Goal: Task Accomplishment & Management: Manage account settings

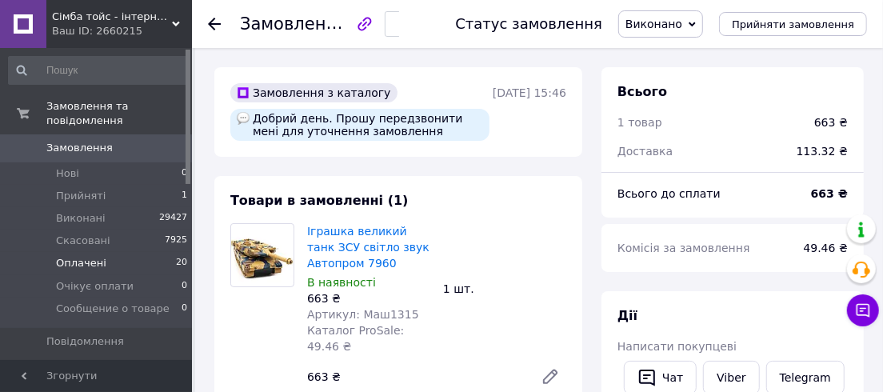
click at [75, 256] on span "Оплачені" at bounding box center [81, 263] width 50 height 14
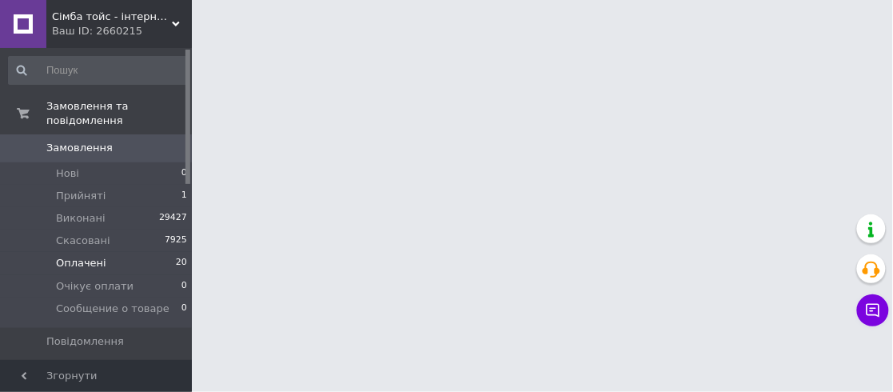
click at [78, 256] on span "Оплачені" at bounding box center [81, 263] width 50 height 14
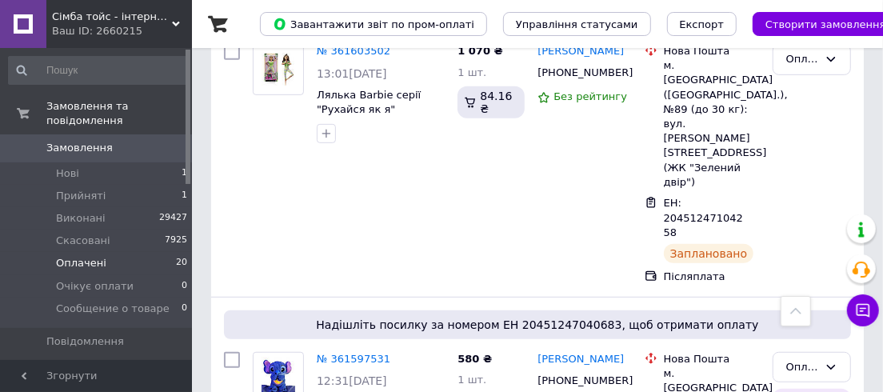
scroll to position [218, 0]
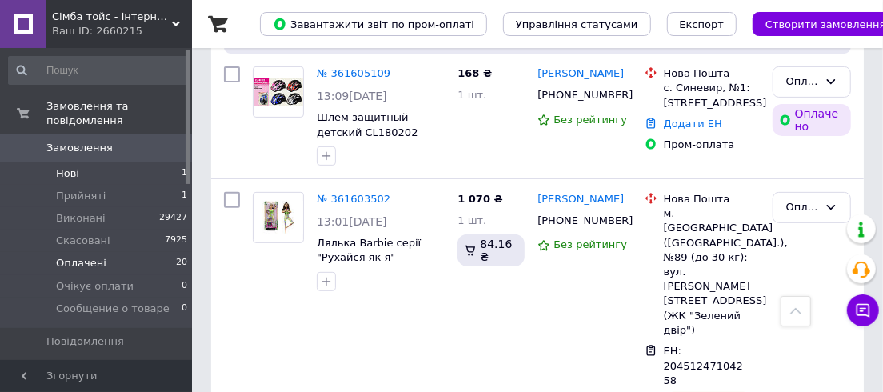
click at [66, 166] on span "Нові" at bounding box center [67, 173] width 23 height 14
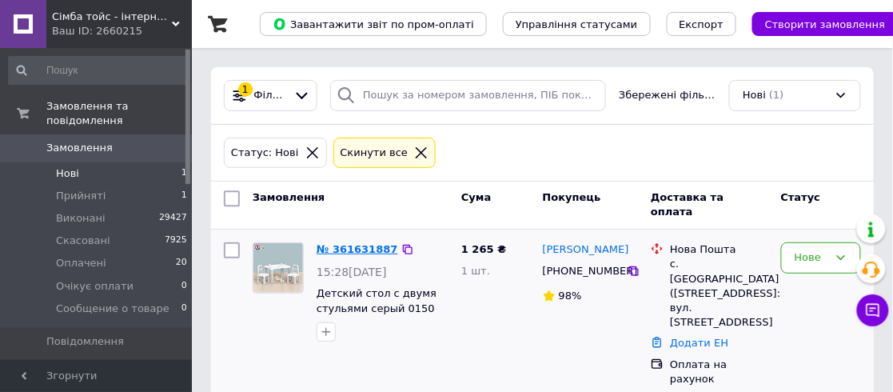
click at [338, 245] on link "№ 361631887" at bounding box center [358, 249] width 82 height 12
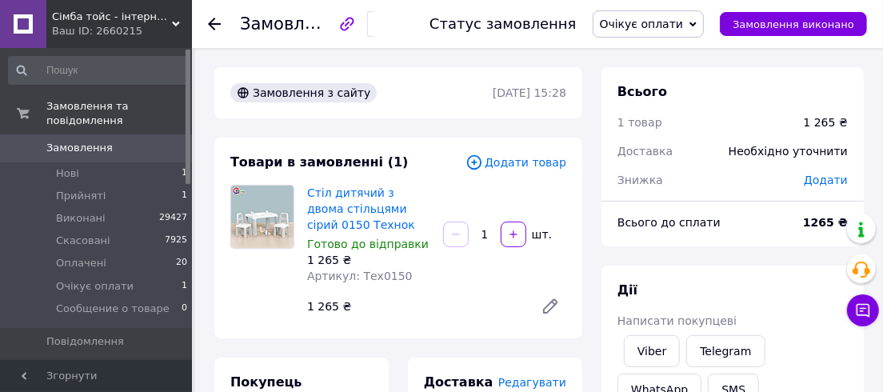
click at [684, 18] on span "Очікує оплати" at bounding box center [642, 24] width 84 height 13
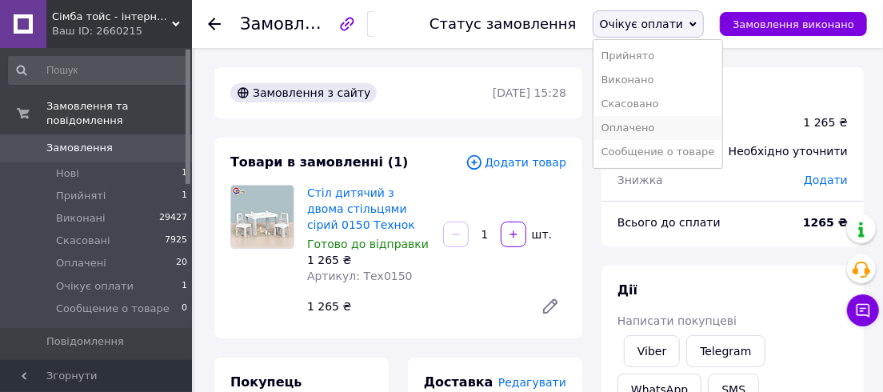
click at [666, 118] on li "Оплачено" at bounding box center [658, 128] width 130 height 24
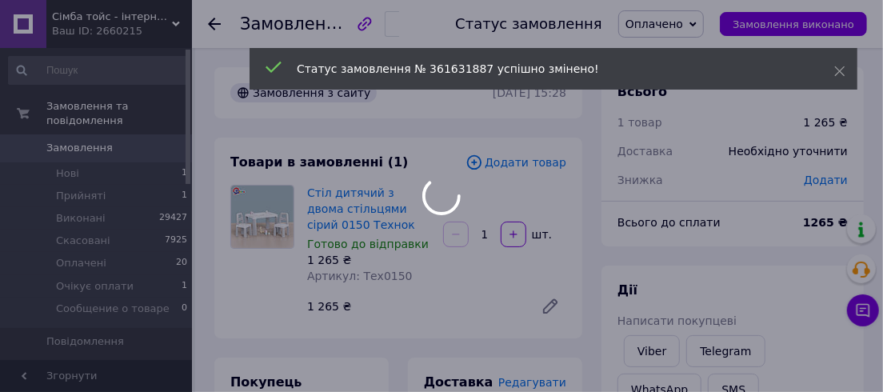
click at [548, 385] on div at bounding box center [441, 196] width 883 height 392
click at [545, 384] on div at bounding box center [441, 196] width 883 height 392
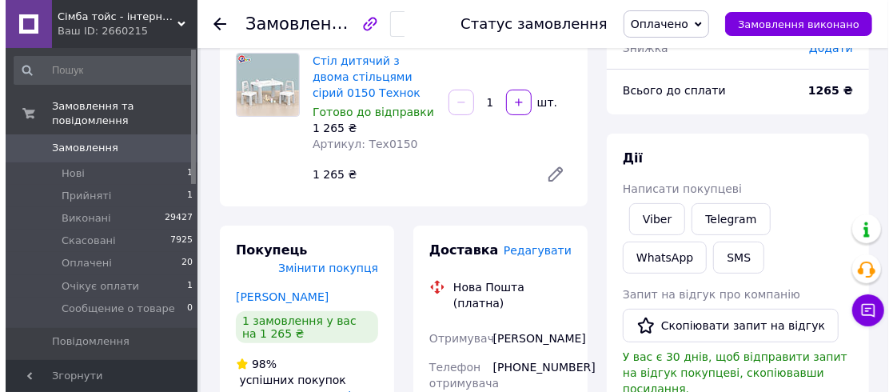
scroll to position [146, 0]
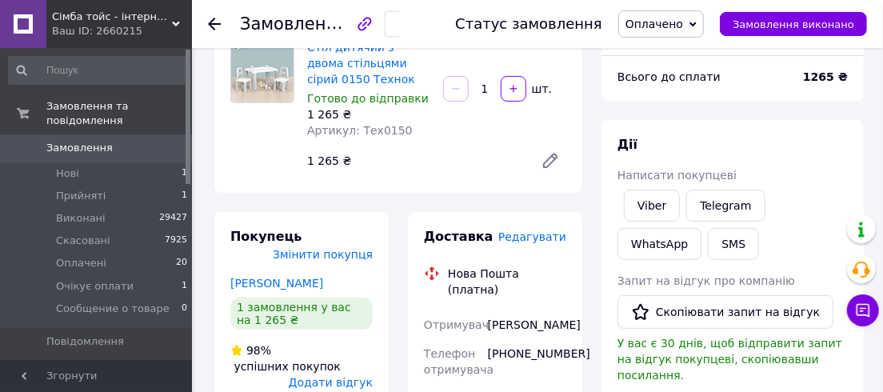
click at [529, 241] on span "Редагувати" at bounding box center [532, 236] width 68 height 13
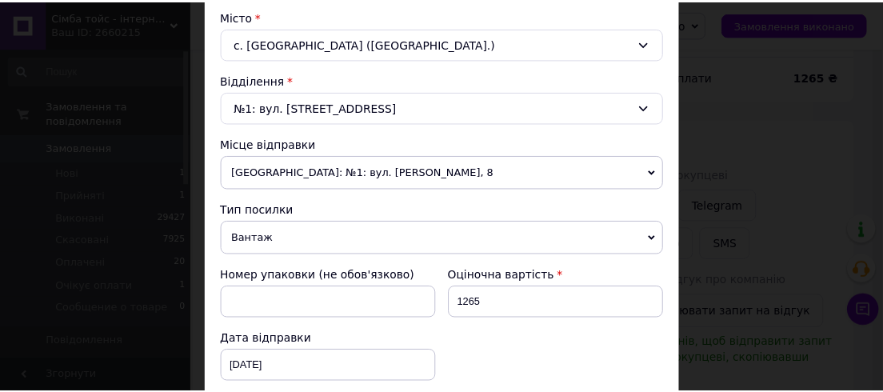
scroll to position [654, 0]
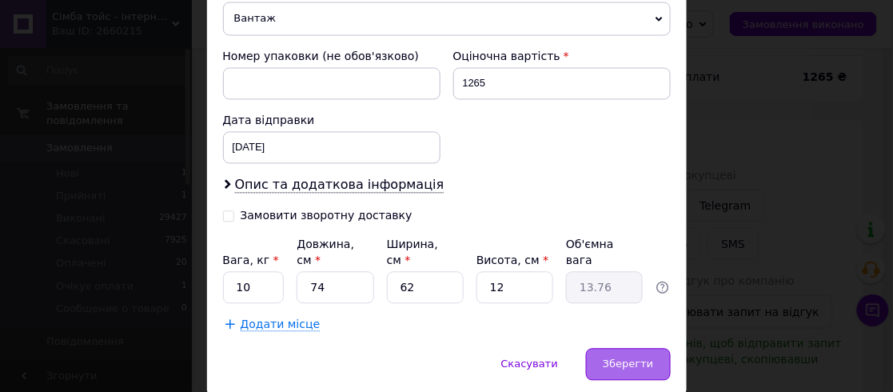
click at [618, 358] on span "Зберегти" at bounding box center [628, 364] width 50 height 12
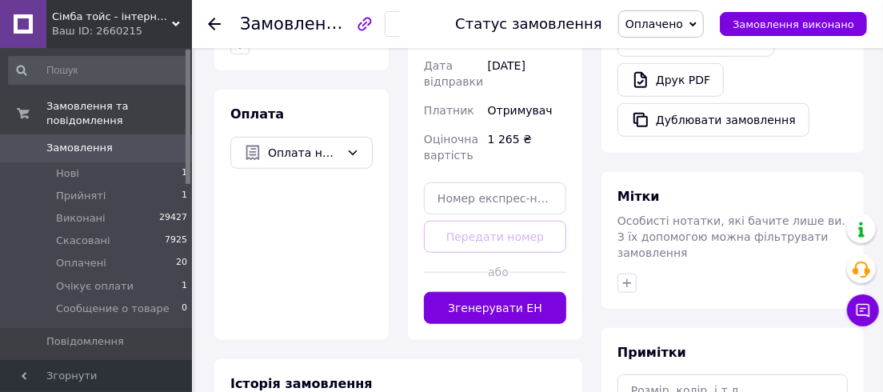
scroll to position [581, 0]
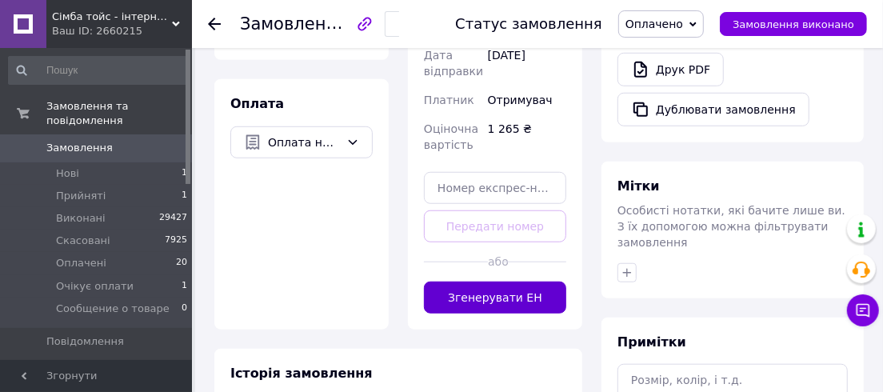
click at [527, 301] on button "Згенерувати ЕН" at bounding box center [495, 298] width 142 height 32
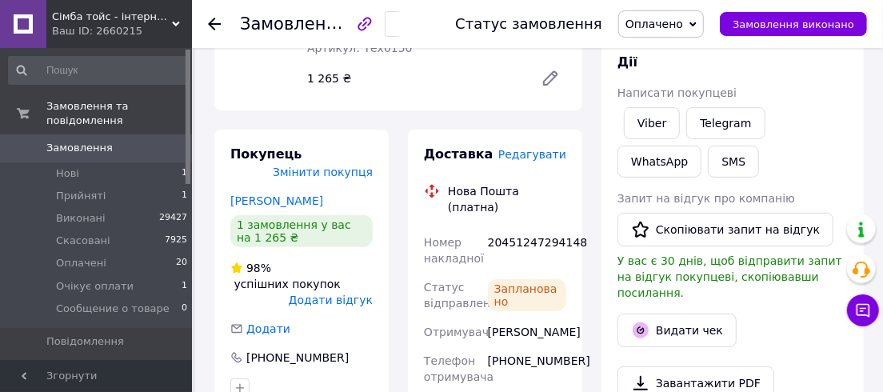
scroll to position [218, 0]
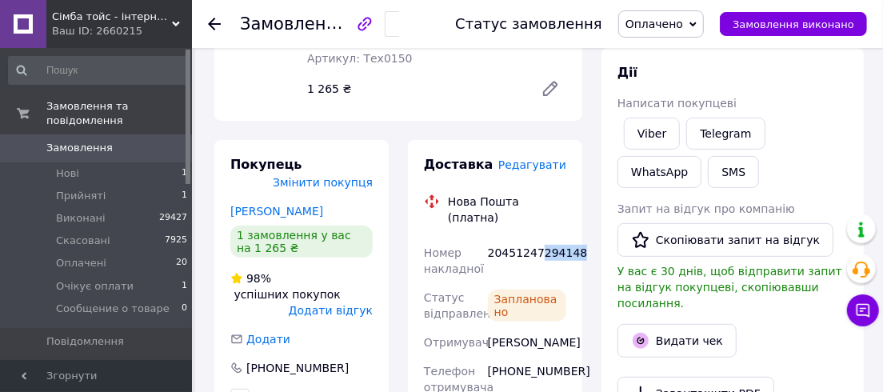
drag, startPoint x: 536, startPoint y: 232, endPoint x: 582, endPoint y: 241, distance: 47.2
drag, startPoint x: 487, startPoint y: 238, endPoint x: 575, endPoint y: 237, distance: 88.0
copy div "20451247294148"
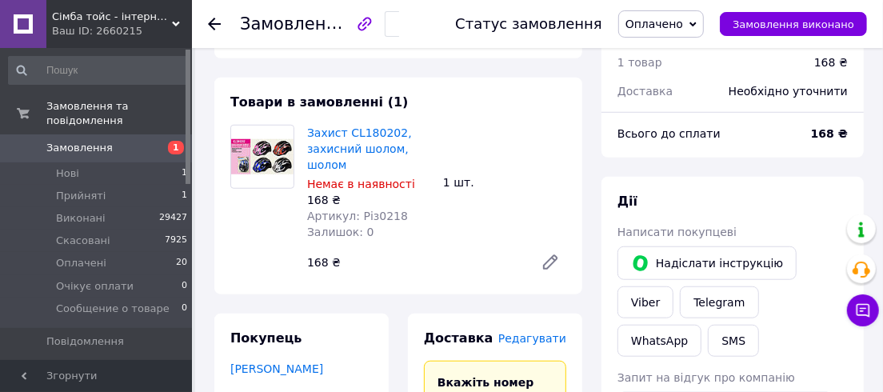
scroll to position [509, 0]
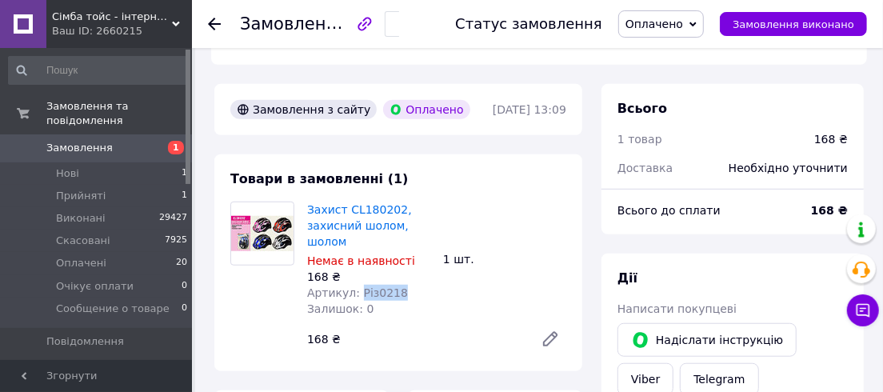
drag, startPoint x: 393, startPoint y: 277, endPoint x: 356, endPoint y: 280, distance: 37.7
click at [356, 285] on div "Артикул: Різ0218" at bounding box center [368, 293] width 123 height 16
copy span "Різ0218"
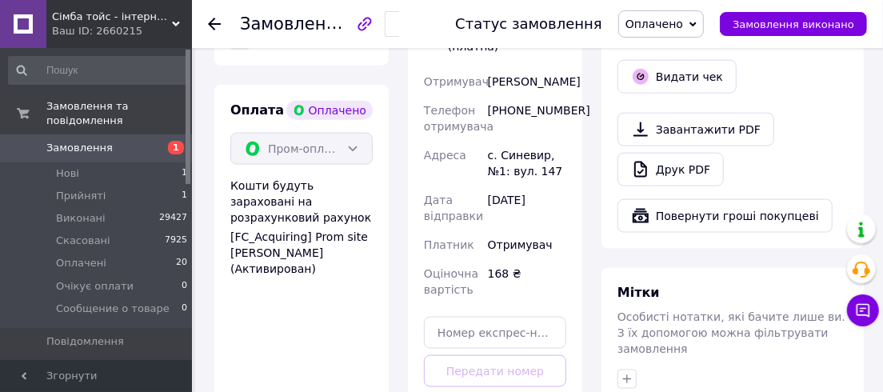
scroll to position [1090, 0]
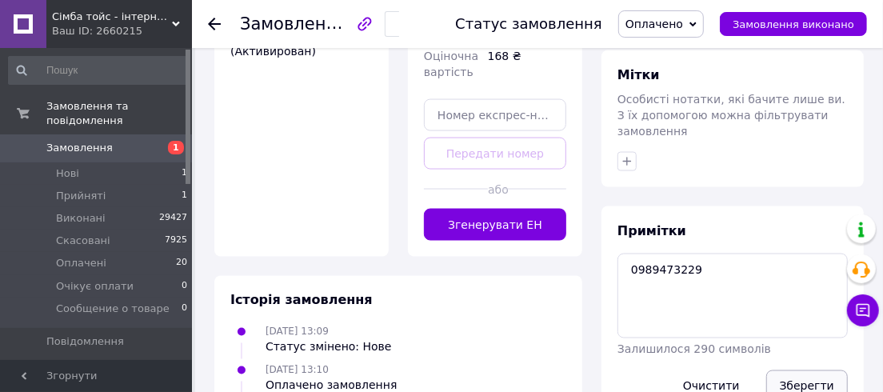
click at [805, 370] on button "Зберегти" at bounding box center [807, 386] width 82 height 32
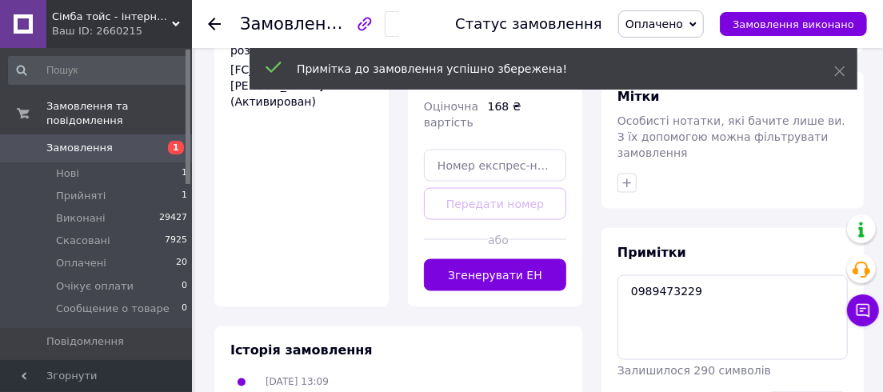
scroll to position [1163, 0]
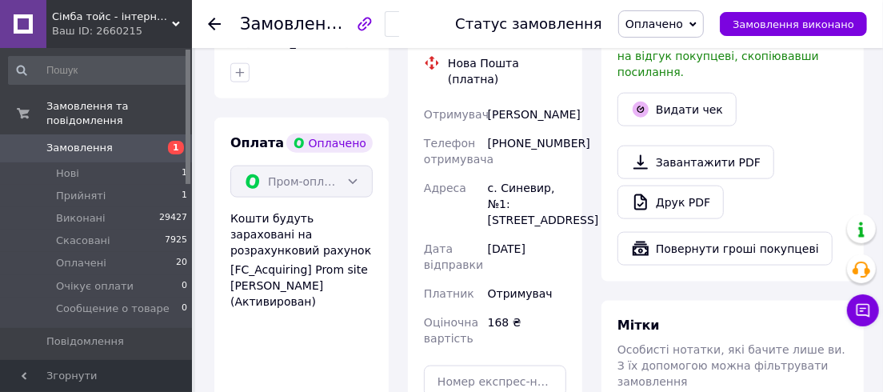
scroll to position [1090, 0]
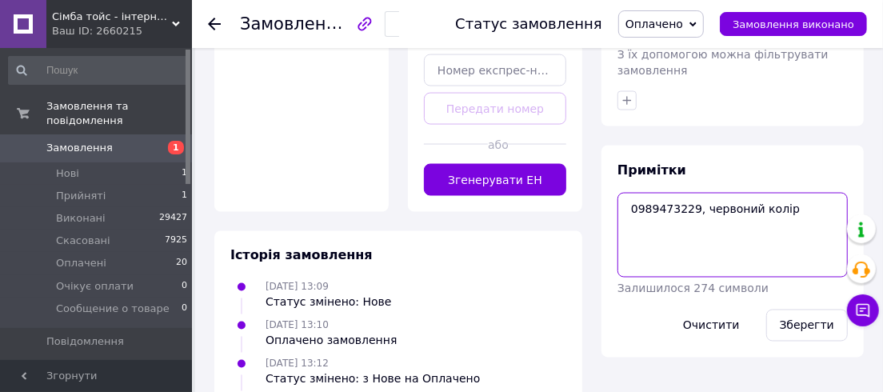
scroll to position [1308, 0]
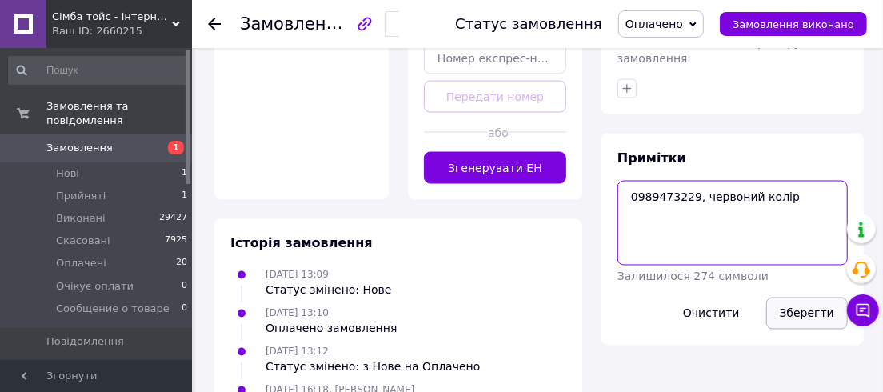
type textarea "0989473229, червоний колір"
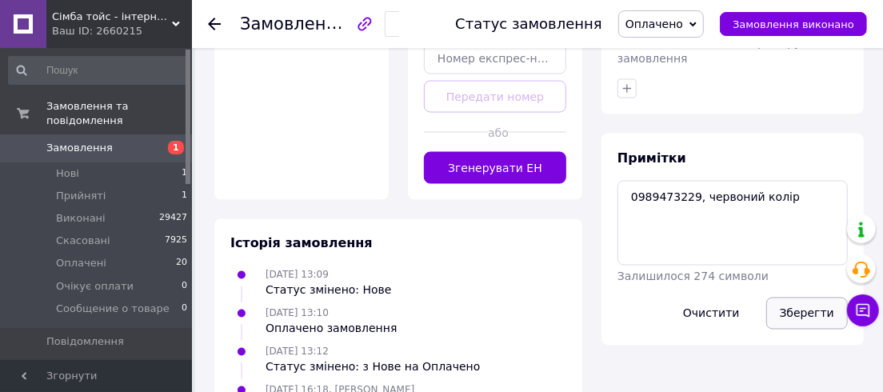
click at [803, 298] on button "Зберегти" at bounding box center [807, 314] width 82 height 32
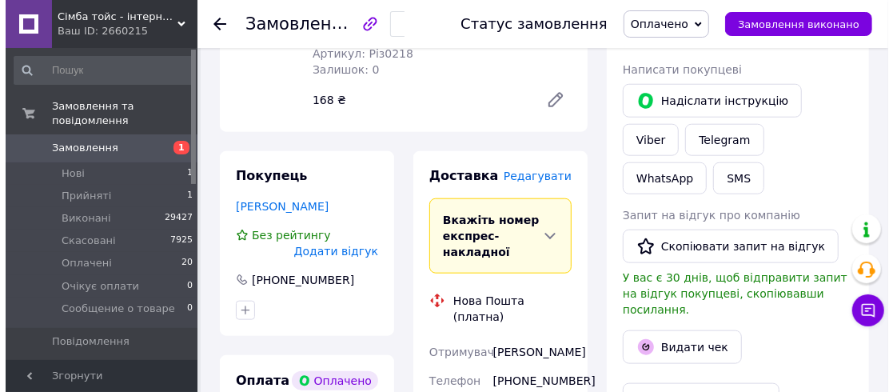
scroll to position [727, 0]
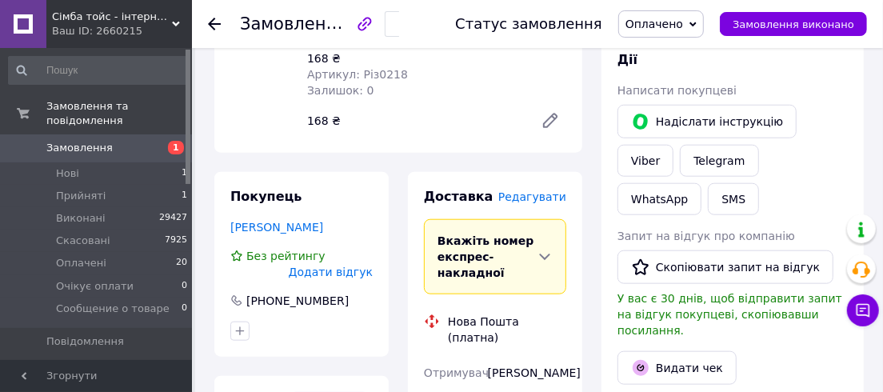
click at [557, 190] on span "Редагувати" at bounding box center [532, 196] width 68 height 13
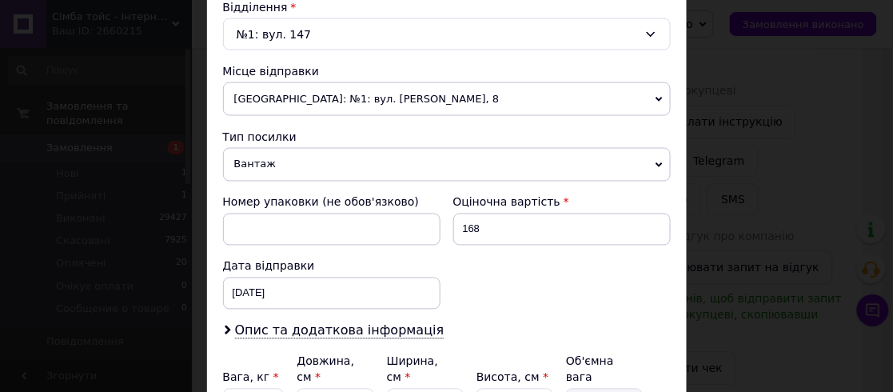
scroll to position [661, 0]
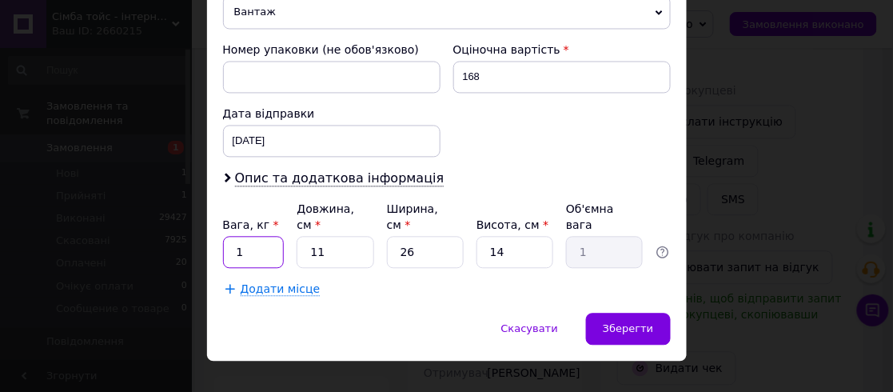
click at [267, 237] on input "1" at bounding box center [254, 253] width 62 height 32
type input "2"
click at [641, 313] on div "Зберегти" at bounding box center [628, 329] width 84 height 32
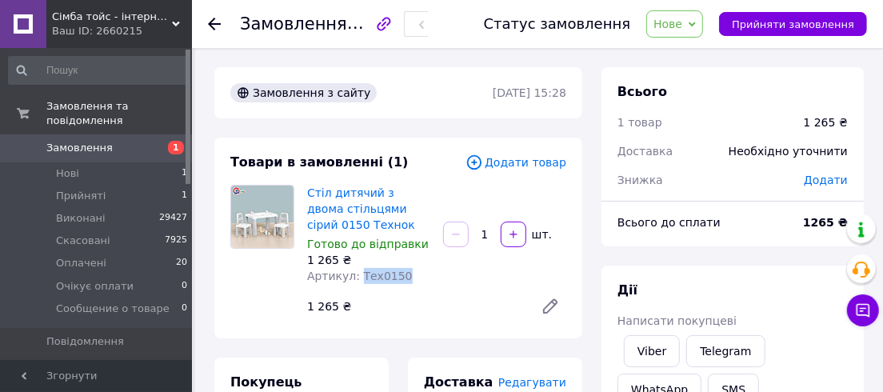
drag, startPoint x: 396, startPoint y: 282, endPoint x: 355, endPoint y: 284, distance: 40.8
click at [355, 284] on div "Стіл дитячий з двома стільцями сірий 0150 Технок Готово до відправки 1 265 ₴ Ар…" at bounding box center [369, 235] width 136 height 106
copy span "Тех0150"
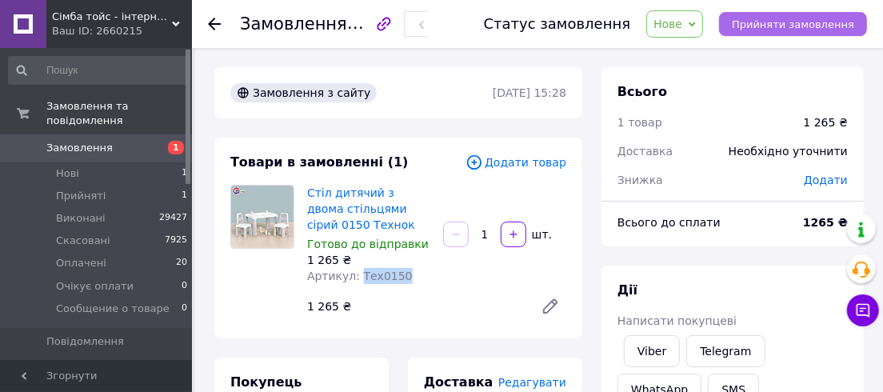
click at [818, 22] on span "Прийняти замовлення" at bounding box center [793, 24] width 122 height 12
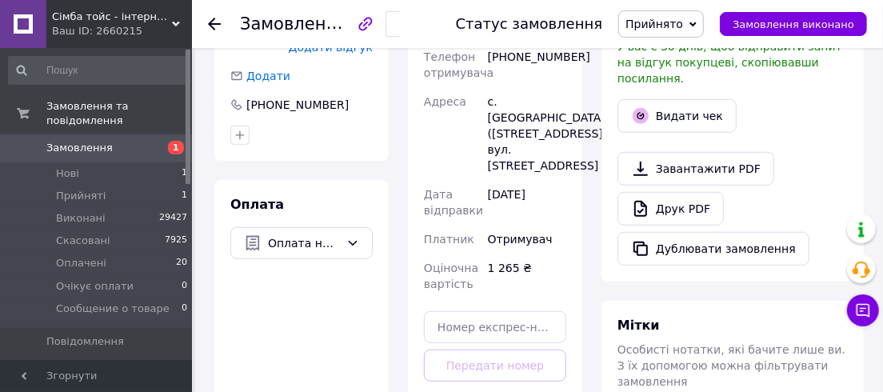
scroll to position [290, 0]
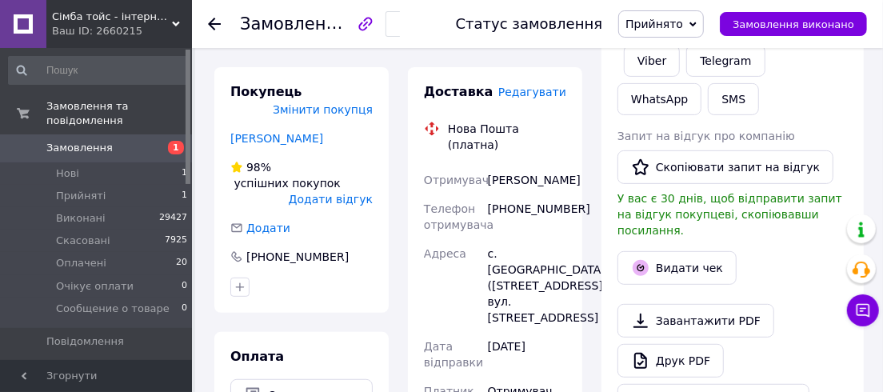
drag, startPoint x: 694, startPoint y: 23, endPoint x: 684, endPoint y: 53, distance: 31.4
click at [683, 23] on span "Прийнято" at bounding box center [654, 24] width 58 height 13
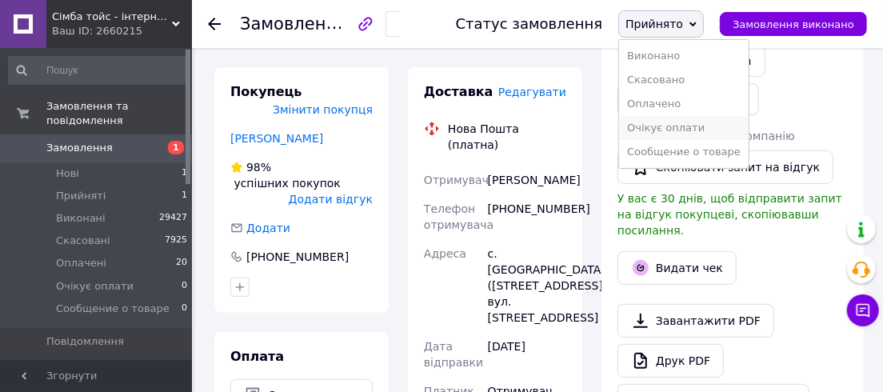
click at [663, 130] on li "Очікує оплати" at bounding box center [684, 128] width 130 height 24
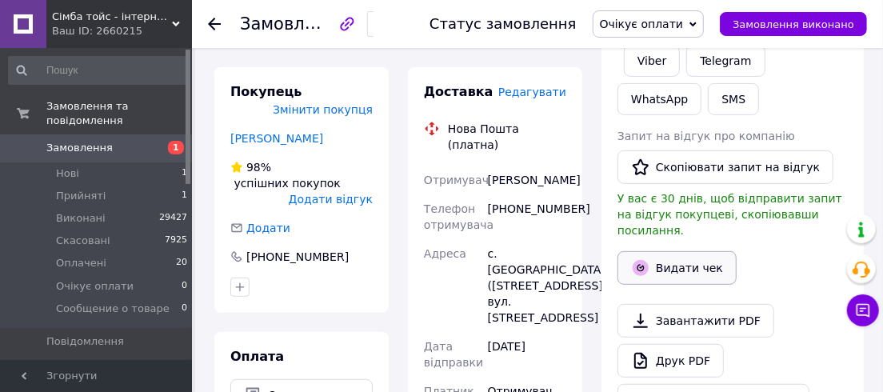
scroll to position [72, 0]
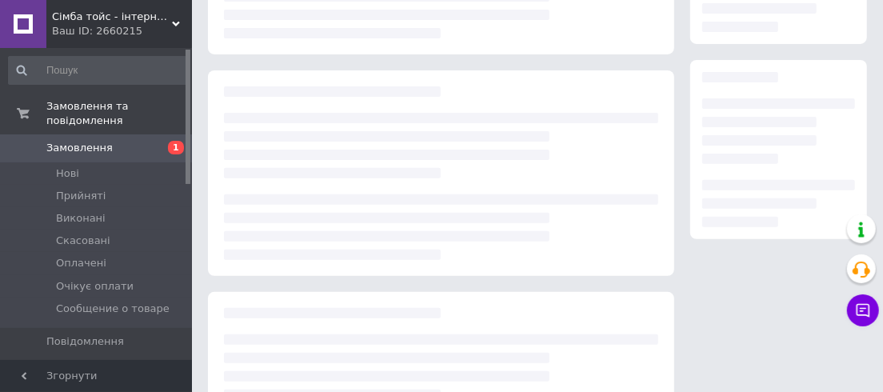
scroll to position [218, 0]
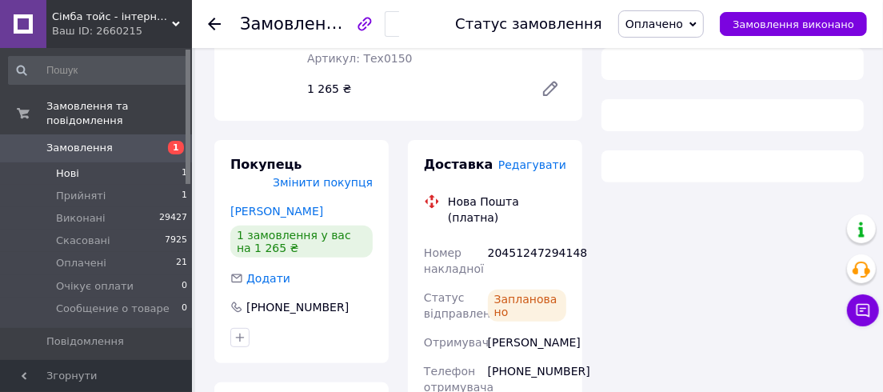
click at [58, 166] on span "Нові" at bounding box center [67, 173] width 23 height 14
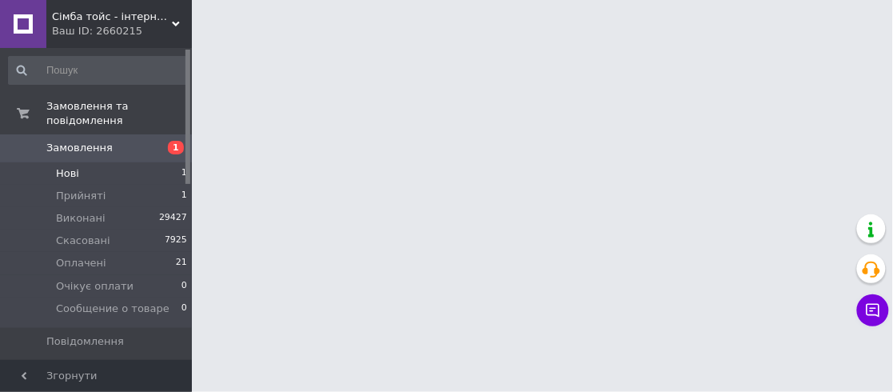
click at [72, 166] on span "Нові" at bounding box center [67, 173] width 23 height 14
click at [71, 166] on span "Нові" at bounding box center [67, 173] width 23 height 14
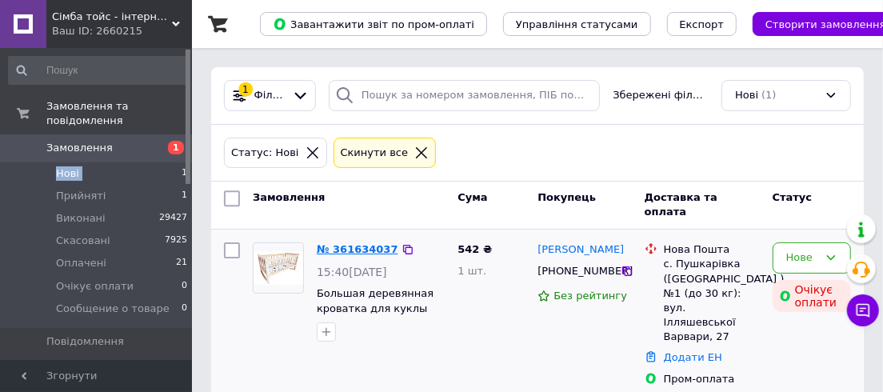
click at [342, 251] on link "№ 361634037" at bounding box center [358, 249] width 82 height 12
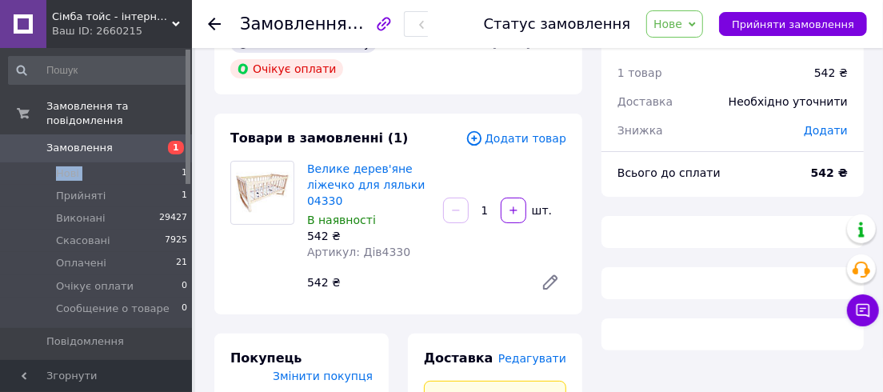
scroll to position [72, 0]
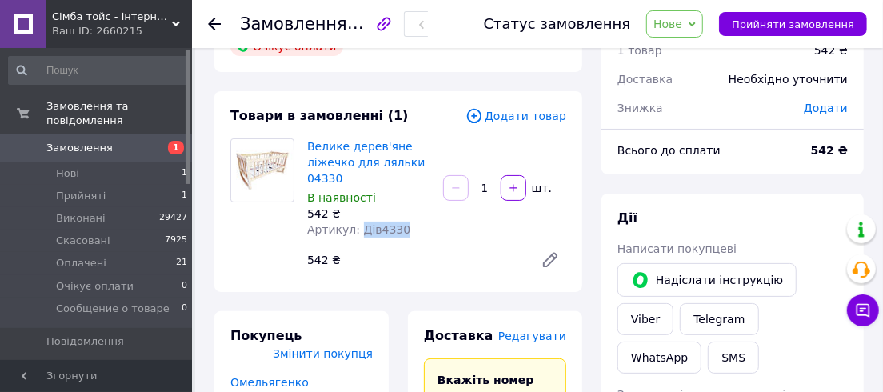
drag, startPoint x: 399, startPoint y: 196, endPoint x: 357, endPoint y: 211, distance: 44.3
click at [357, 211] on div "Велике дерев'яне ліжечко для ляльки 04330 В наявності 542 ₴ Артикул: Дів4330" at bounding box center [369, 188] width 136 height 106
copy span "Дів4330"
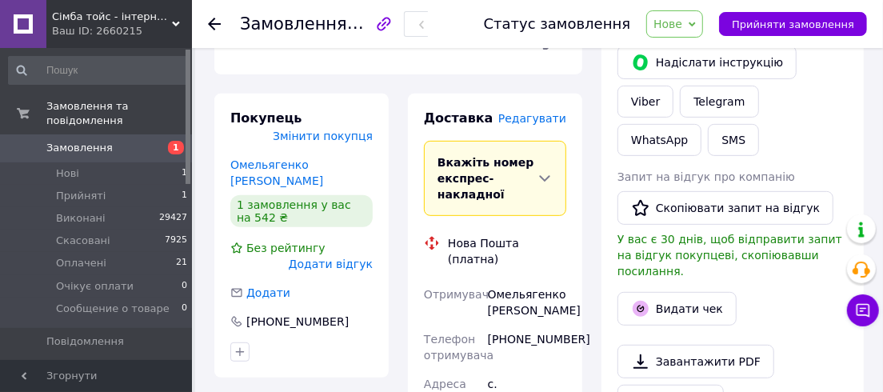
scroll to position [290, 0]
click at [275, 158] on link "Омельягенко Наталья" at bounding box center [276, 172] width 93 height 29
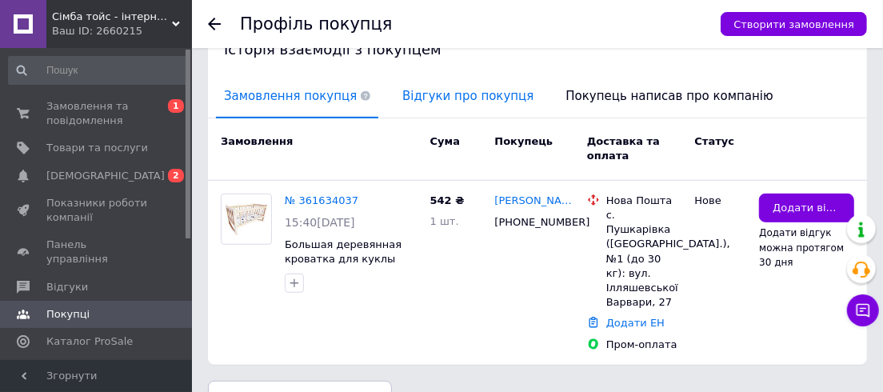
click at [425, 77] on span "Відгуки про покупця" at bounding box center [467, 96] width 147 height 41
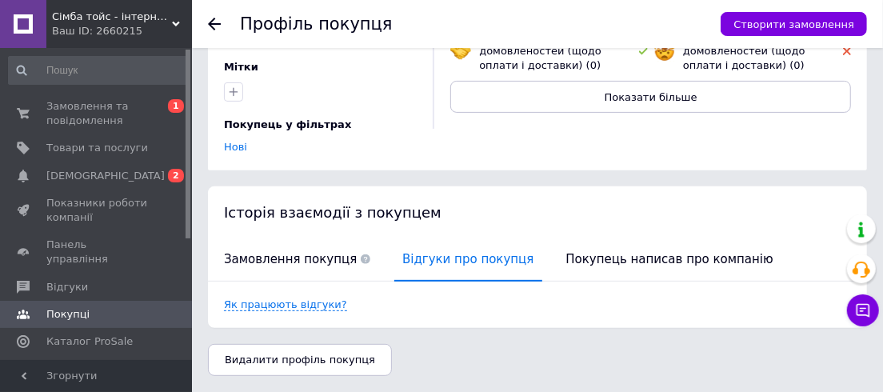
scroll to position [212, 0]
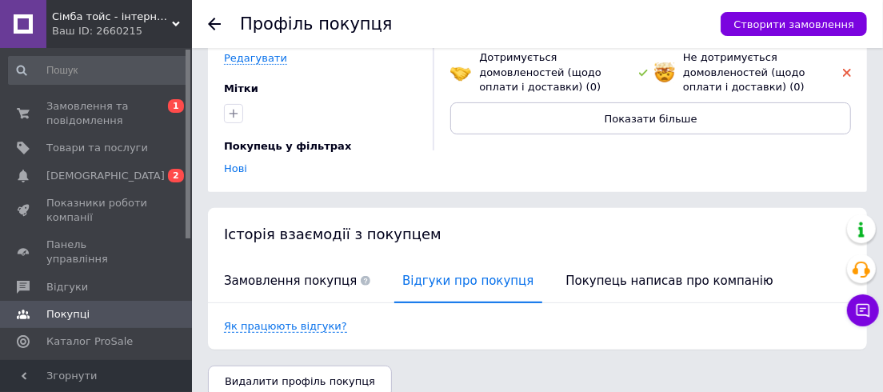
click at [212, 24] on use at bounding box center [214, 24] width 13 height 13
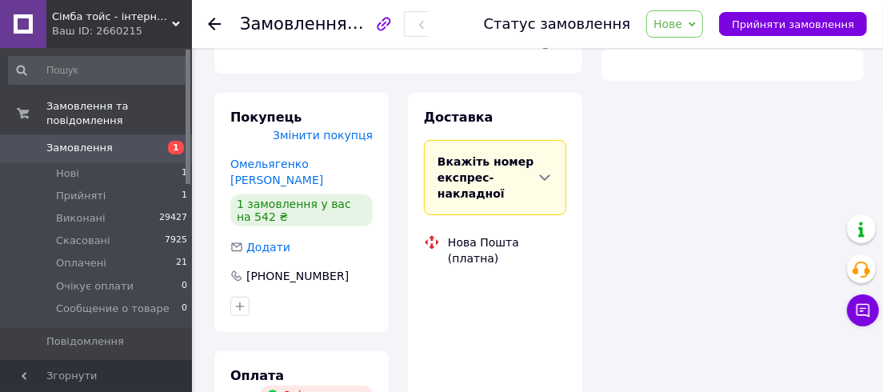
scroll to position [72, 0]
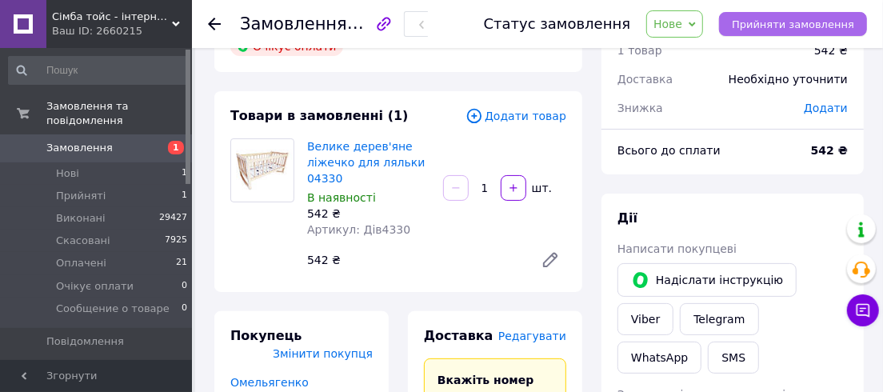
click at [765, 23] on span "Прийняти замовлення" at bounding box center [793, 24] width 122 height 12
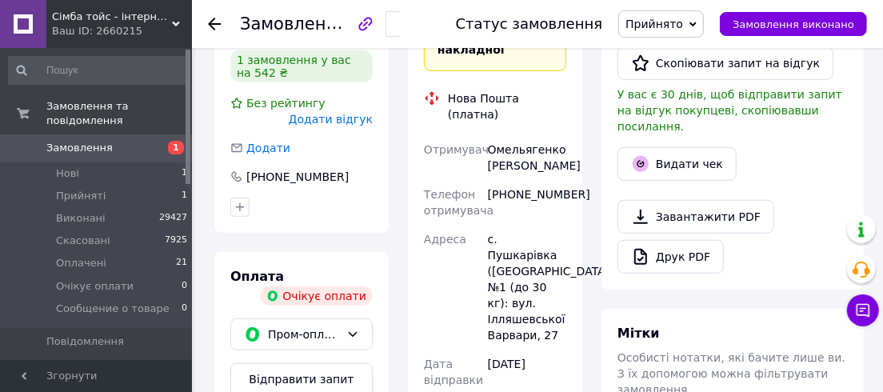
scroll to position [436, 0]
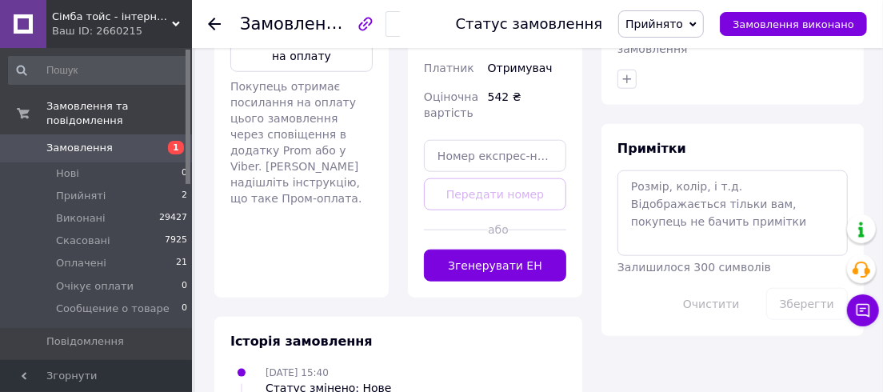
scroll to position [791, 0]
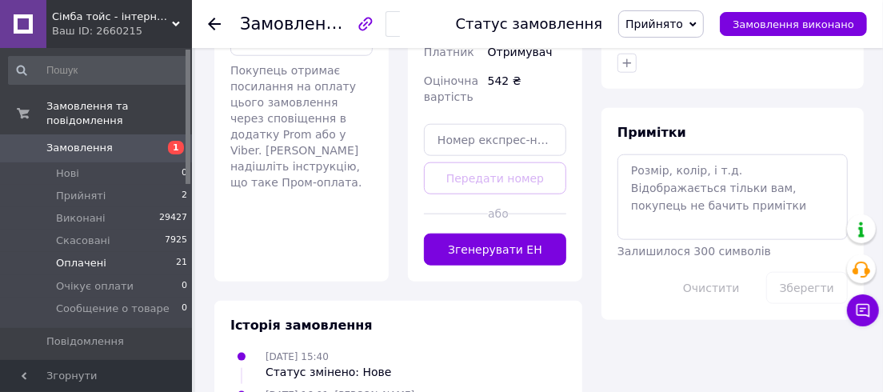
click at [71, 256] on span "Оплачені" at bounding box center [81, 263] width 50 height 14
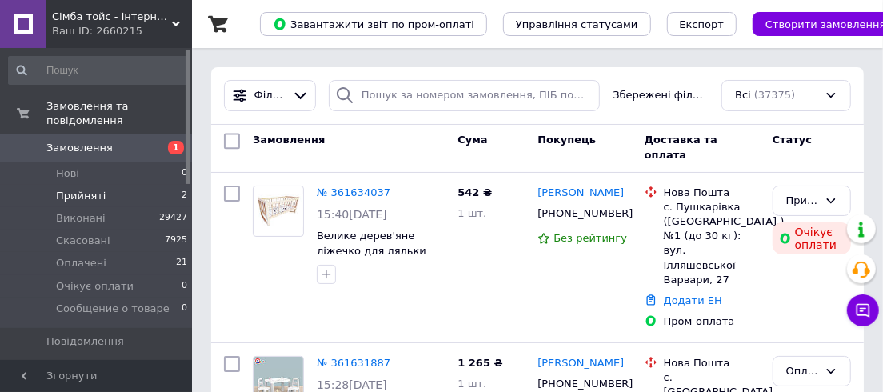
click at [60, 189] on span "Прийняті" at bounding box center [81, 196] width 50 height 14
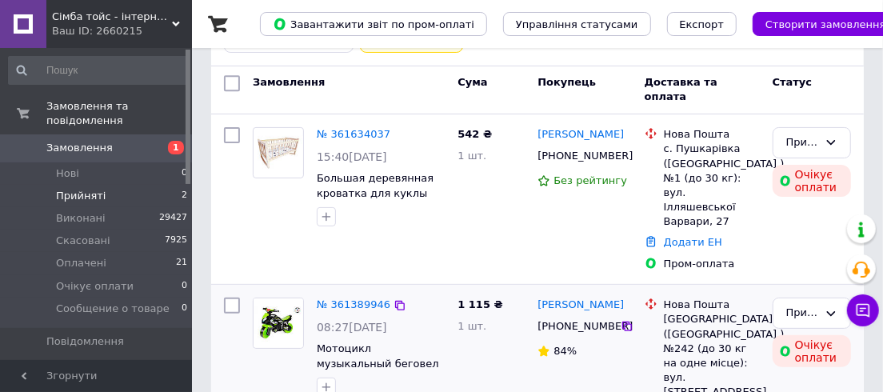
scroll to position [150, 0]
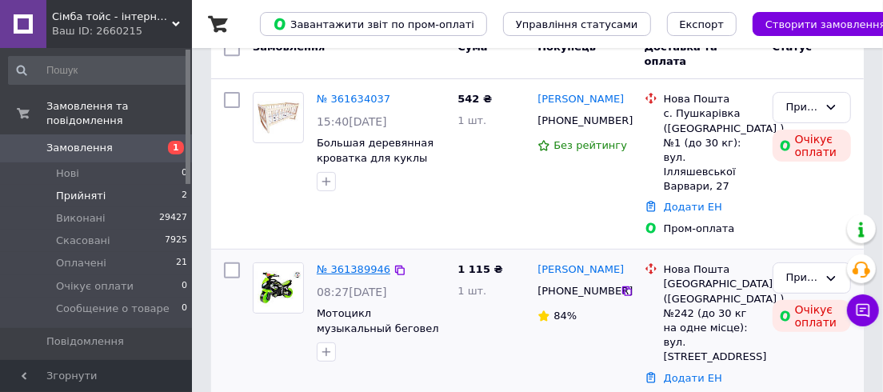
click at [342, 263] on link "№ 361389946" at bounding box center [354, 269] width 74 height 12
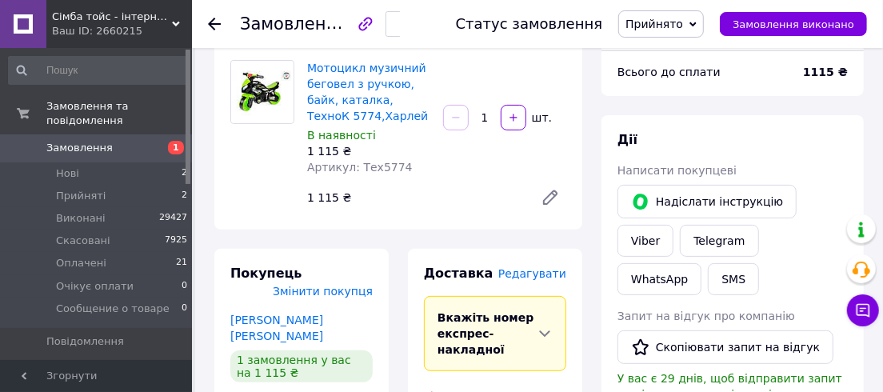
click at [683, 26] on span "Прийнято" at bounding box center [654, 24] width 58 height 13
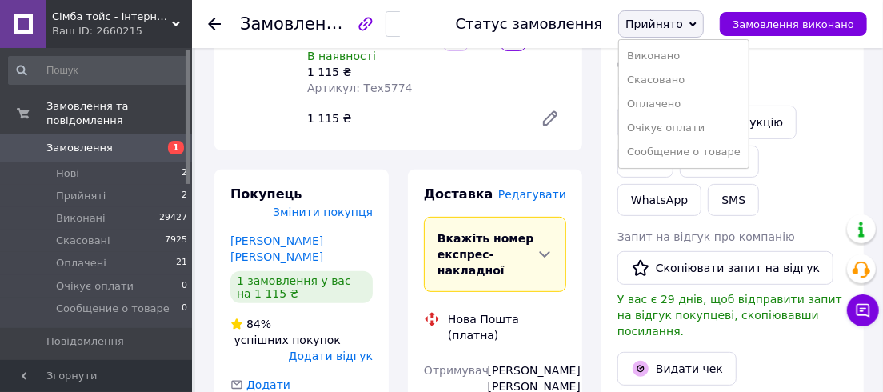
scroll to position [223, 0]
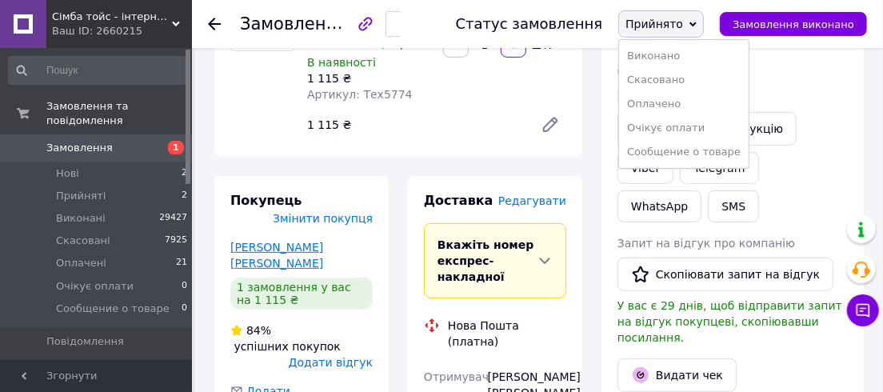
click at [291, 241] on link "Свербененко Ольга" at bounding box center [276, 255] width 93 height 29
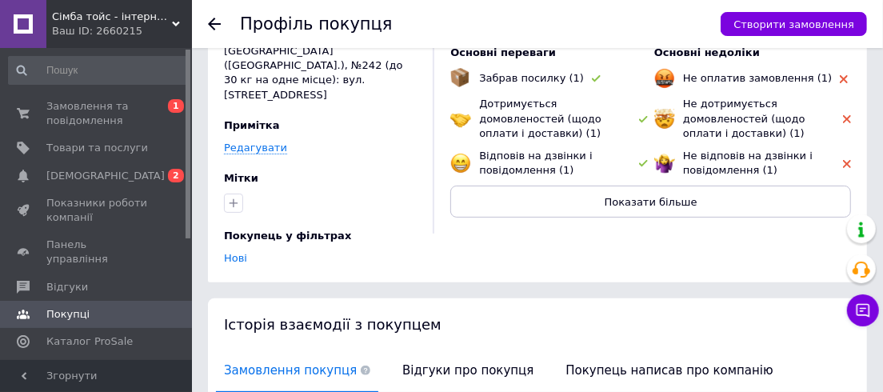
scroll to position [146, 0]
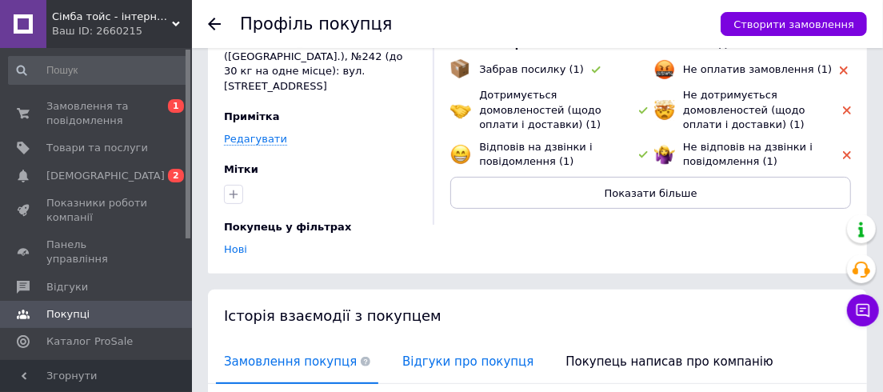
click at [409, 341] on span "Відгуки про покупця" at bounding box center [467, 361] width 147 height 41
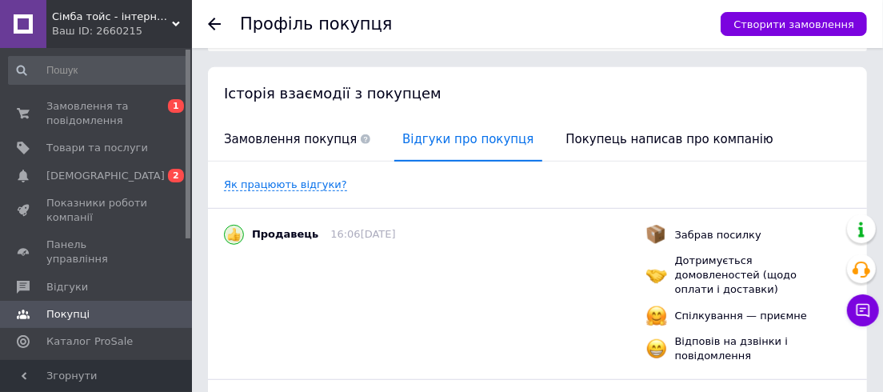
scroll to position [191, 0]
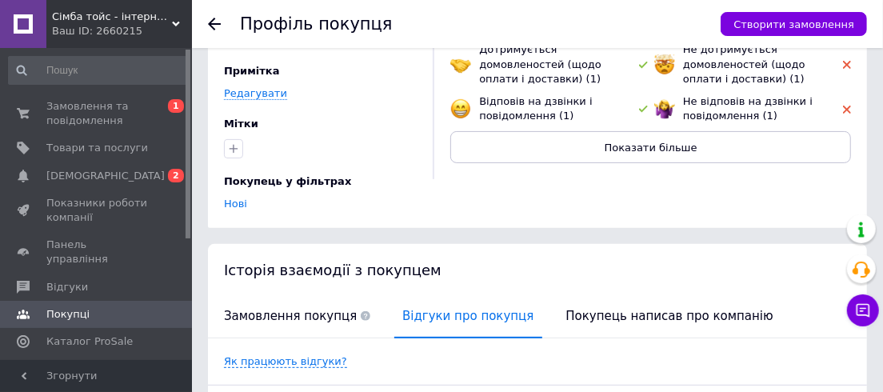
click at [213, 34] on div at bounding box center [224, 24] width 32 height 48
click at [212, 30] on icon at bounding box center [214, 24] width 13 height 13
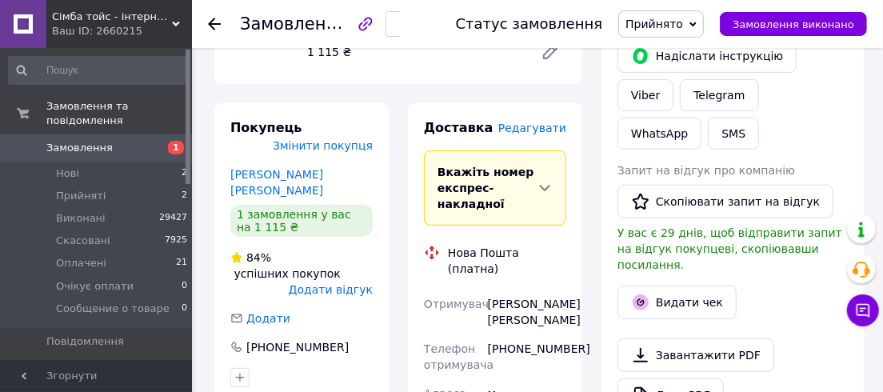
scroll to position [513, 0]
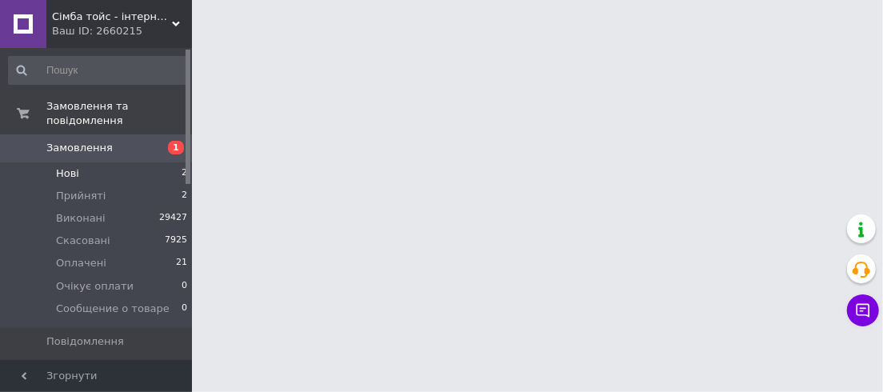
click at [72, 166] on span "Нові" at bounding box center [67, 173] width 23 height 14
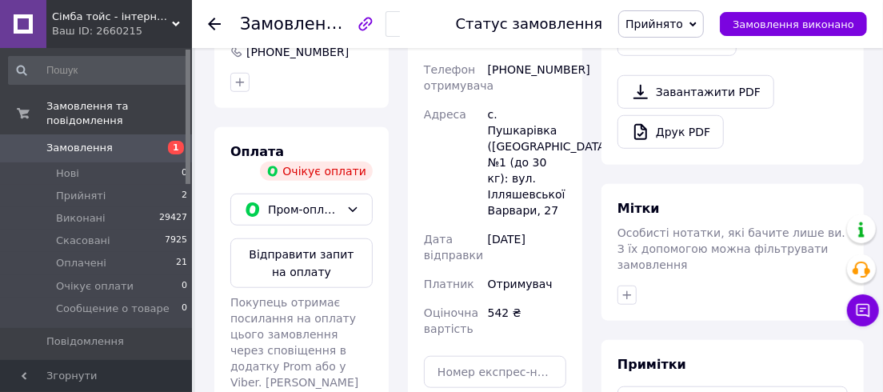
scroll to position [581, 0]
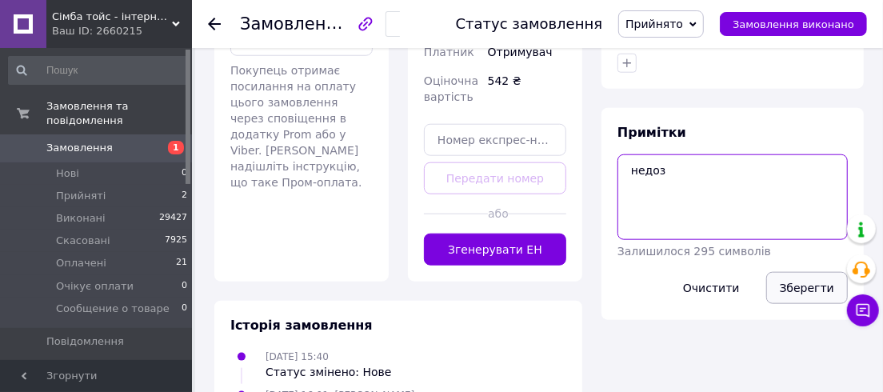
type textarea "недоз"
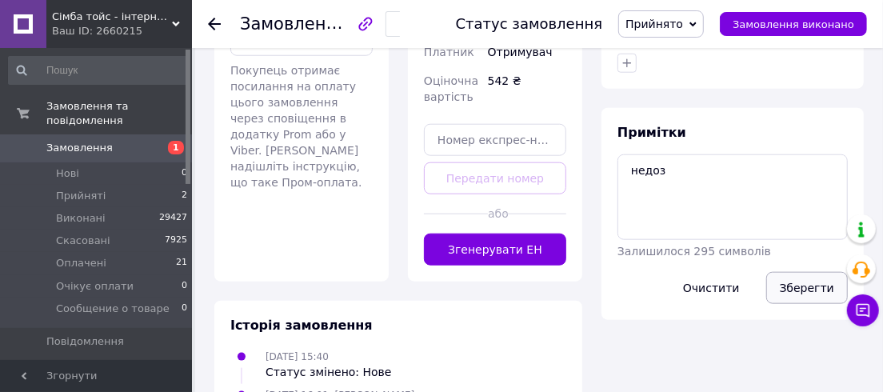
click at [806, 272] on button "Зберегти" at bounding box center [807, 288] width 82 height 32
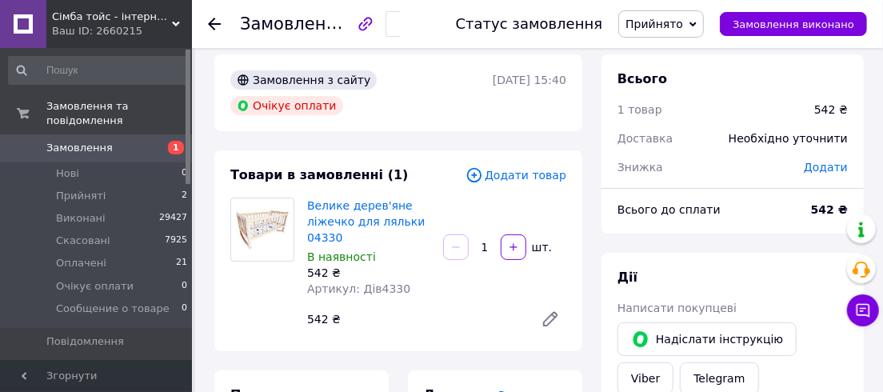
scroll to position [0, 0]
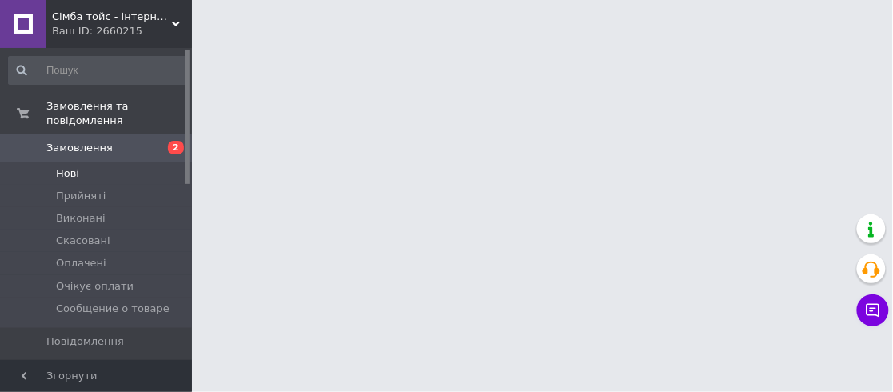
click at [67, 166] on span "Нові" at bounding box center [67, 173] width 23 height 14
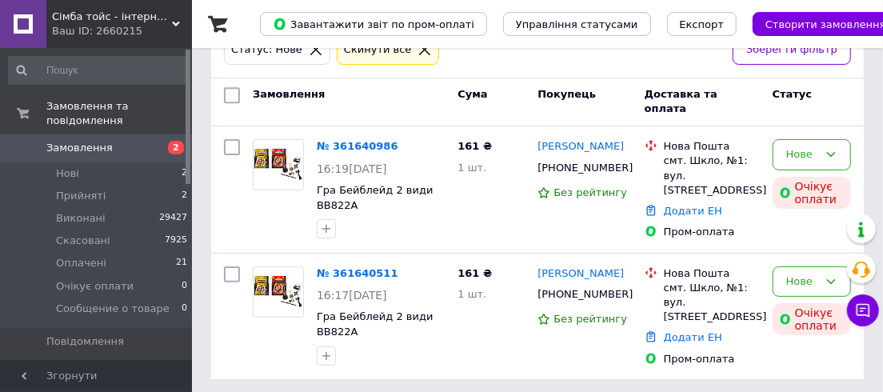
scroll to position [104, 0]
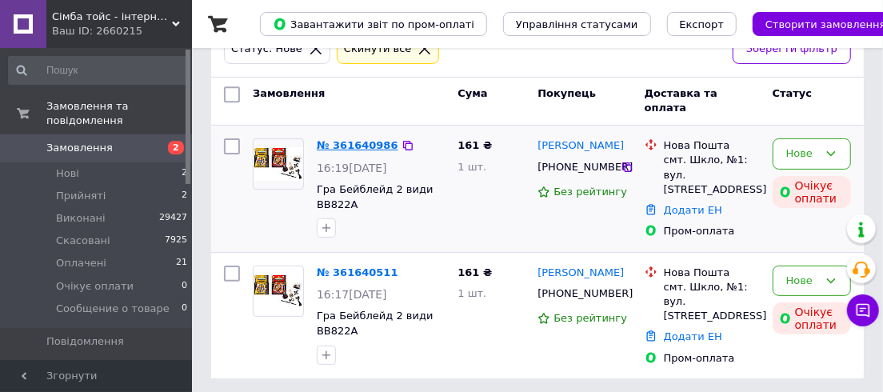
click at [361, 139] on link "№ 361640986" at bounding box center [358, 145] width 82 height 12
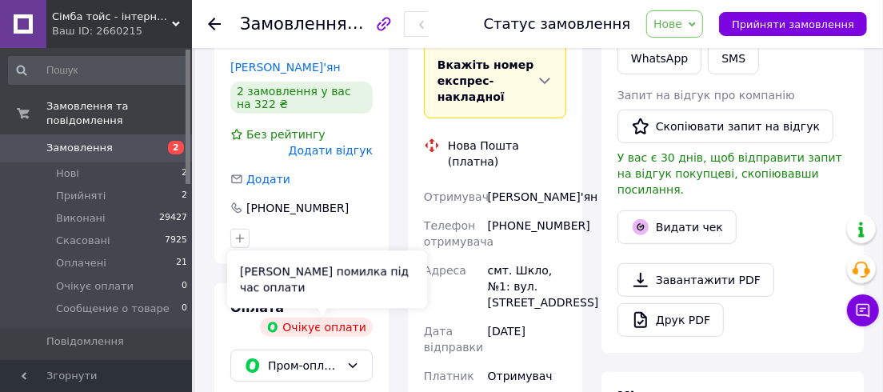
scroll to position [367, 0]
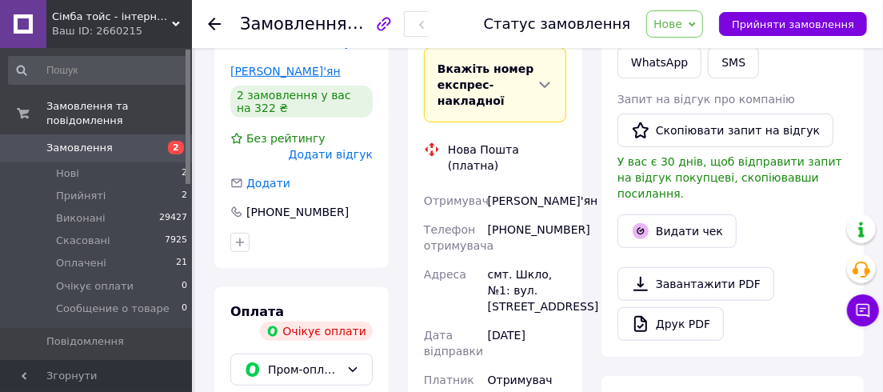
click at [281, 69] on link "[PERSON_NAME]'ян" at bounding box center [285, 71] width 110 height 13
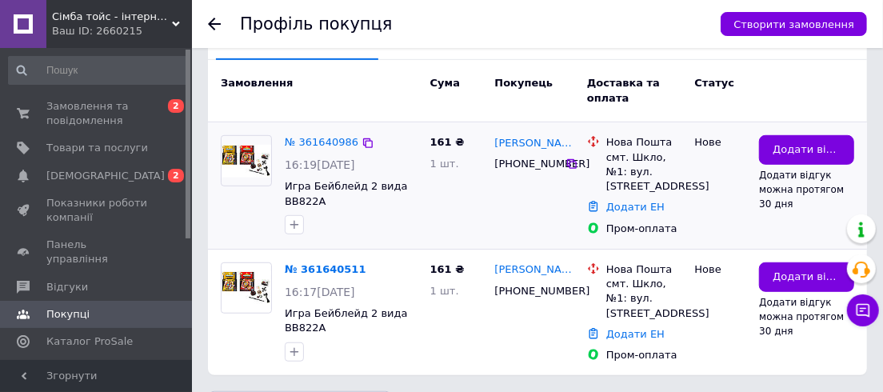
scroll to position [473, 0]
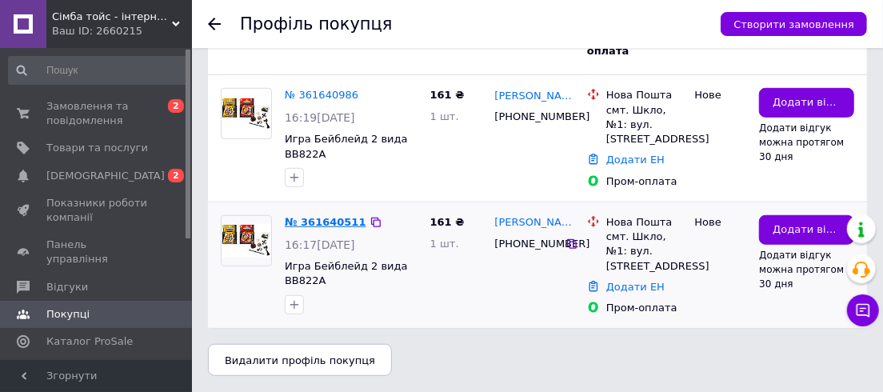
click at [339, 216] on link "№ 361640511" at bounding box center [326, 222] width 82 height 12
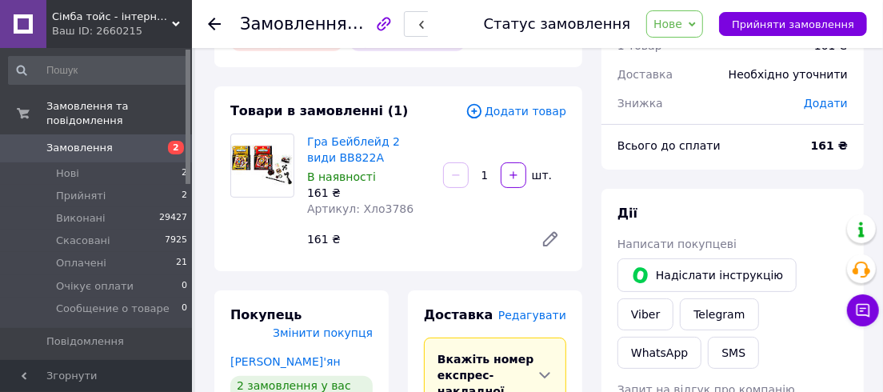
scroll to position [77, 0]
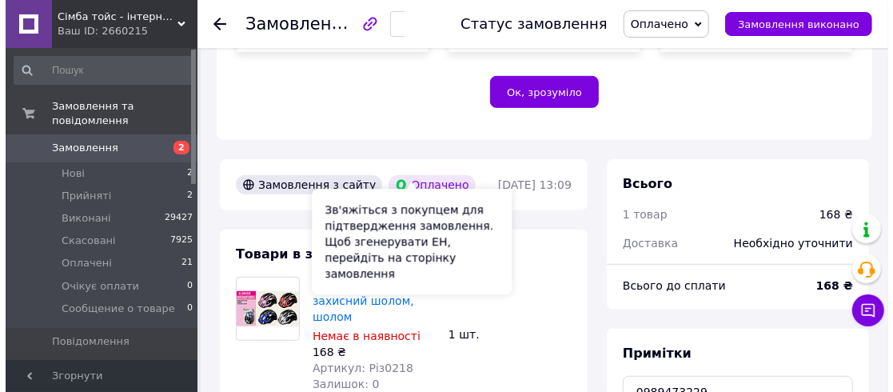
scroll to position [557, 0]
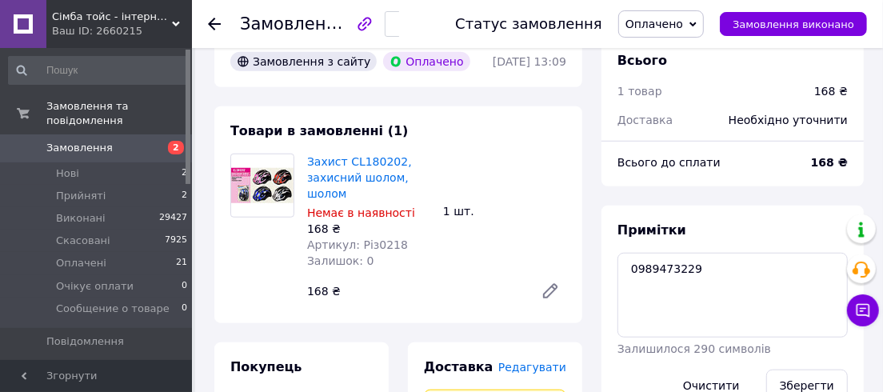
click at [521, 361] on span "Редагувати" at bounding box center [532, 367] width 68 height 13
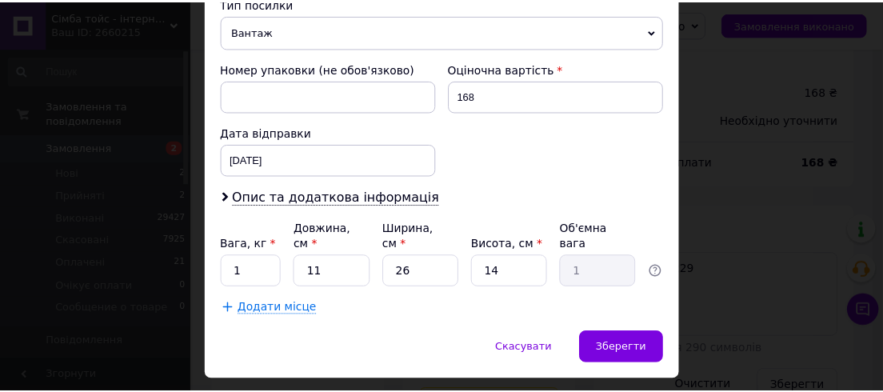
scroll to position [654, 0]
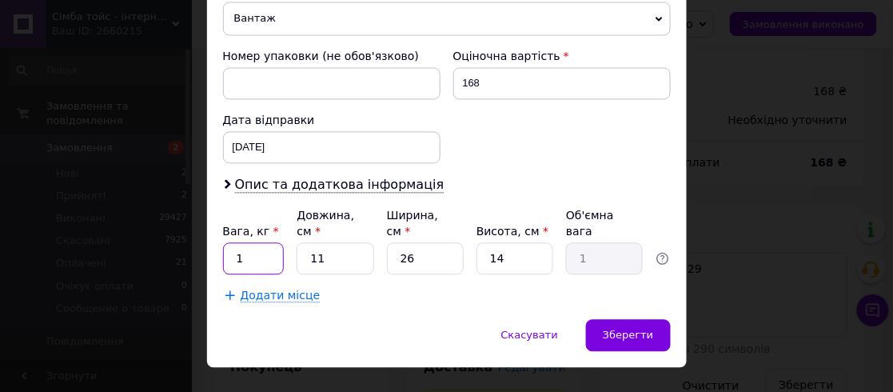
click at [249, 243] on input "1" at bounding box center [254, 259] width 62 height 32
type input "2"
click at [633, 329] on span "Зберегти" at bounding box center [628, 335] width 50 height 12
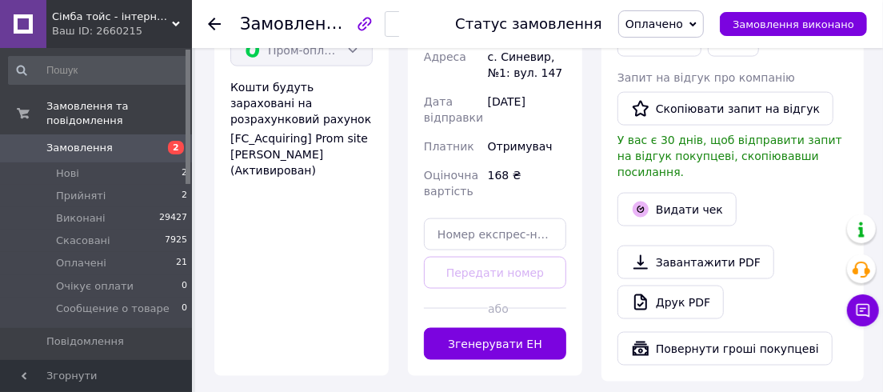
scroll to position [1284, 0]
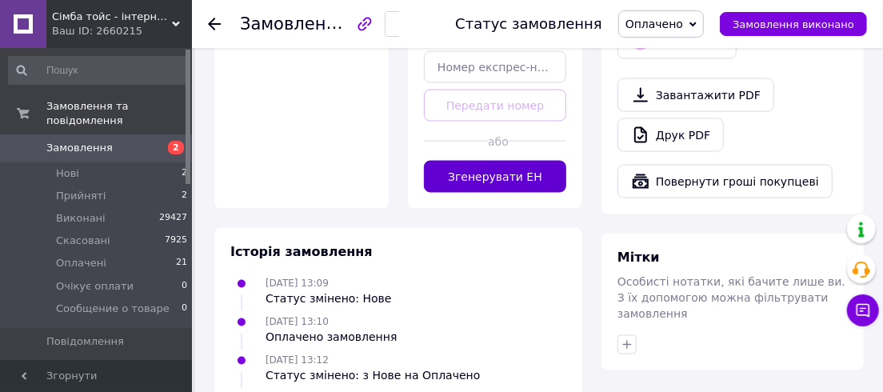
click at [489, 162] on button "Згенерувати ЕН" at bounding box center [495, 177] width 142 height 32
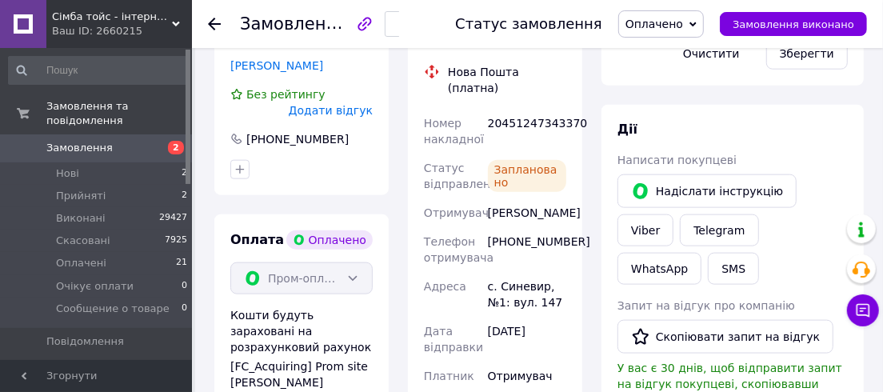
scroll to position [869, 0]
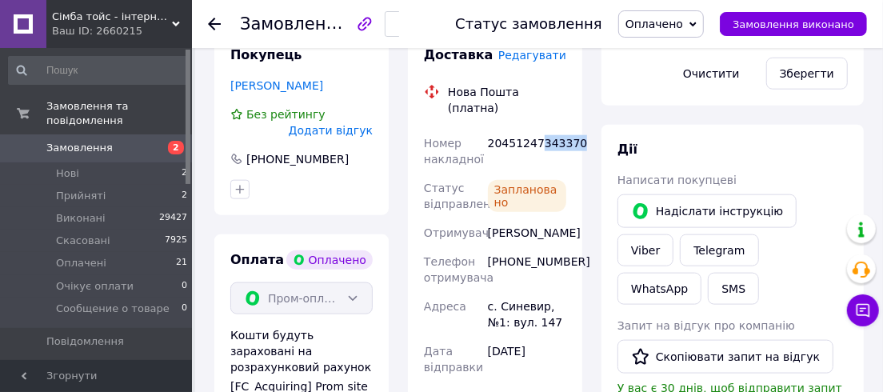
drag, startPoint x: 535, startPoint y: 110, endPoint x: 577, endPoint y: 110, distance: 41.6
click at [577, 110] on div "Доставка Редагувати Нова Пошта (платна) Номер накладної 20451247343370 Статус в…" at bounding box center [495, 295] width 174 height 530
drag, startPoint x: 489, startPoint y: 110, endPoint x: 585, endPoint y: 113, distance: 96.0
click at [585, 113] on div "Доставка Редагувати Нова Пошта (платна) Номер накладної 20451247343370 Статус в…" at bounding box center [495, 295] width 194 height 530
copy div "20451247343370"
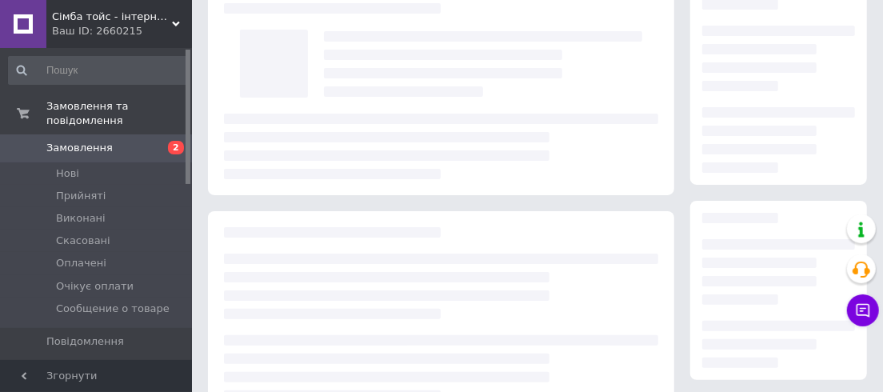
scroll to position [77, 0]
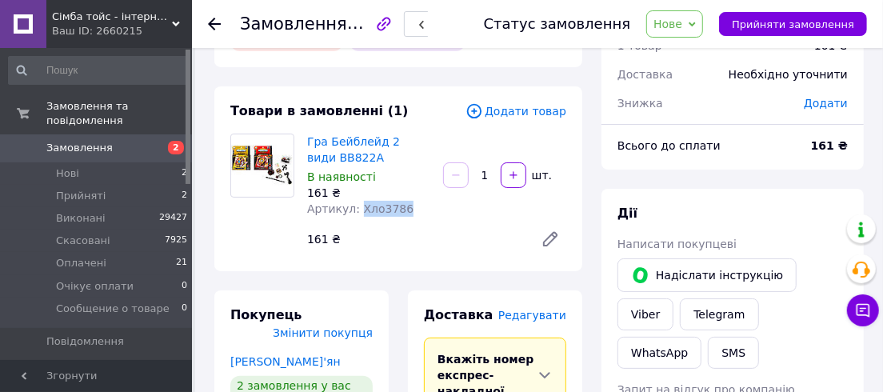
drag, startPoint x: 404, startPoint y: 206, endPoint x: 356, endPoint y: 206, distance: 48.0
click at [356, 206] on div "Артикул: Хло3786" at bounding box center [368, 209] width 123 height 16
copy span "Хло3786"
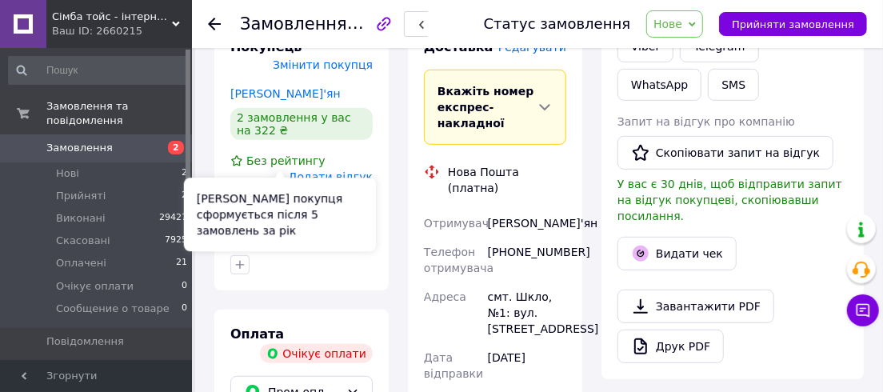
scroll to position [367, 0]
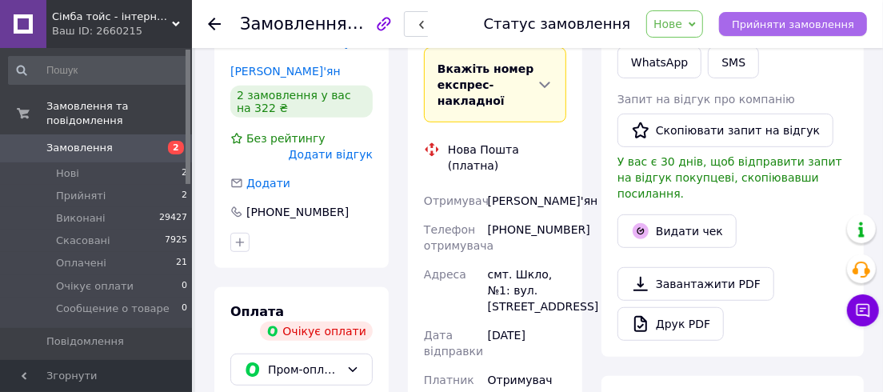
click at [793, 14] on button "Прийняти замовлення" at bounding box center [793, 24] width 148 height 24
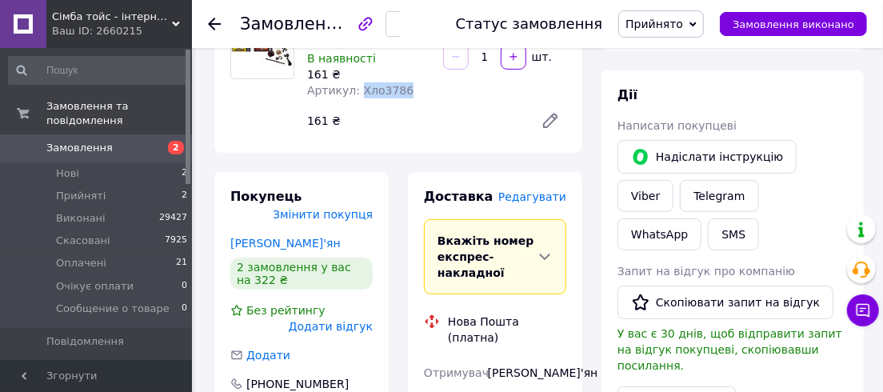
scroll to position [363, 0]
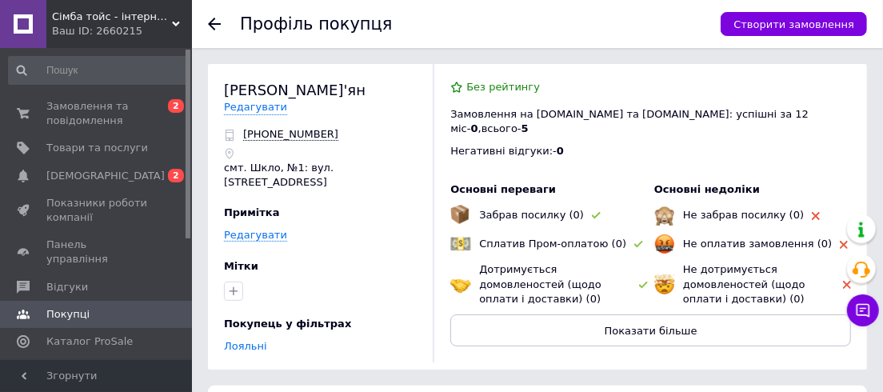
click at [209, 19] on icon at bounding box center [214, 24] width 13 height 13
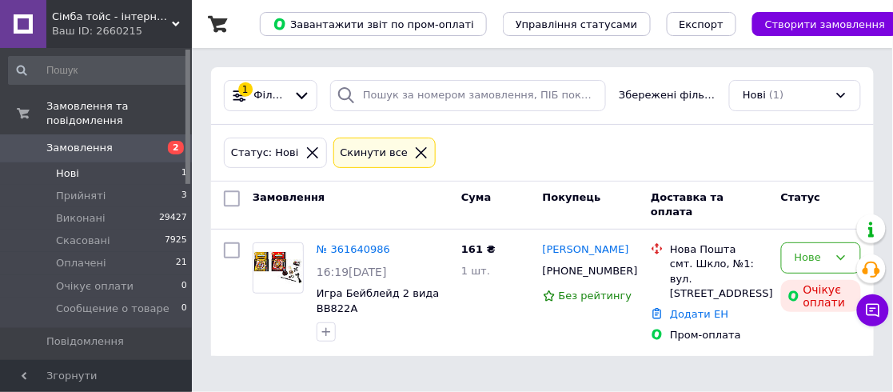
click at [414, 150] on icon at bounding box center [421, 153] width 14 height 14
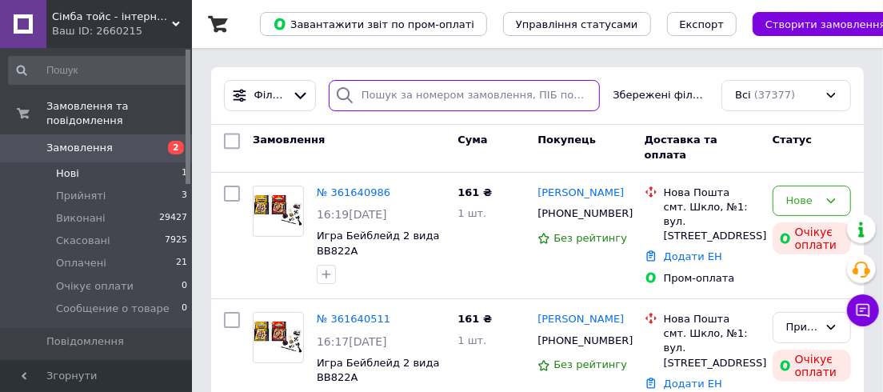
click at [434, 95] on input "search" at bounding box center [465, 95] width 272 height 31
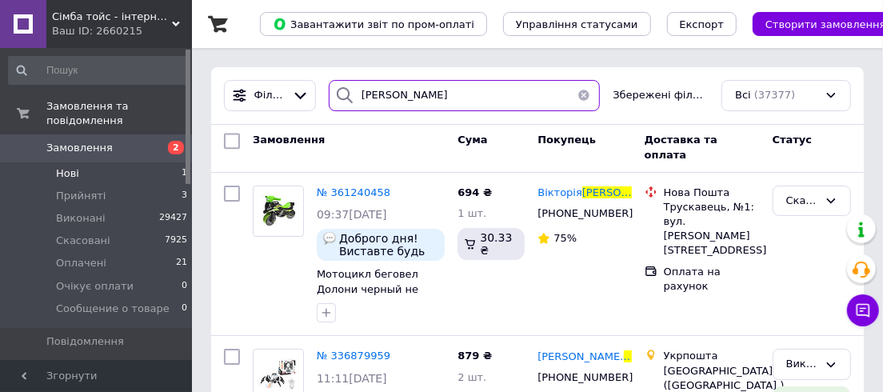
type input "панасюк"
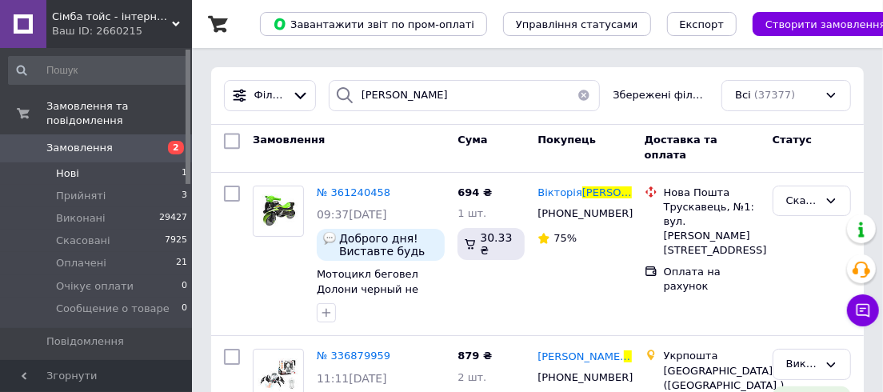
click at [585, 94] on button "button" at bounding box center [584, 95] width 32 height 31
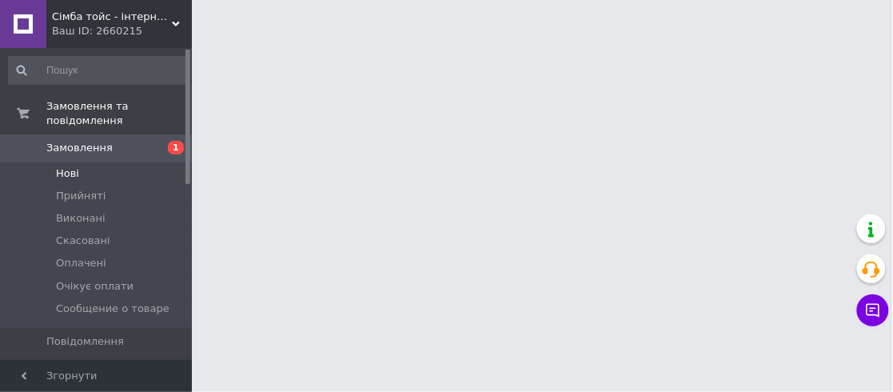
click at [69, 166] on span "Нові" at bounding box center [67, 173] width 23 height 14
click at [66, 166] on span "Нові" at bounding box center [67, 173] width 23 height 14
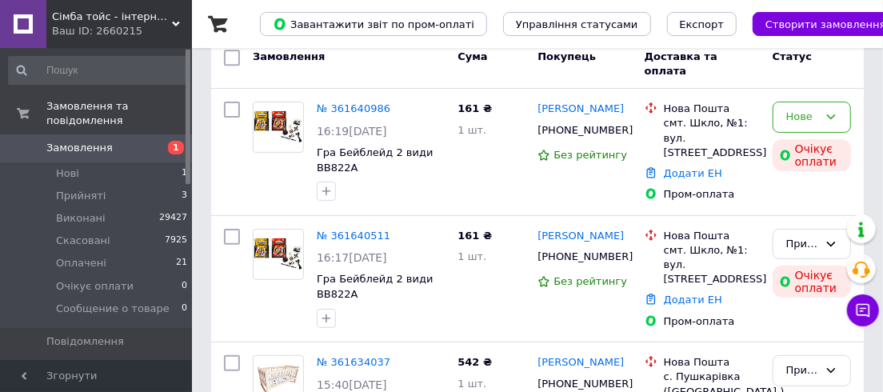
scroll to position [146, 0]
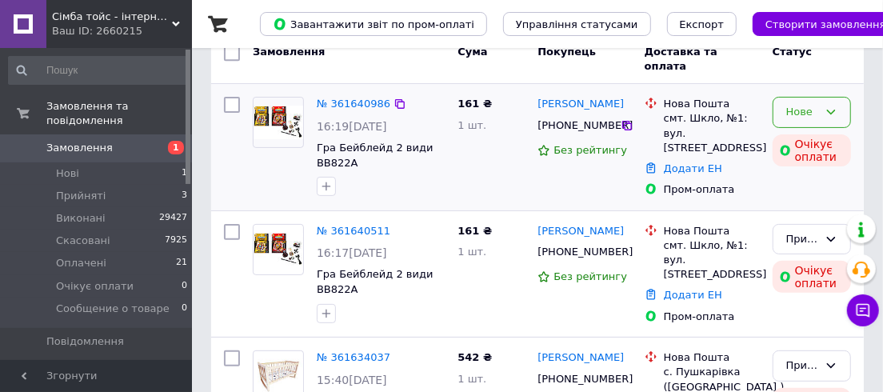
click at [819, 105] on div "Нове" at bounding box center [812, 112] width 78 height 31
click at [800, 222] on li "Скасовано" at bounding box center [811, 245] width 77 height 46
click at [829, 110] on icon at bounding box center [831, 112] width 9 height 5
click at [797, 222] on li "Скасовано" at bounding box center [811, 245] width 77 height 46
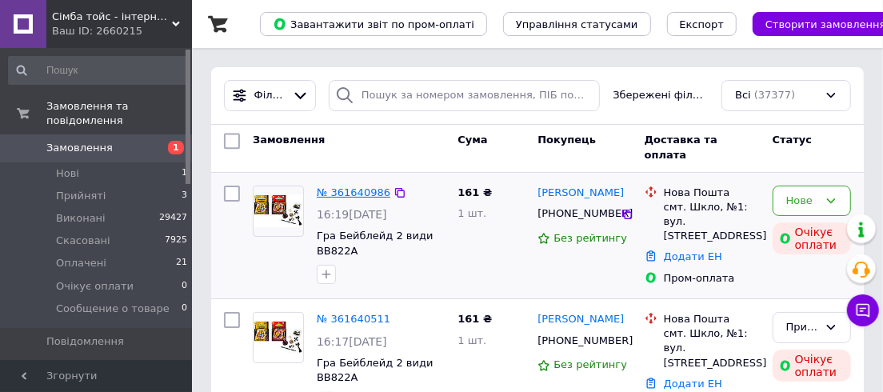
click at [337, 189] on link "№ 361640986" at bounding box center [354, 192] width 74 height 12
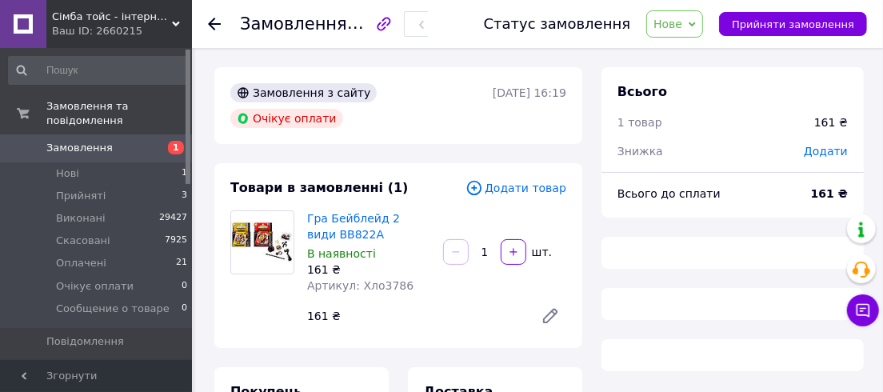
click at [703, 24] on span "Нове" at bounding box center [674, 23] width 57 height 27
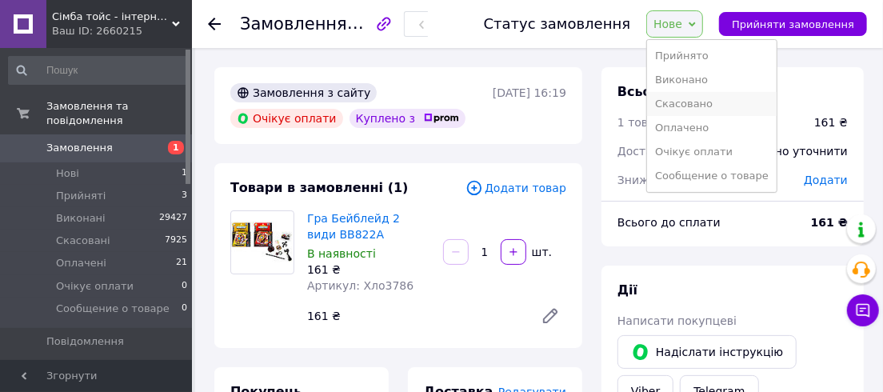
click at [700, 98] on li "Скасовано" at bounding box center [712, 104] width 130 height 24
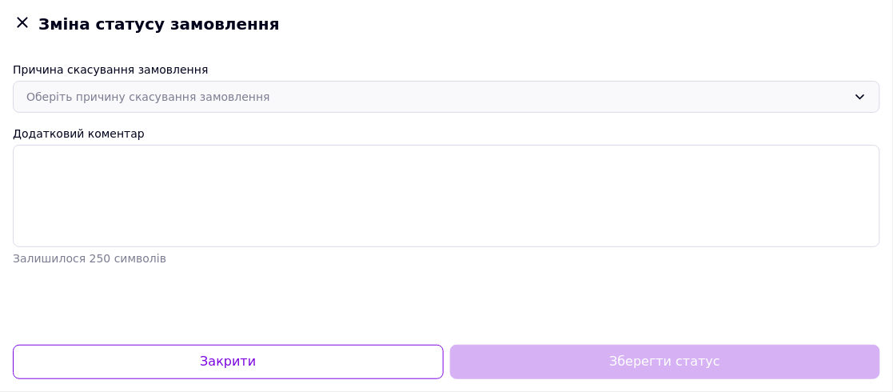
click at [178, 104] on div "Оберіть причину скасування замовлення" at bounding box center [436, 97] width 821 height 18
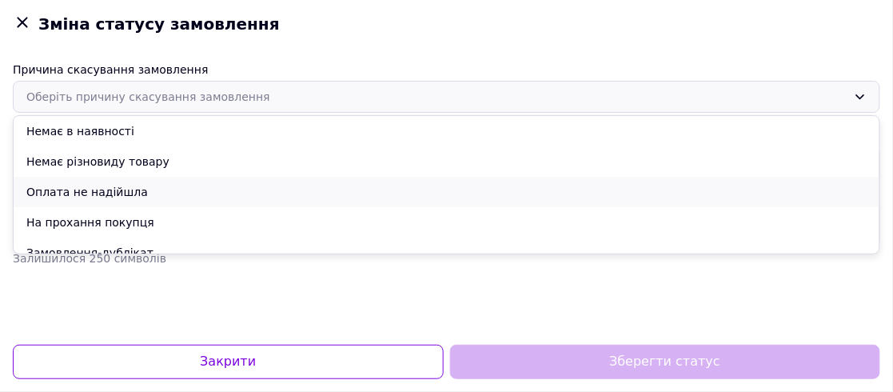
click at [129, 187] on li "Оплата не надійшла" at bounding box center [447, 192] width 866 height 30
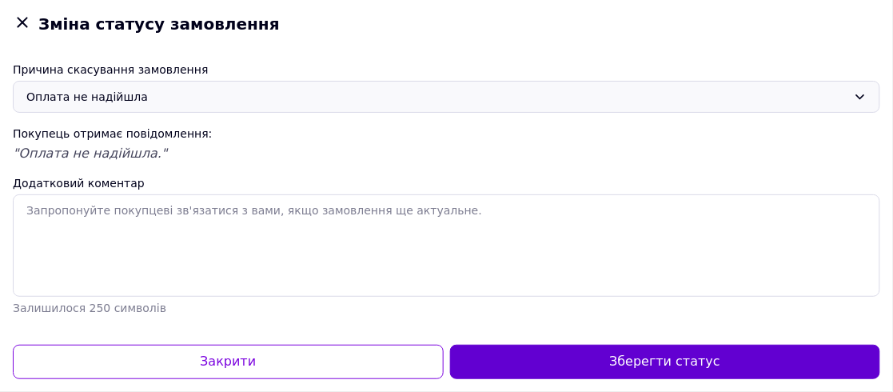
click at [501, 367] on button "Зберегти статус" at bounding box center [665, 362] width 431 height 34
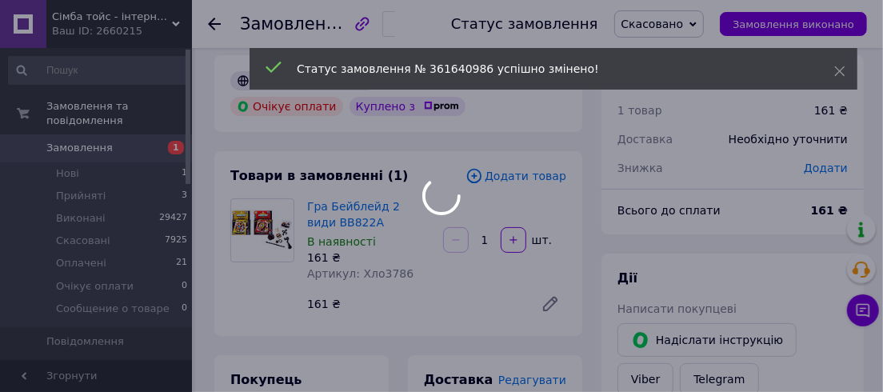
scroll to position [192, 0]
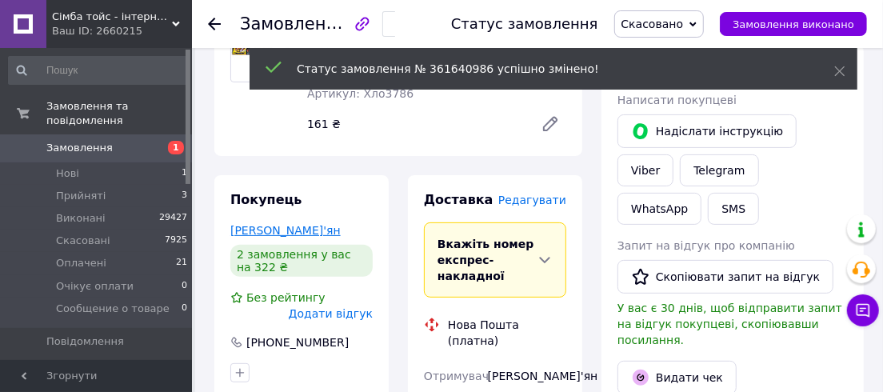
click at [269, 224] on link "Стадник Дем'ян" at bounding box center [285, 230] width 110 height 13
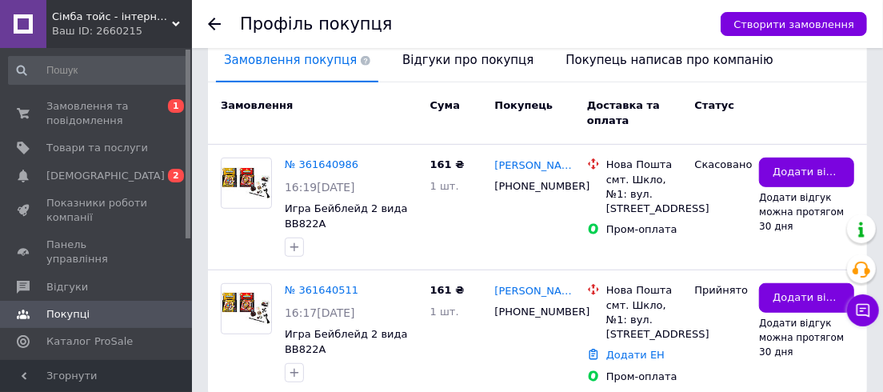
scroll to position [457, 0]
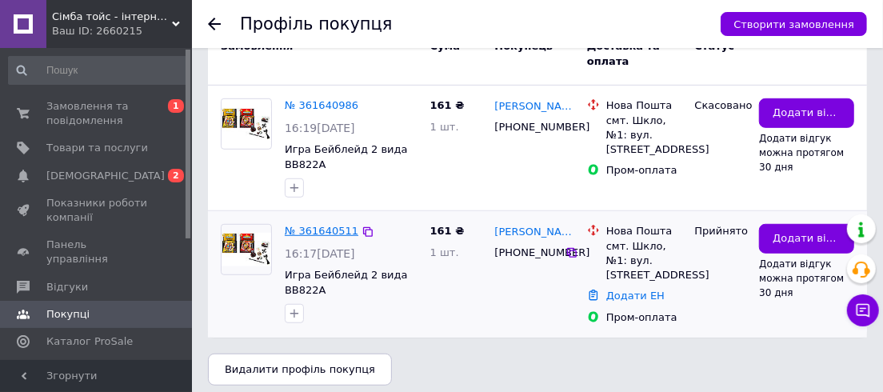
click at [334, 225] on link "№ 361640511" at bounding box center [322, 231] width 74 height 12
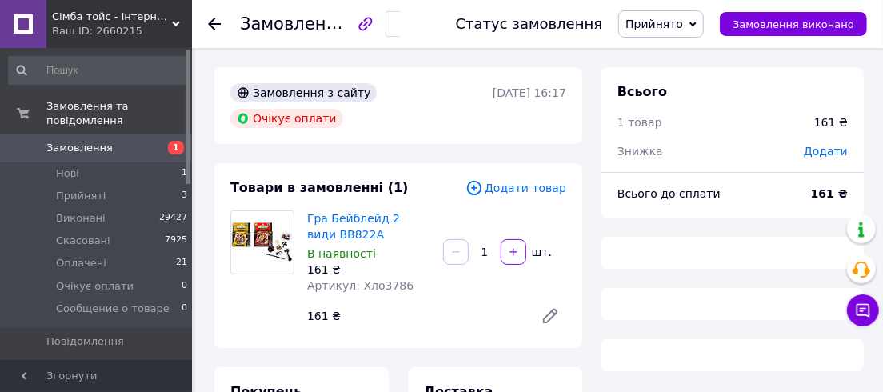
click at [657, 32] on span "Прийнято" at bounding box center [661, 23] width 86 height 27
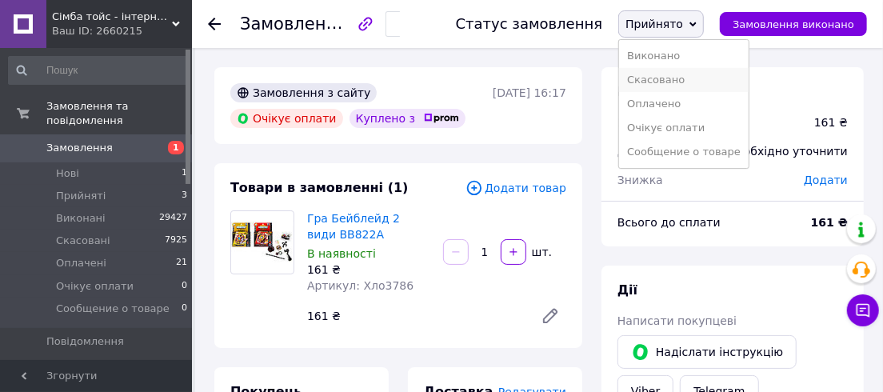
click at [658, 85] on li "Скасовано" at bounding box center [684, 80] width 130 height 24
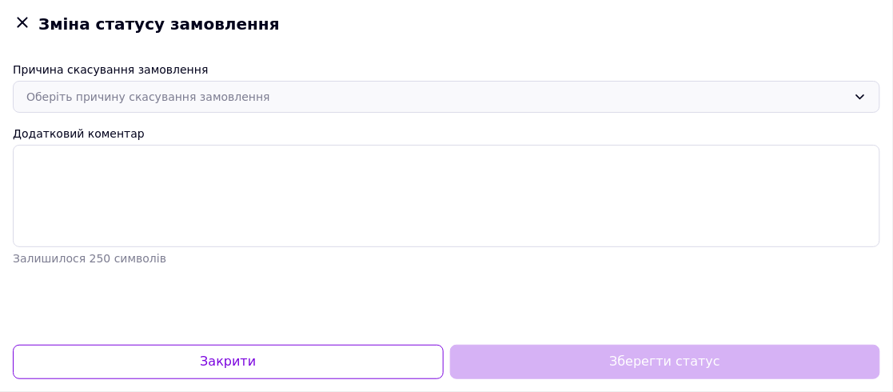
click at [191, 88] on div "Оберіть причину скасування замовлення" at bounding box center [436, 97] width 821 height 18
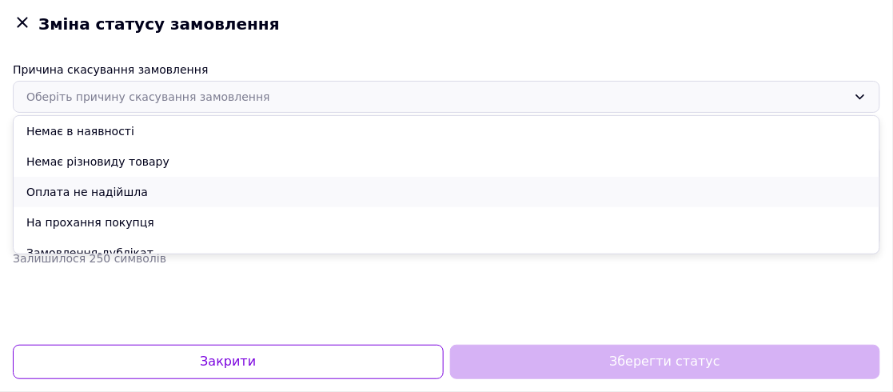
click at [125, 198] on li "Оплата не надійшла" at bounding box center [447, 192] width 866 height 30
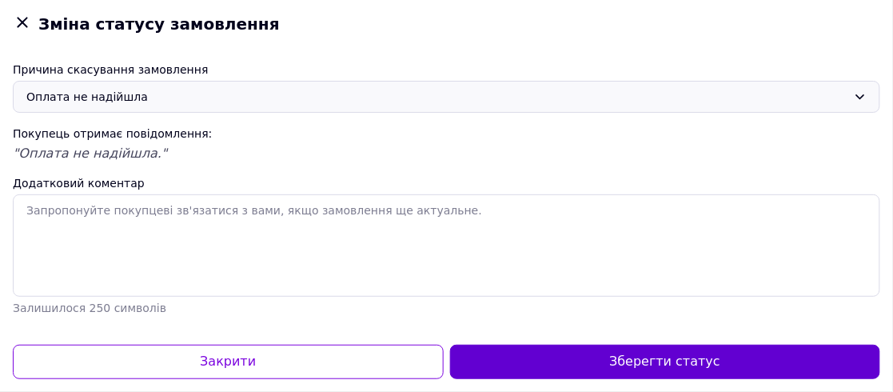
click at [479, 361] on button "Зберегти статус" at bounding box center [665, 362] width 431 height 34
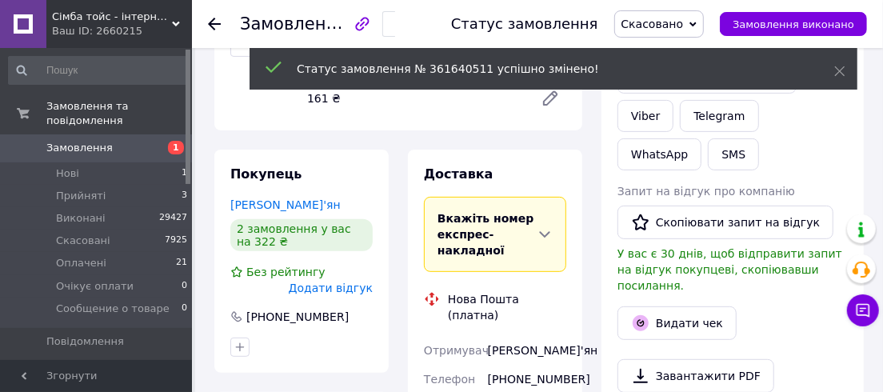
scroll to position [192, 0]
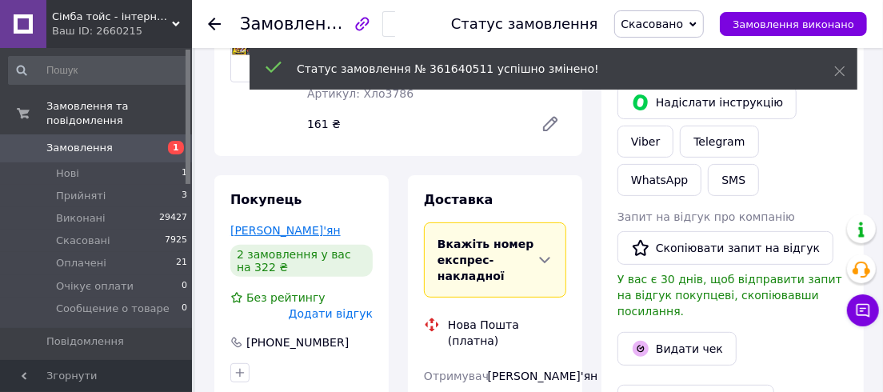
click at [262, 224] on link "Стадник Дем'ян" at bounding box center [285, 230] width 110 height 13
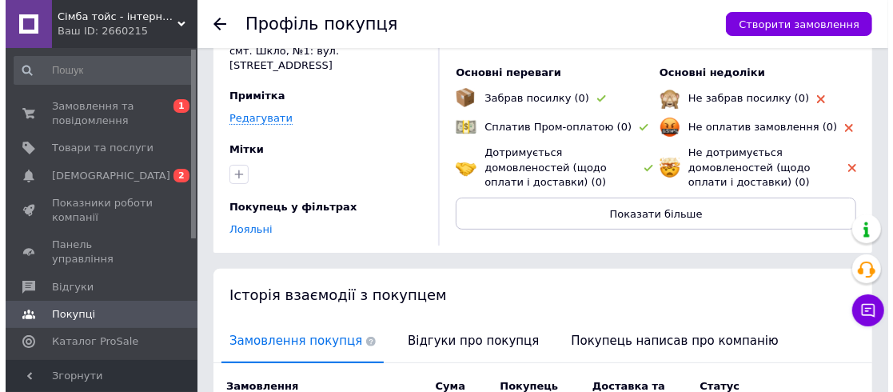
scroll to position [218, 0]
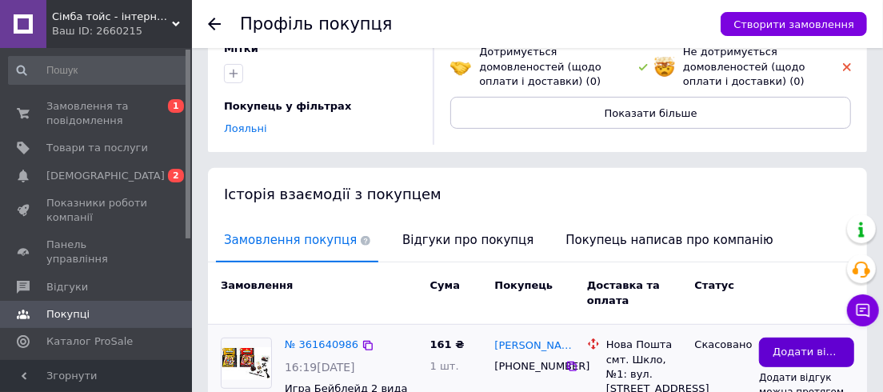
click at [792, 345] on span "Додати відгук" at bounding box center [807, 352] width 68 height 15
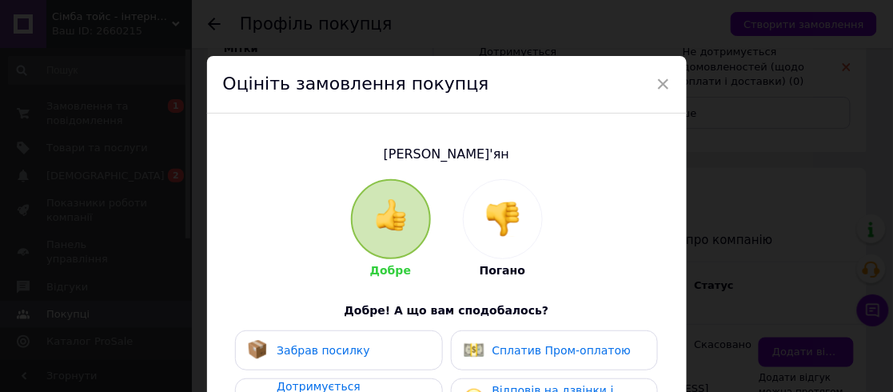
click at [508, 222] on img at bounding box center [502, 219] width 35 height 35
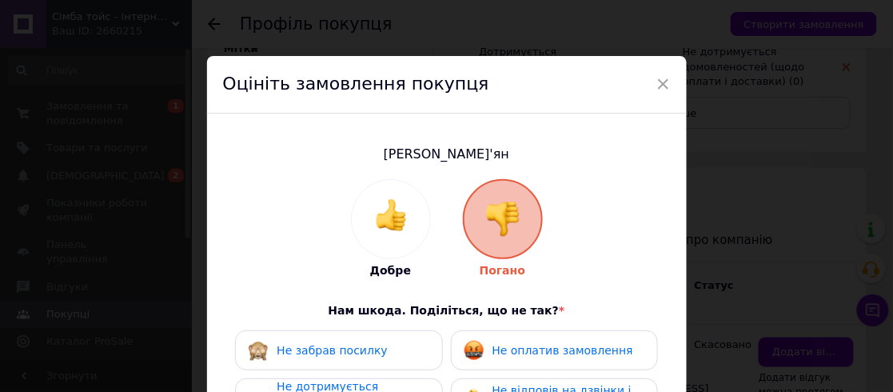
click at [499, 337] on div "Не оплатив замовлення" at bounding box center [554, 350] width 207 height 40
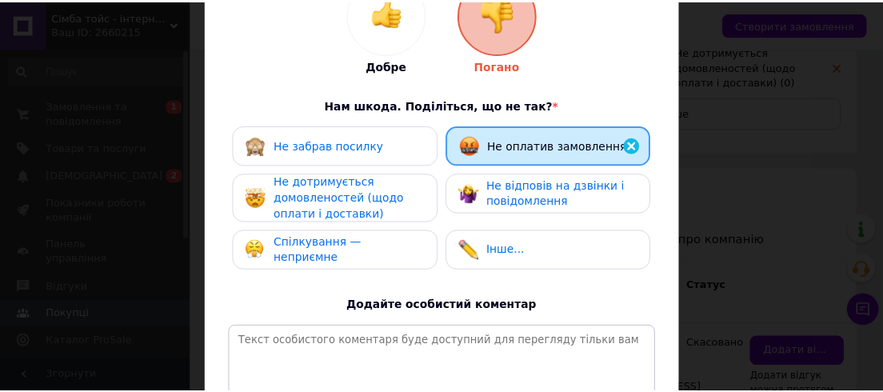
scroll to position [363, 0]
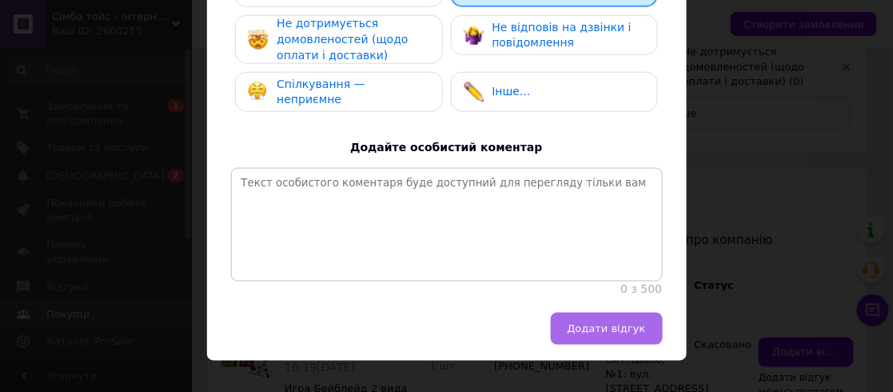
click at [575, 345] on button "Додати відгук" at bounding box center [607, 329] width 112 height 32
click at [817, 216] on div "× Оцініть замовлення покупця Стадник Дем'ян Добре Погано Нам шкода. Поділіться,…" at bounding box center [446, 196] width 893 height 392
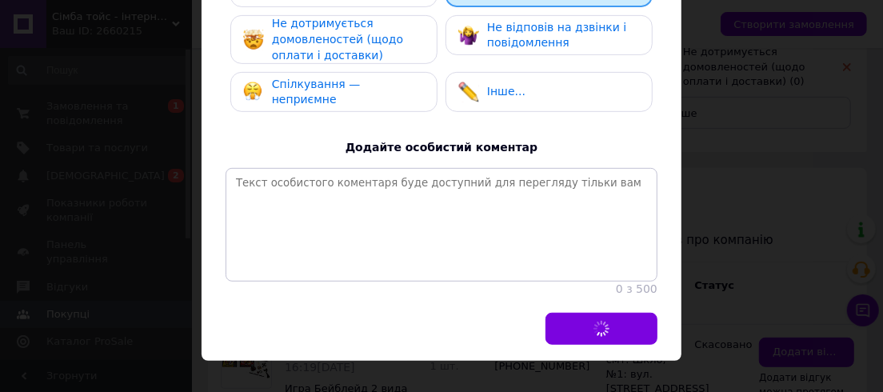
click at [108, 75] on div "× Оцініть замовлення покупця Стадник Дем'ян Добре Погано Нам шкода. Поділіться,…" at bounding box center [441, 196] width 883 height 392
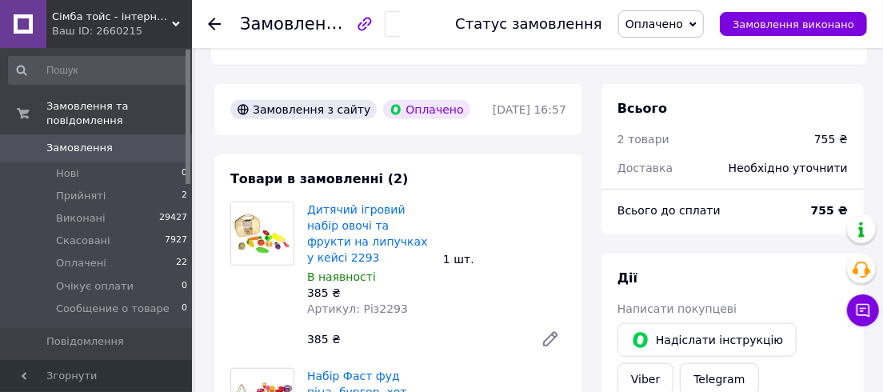
scroll to position [654, 0]
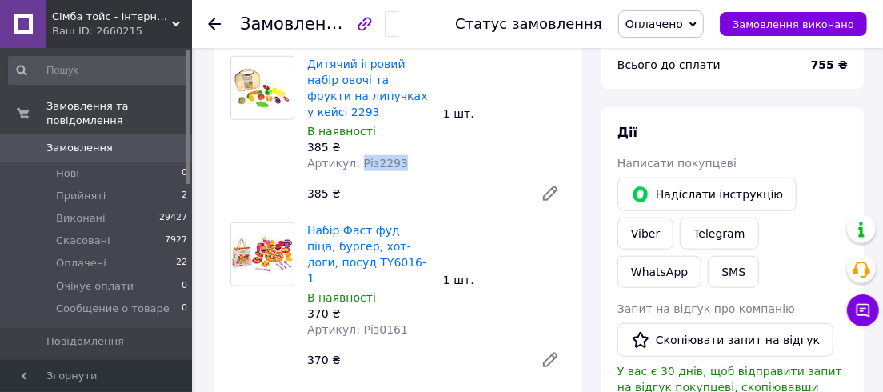
drag, startPoint x: 401, startPoint y: 129, endPoint x: 355, endPoint y: 130, distance: 46.4
click at [355, 155] on div "Артикул: Різ2293" at bounding box center [368, 163] width 123 height 16
copy span "Різ2293"
drag, startPoint x: 396, startPoint y: 290, endPoint x: 357, endPoint y: 286, distance: 39.5
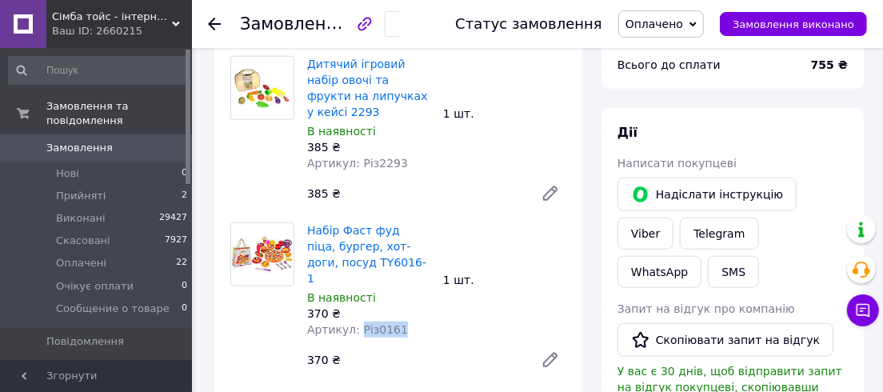
click at [357, 321] on div "Артикул: Різ0161" at bounding box center [368, 329] width 123 height 16
copy span "Різ0161"
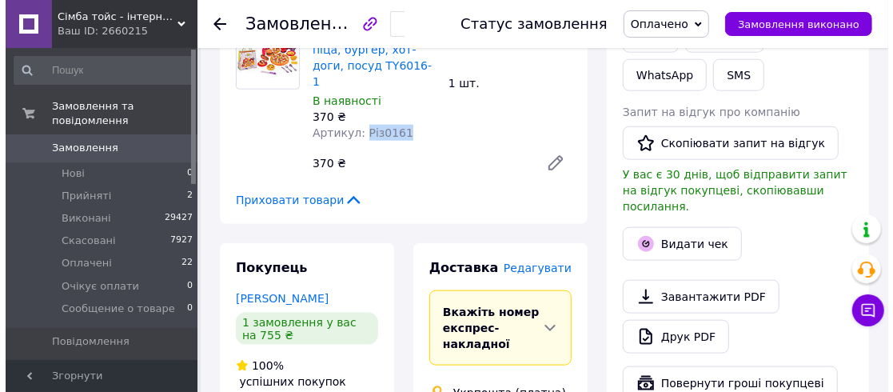
scroll to position [872, 0]
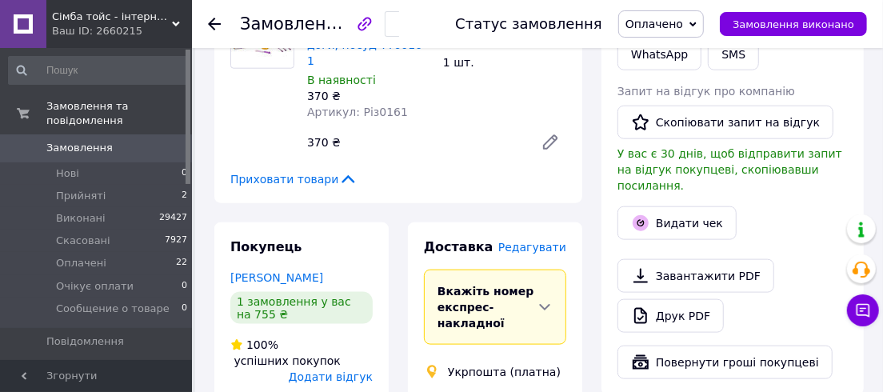
click at [539, 241] on span "Редагувати" at bounding box center [532, 247] width 68 height 13
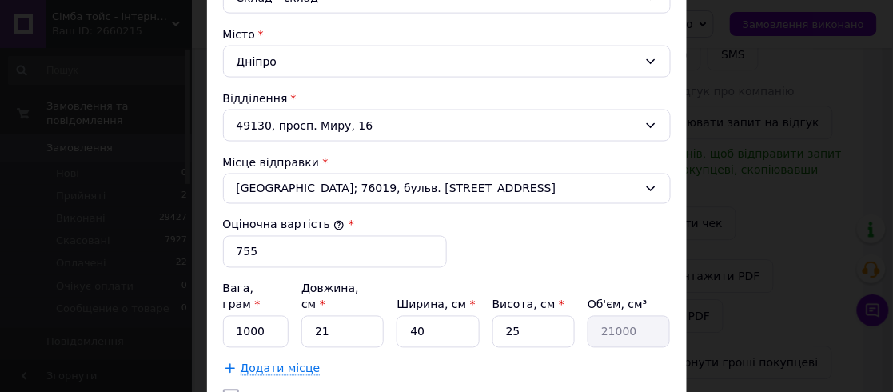
scroll to position [509, 0]
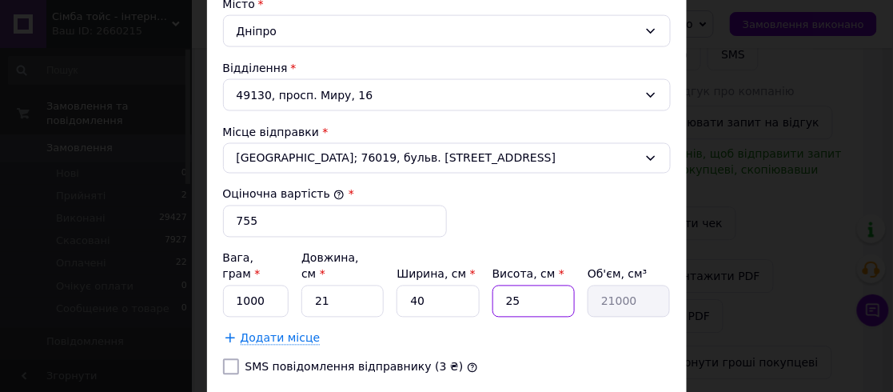
click at [530, 286] on input "25" at bounding box center [534, 302] width 82 height 32
type input "1"
type input "840"
type input "15"
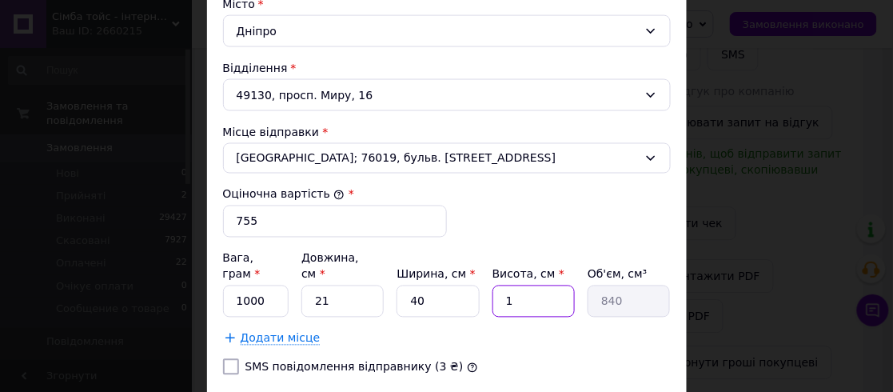
type input "12600"
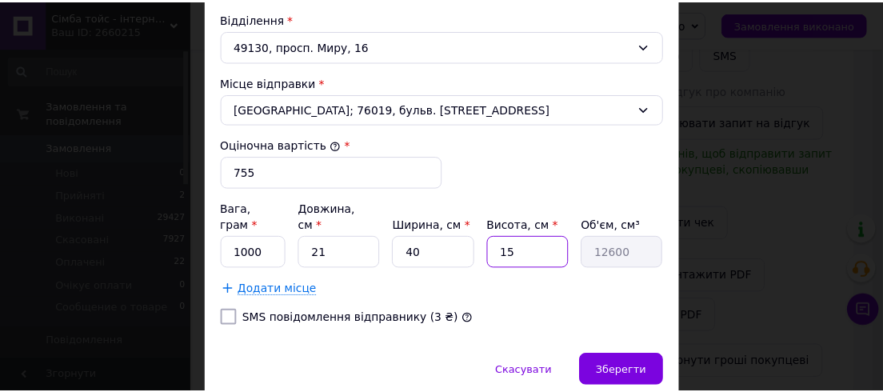
scroll to position [600, 0]
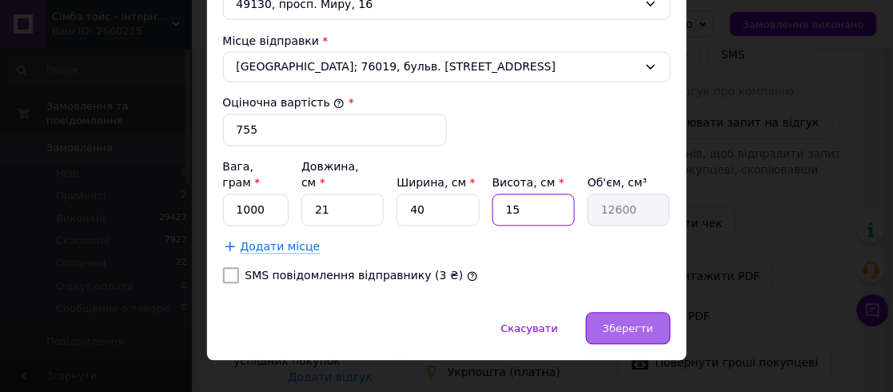
type input "15"
click at [631, 323] on span "Зберегти" at bounding box center [628, 329] width 50 height 12
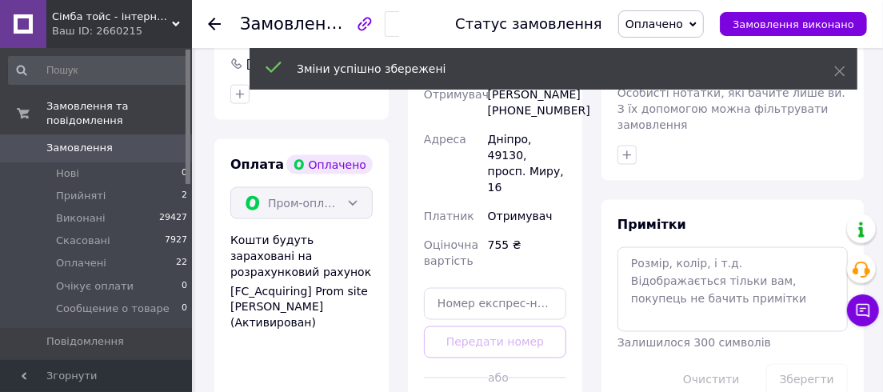
scroll to position [1236, 0]
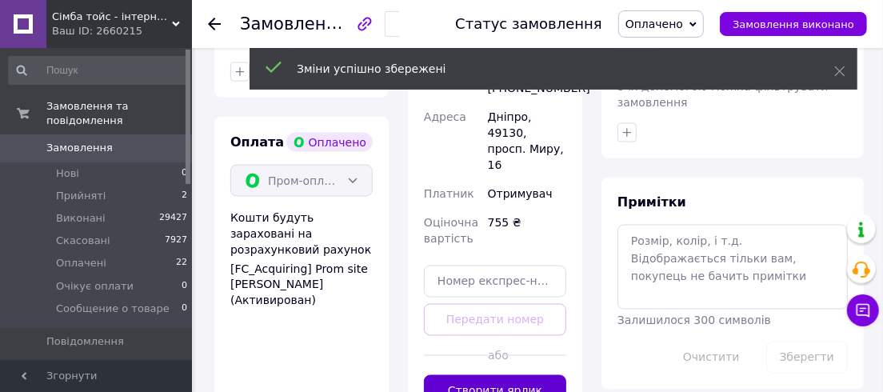
click at [481, 375] on button "Створити ярлик" at bounding box center [495, 391] width 142 height 32
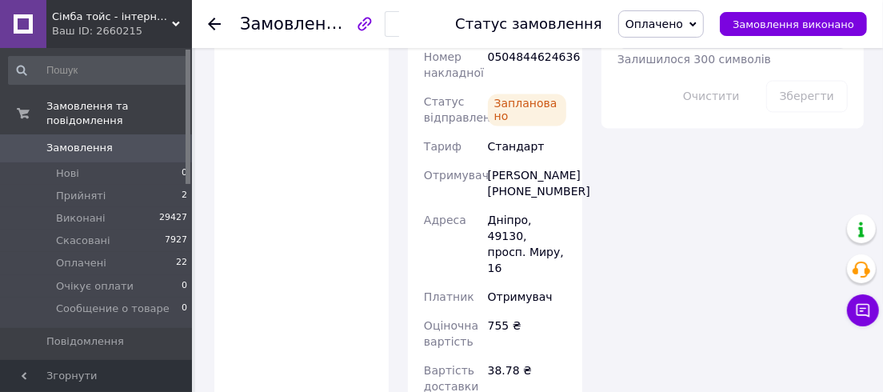
scroll to position [1599, 0]
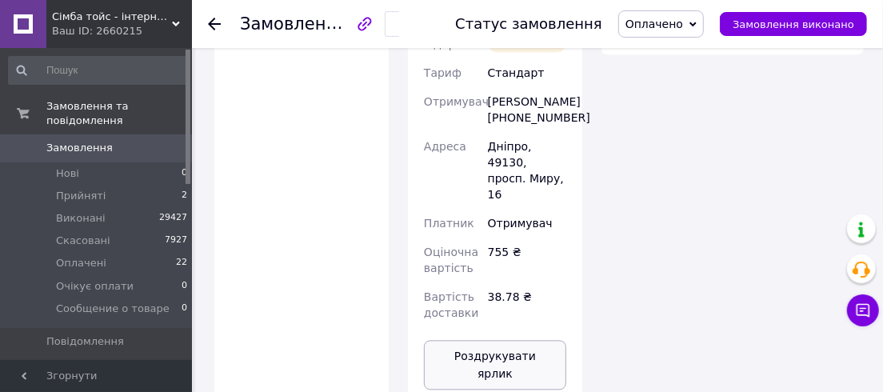
click at [497, 340] on button "Роздрукувати ярлик" at bounding box center [495, 365] width 142 height 50
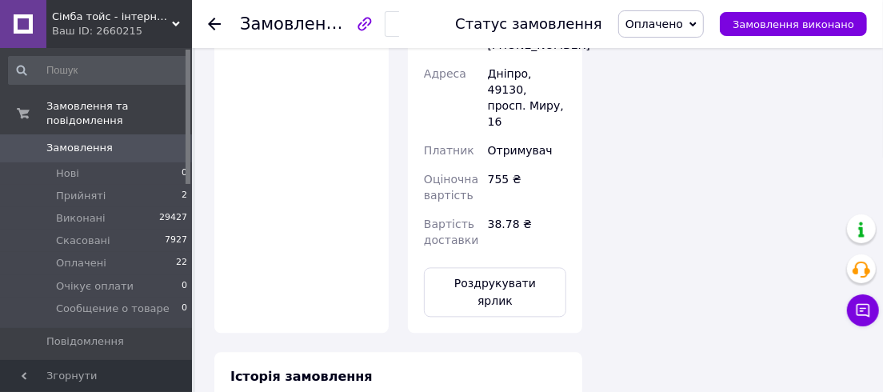
scroll to position [1381, 0]
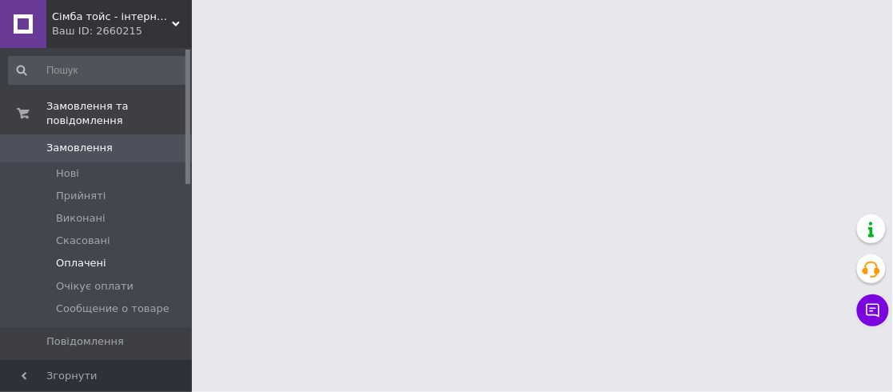
click at [70, 256] on span "Оплачені" at bounding box center [81, 263] width 50 height 14
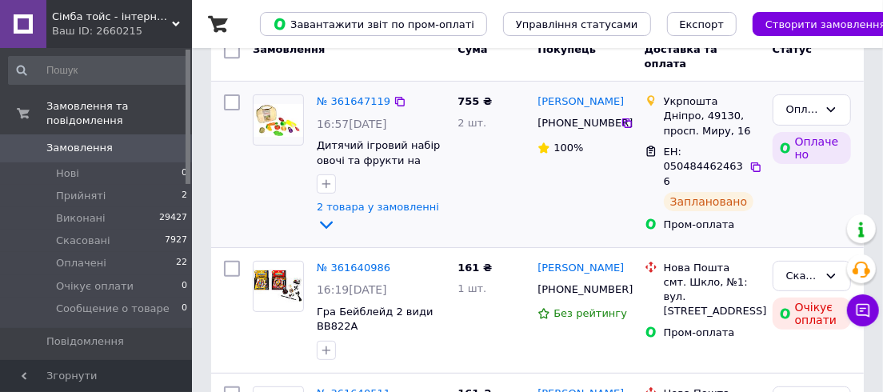
scroll to position [218, 0]
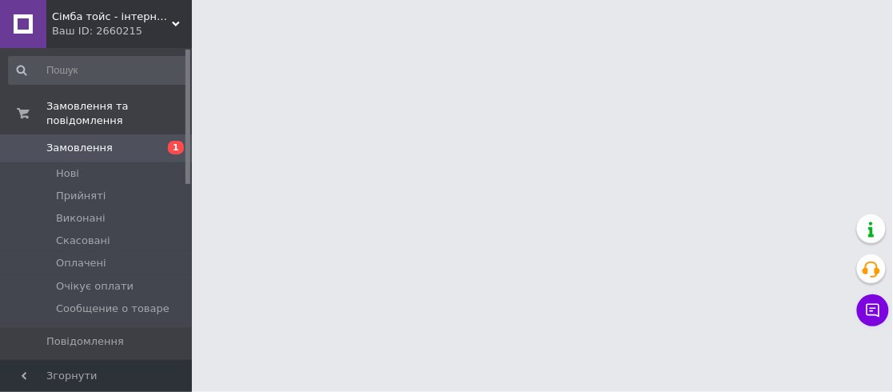
click at [64, 146] on link "Замовлення 1" at bounding box center [98, 147] width 197 height 27
click at [62, 166] on span "Нові" at bounding box center [67, 173] width 23 height 14
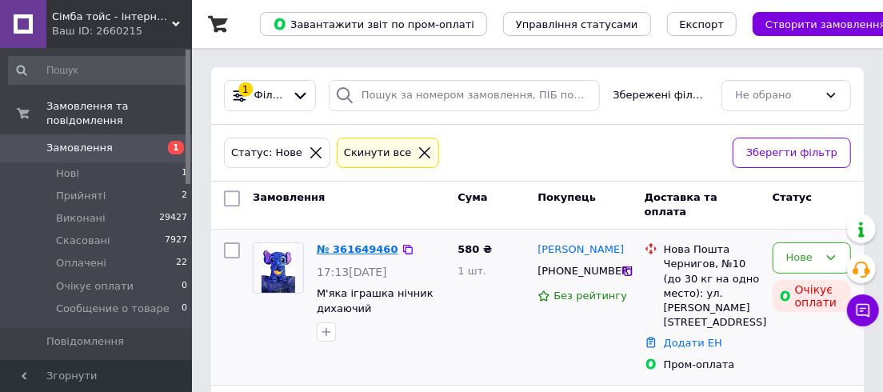
click at [333, 246] on link "№ 361649460" at bounding box center [358, 249] width 82 height 12
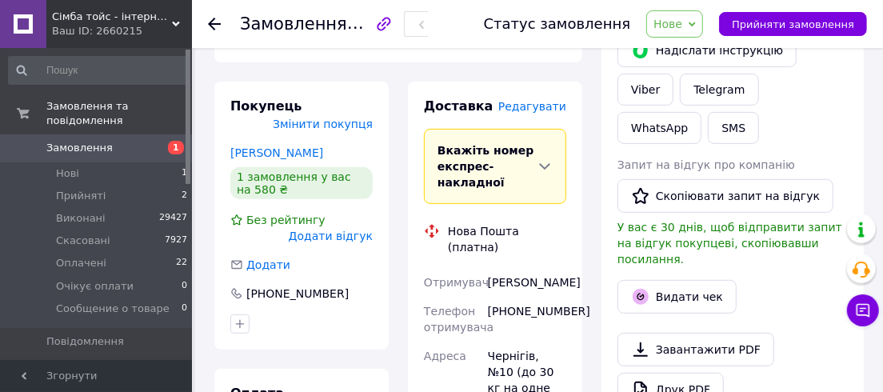
scroll to position [218, 0]
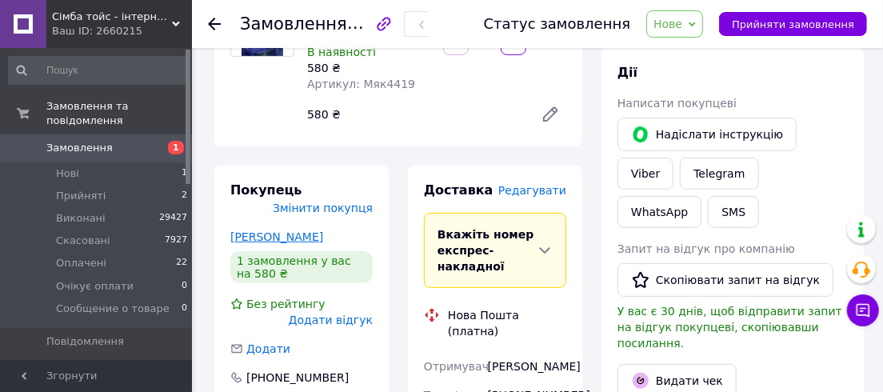
click at [274, 230] on link "[PERSON_NAME]" at bounding box center [276, 236] width 93 height 13
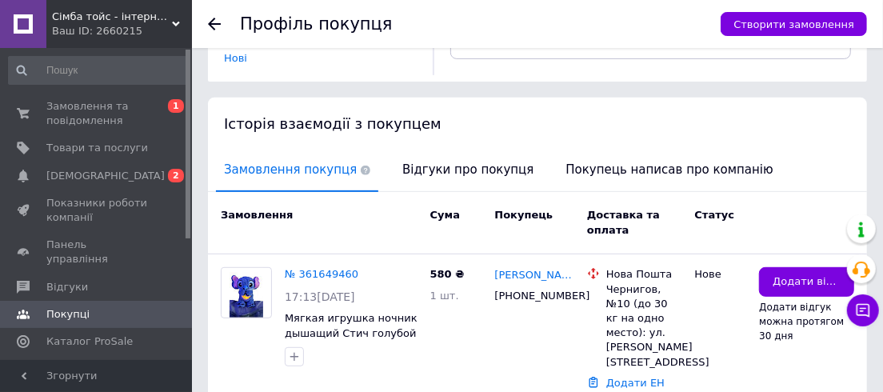
scroll to position [353, 0]
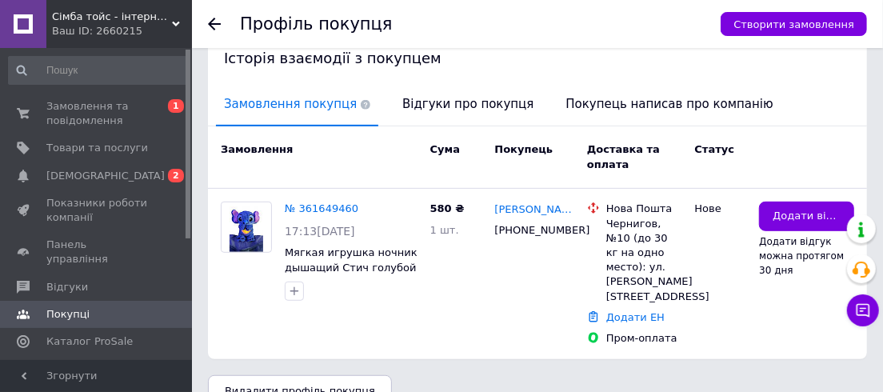
click at [214, 22] on icon at bounding box center [214, 24] width 13 height 13
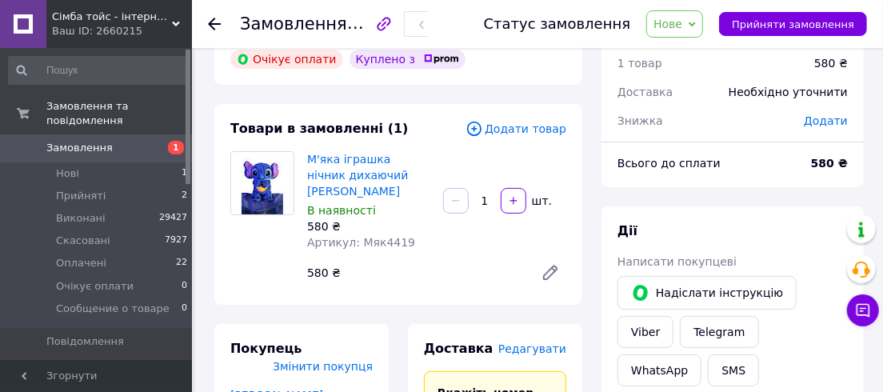
scroll to position [214, 0]
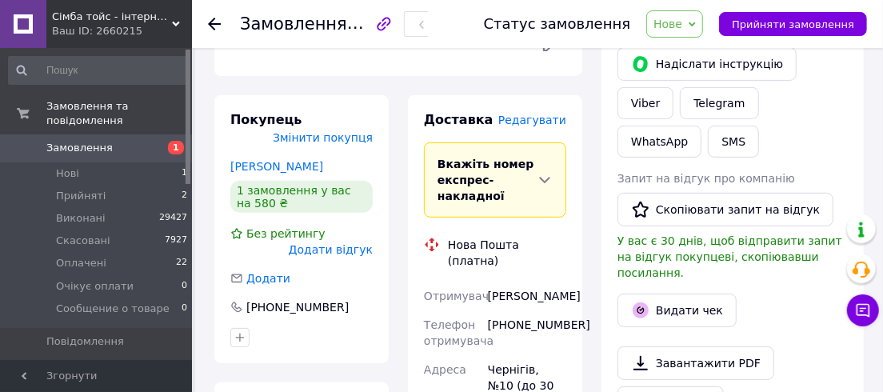
scroll to position [363, 0]
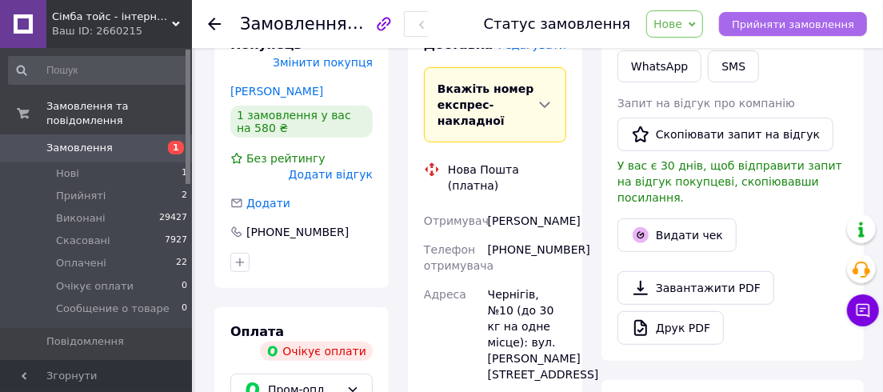
click at [789, 24] on span "Прийняти замовлення" at bounding box center [793, 24] width 122 height 12
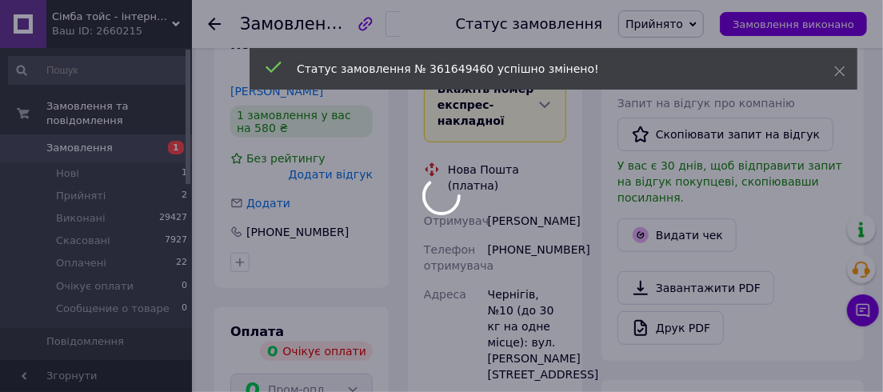
scroll to position [337, 0]
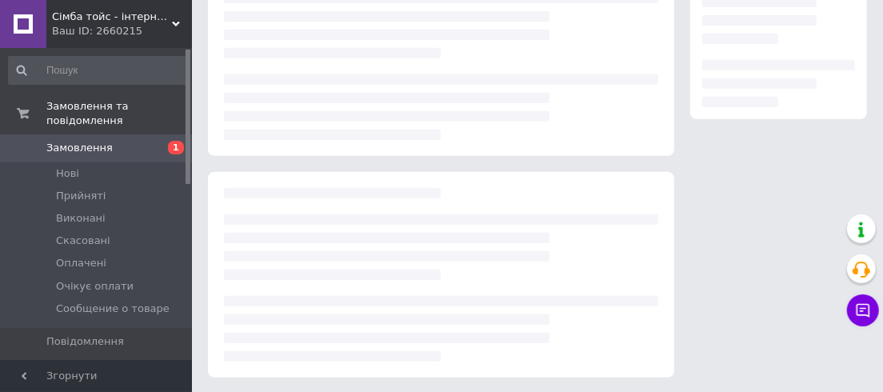
scroll to position [337, 0]
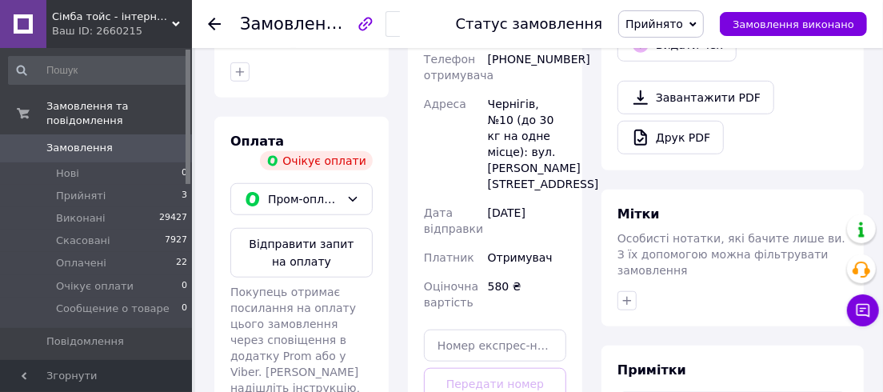
scroll to position [556, 0]
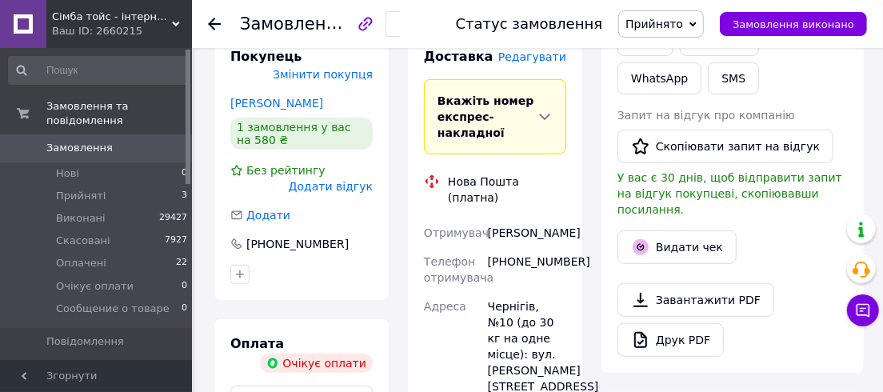
scroll to position [338, 0]
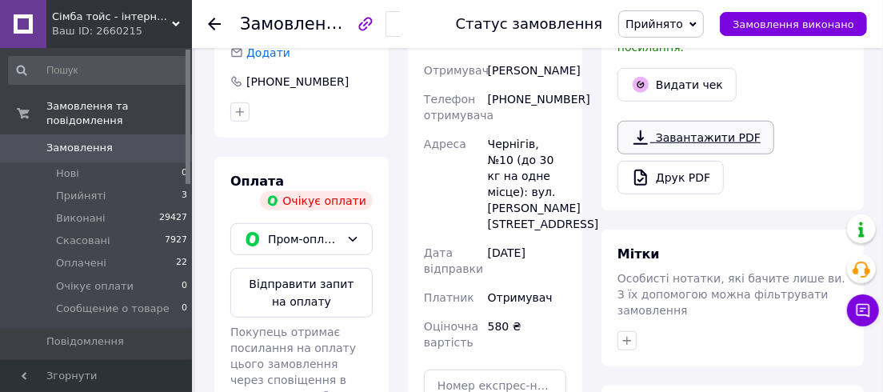
scroll to position [785, 0]
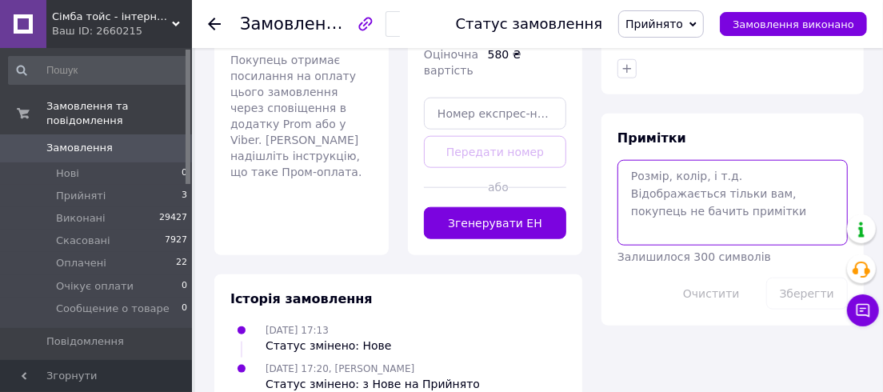
click at [690, 160] on textarea at bounding box center [732, 202] width 230 height 85
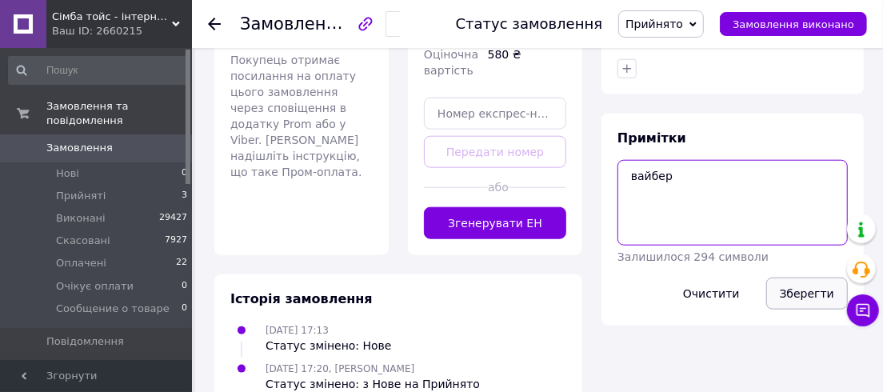
type textarea "вайбер"
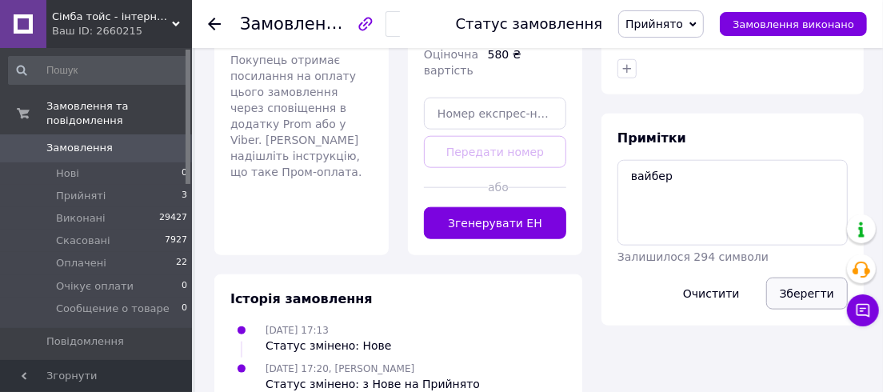
click at [802, 278] on button "Зберегти" at bounding box center [807, 294] width 82 height 32
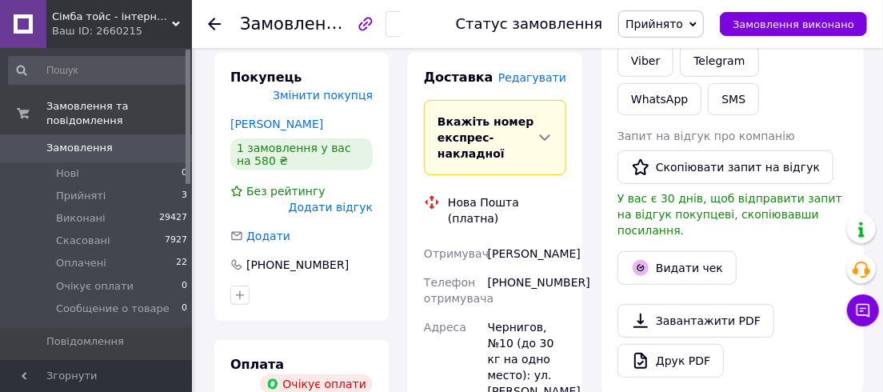
scroll to position [469, 0]
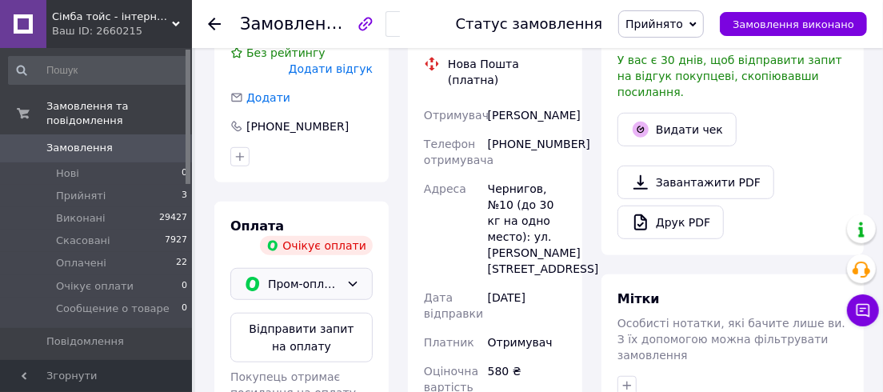
click at [345, 268] on div "Пром-оплата" at bounding box center [301, 284] width 142 height 32
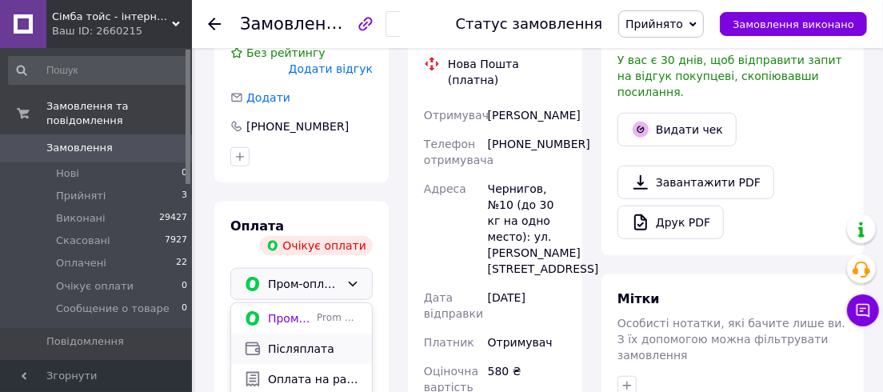
click at [297, 341] on span "Післяплата" at bounding box center [313, 349] width 91 height 16
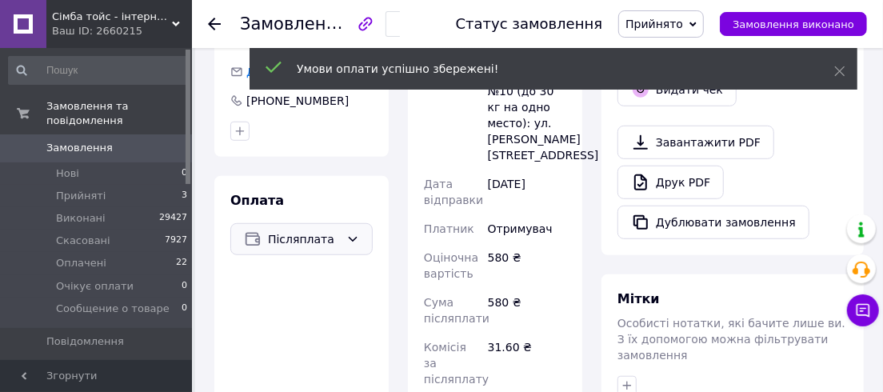
click at [669, 23] on span "Прийнято" at bounding box center [654, 24] width 58 height 13
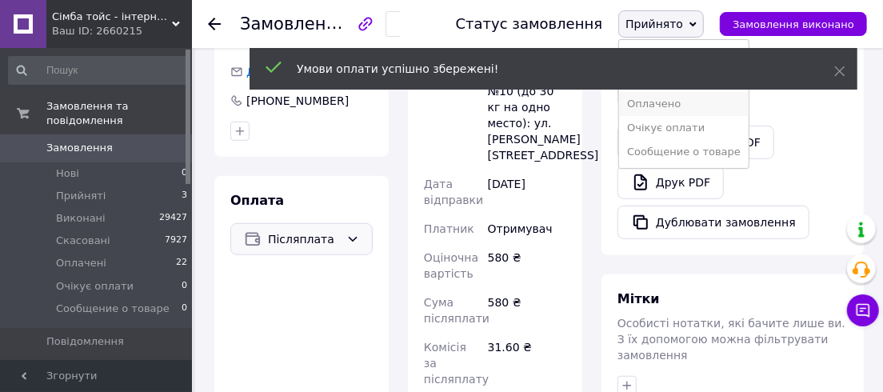
click at [665, 106] on li "Оплачено" at bounding box center [684, 104] width 130 height 24
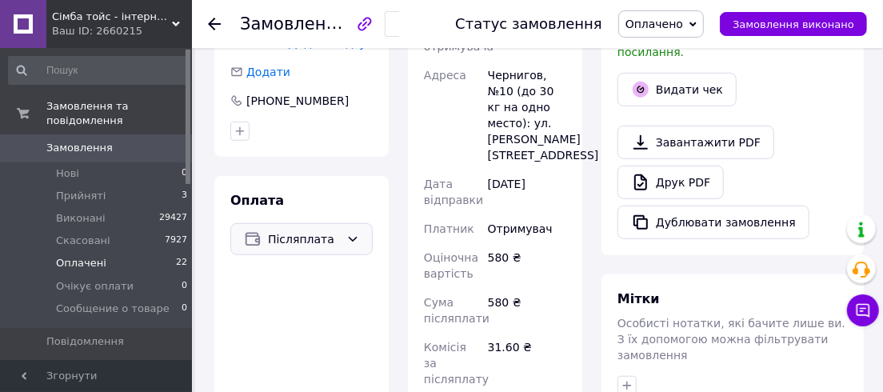
click at [86, 256] on span "Оплачені" at bounding box center [81, 263] width 50 height 14
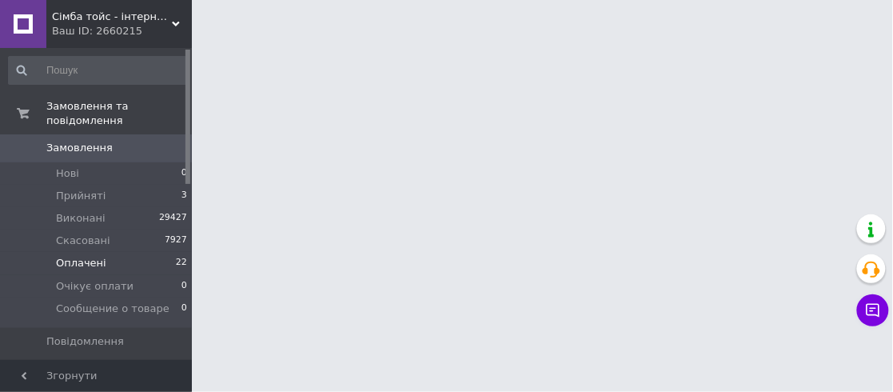
click at [80, 252] on li "Оплачені 22" at bounding box center [98, 263] width 197 height 22
click at [80, 256] on span "Оплачені" at bounding box center [81, 263] width 50 height 14
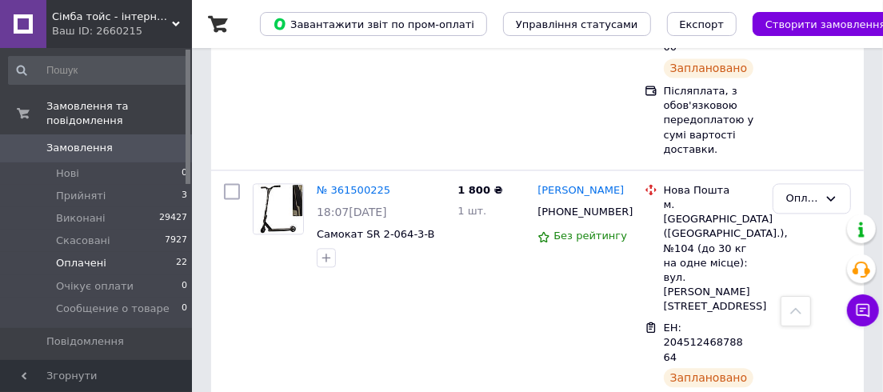
scroll to position [4736, 0]
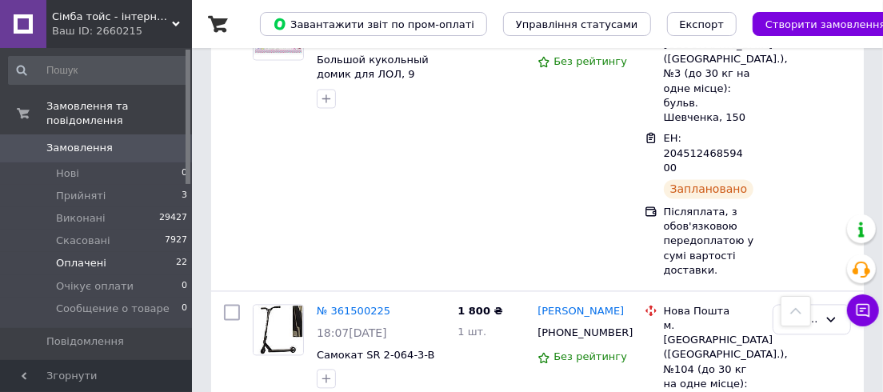
scroll to position [4519, 0]
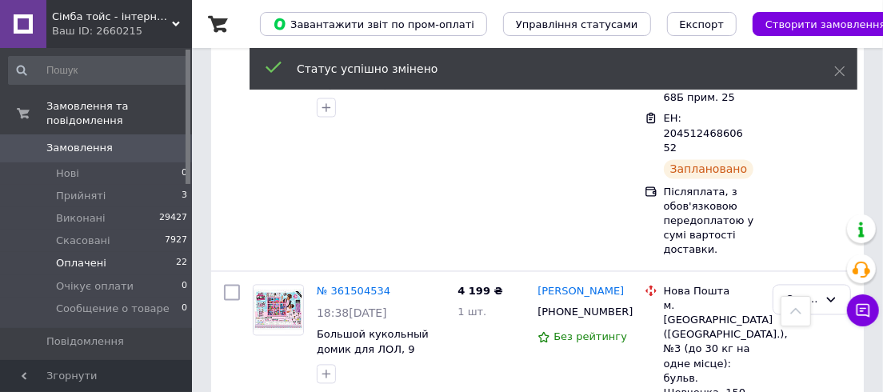
scroll to position [4442, 0]
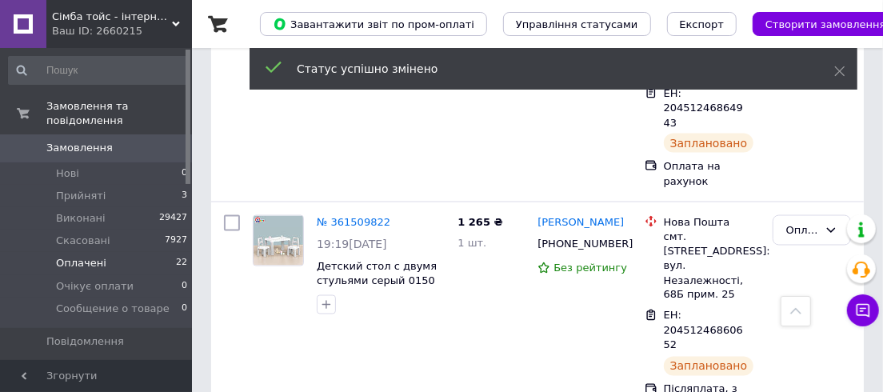
scroll to position [4151, 0]
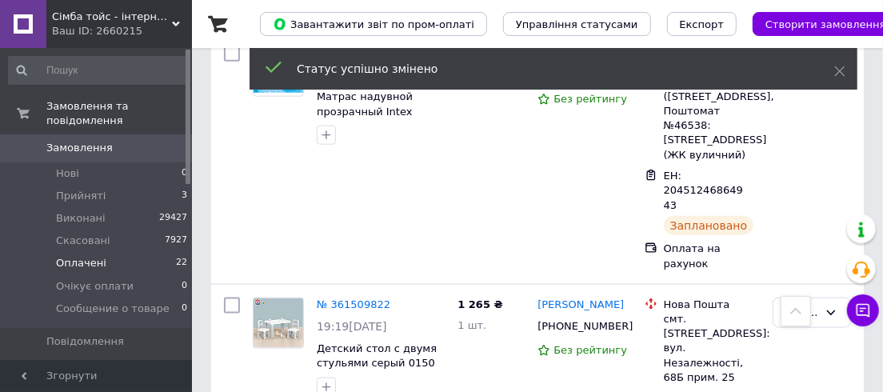
scroll to position [3932, 0]
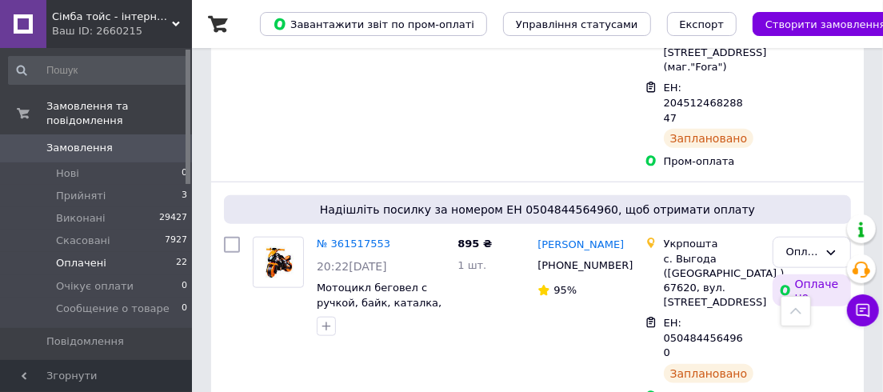
scroll to position [3714, 0]
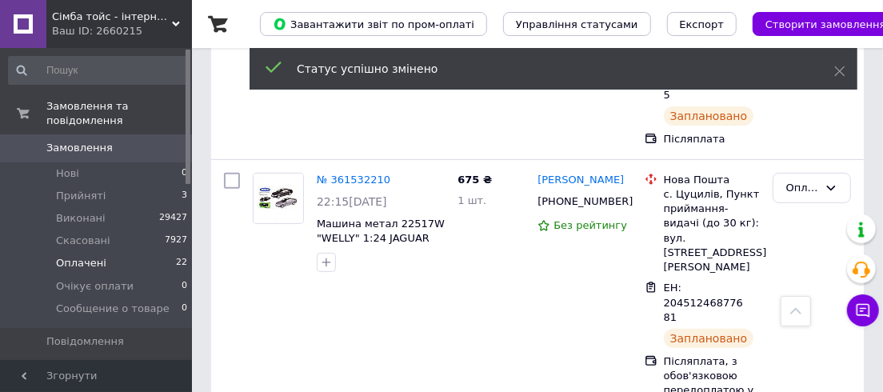
scroll to position [3496, 0]
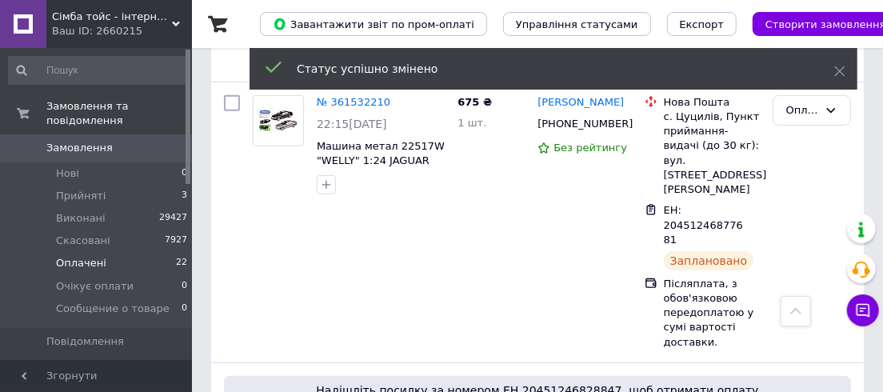
scroll to position [3278, 0]
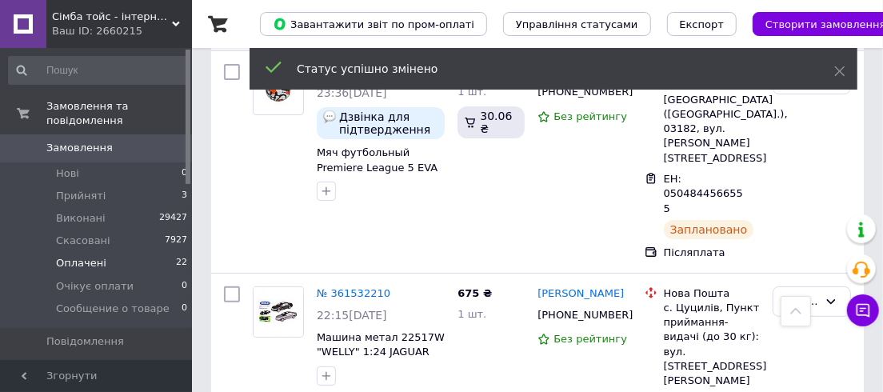
scroll to position [3060, 0]
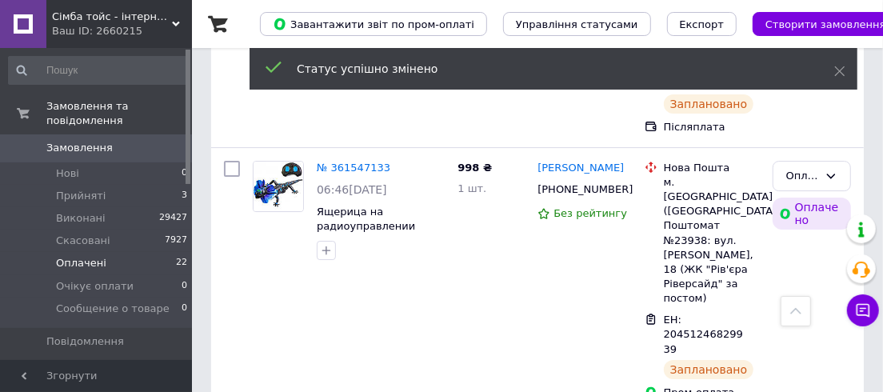
scroll to position [2769, 0]
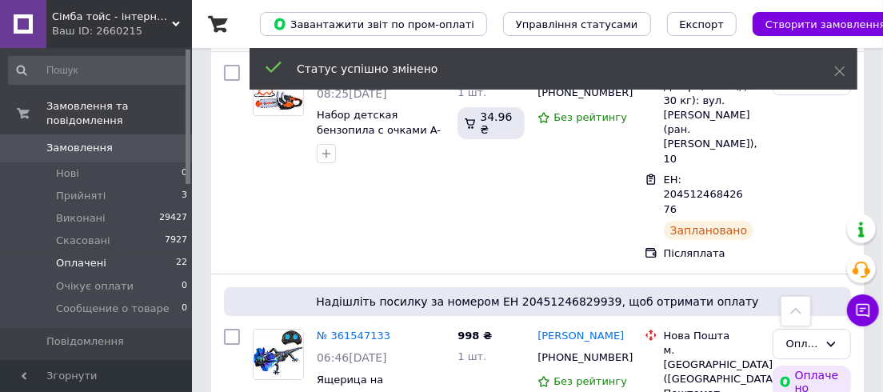
scroll to position [2623, 0]
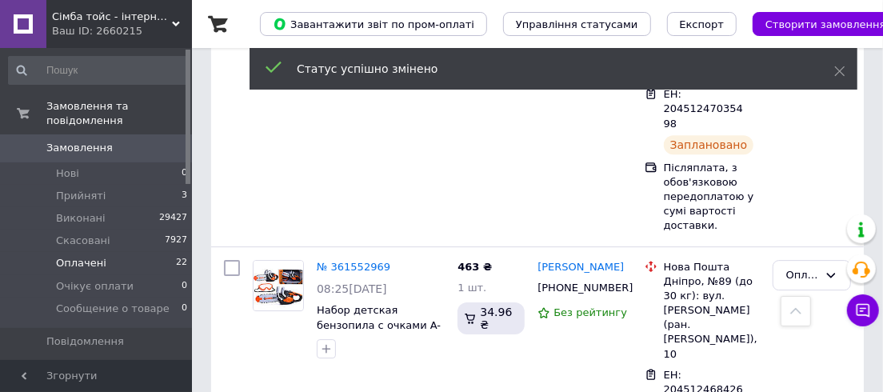
scroll to position [2406, 0]
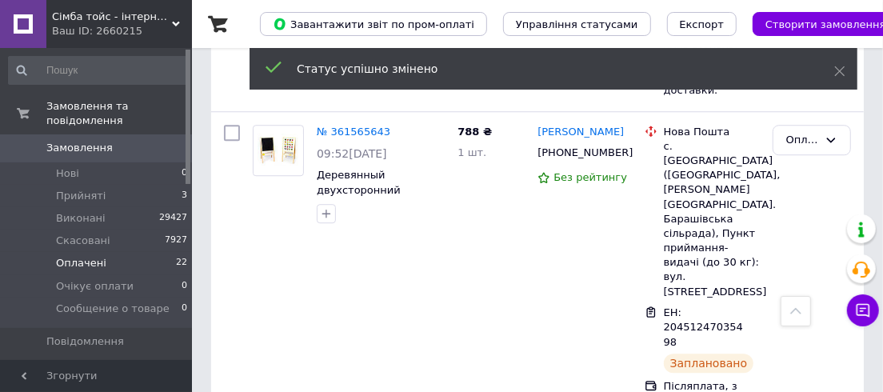
scroll to position [2187, 0]
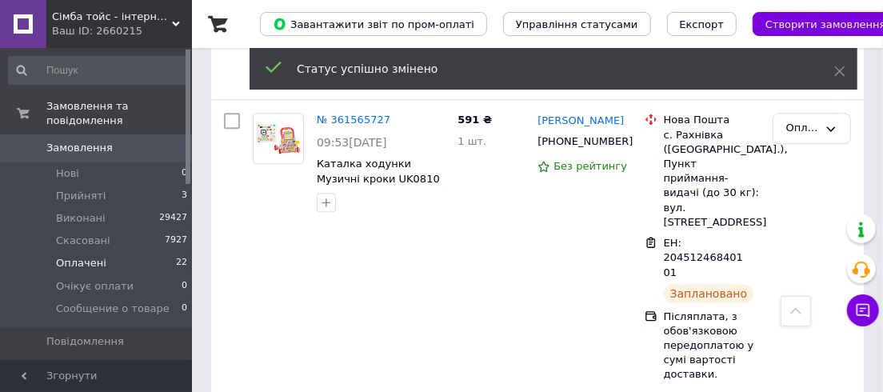
scroll to position [1897, 0]
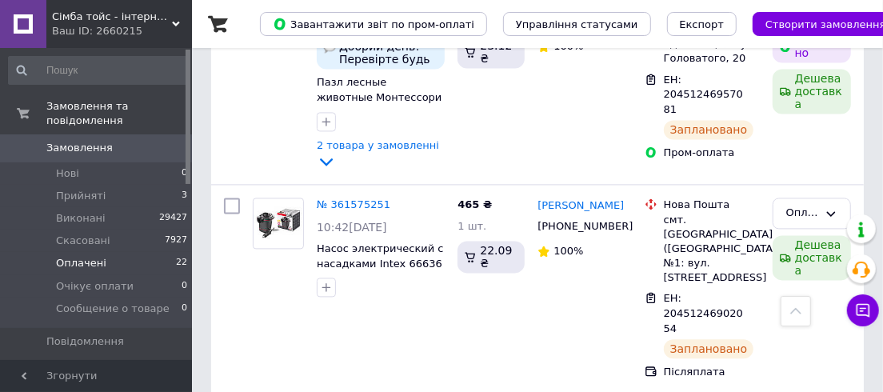
scroll to position [1606, 0]
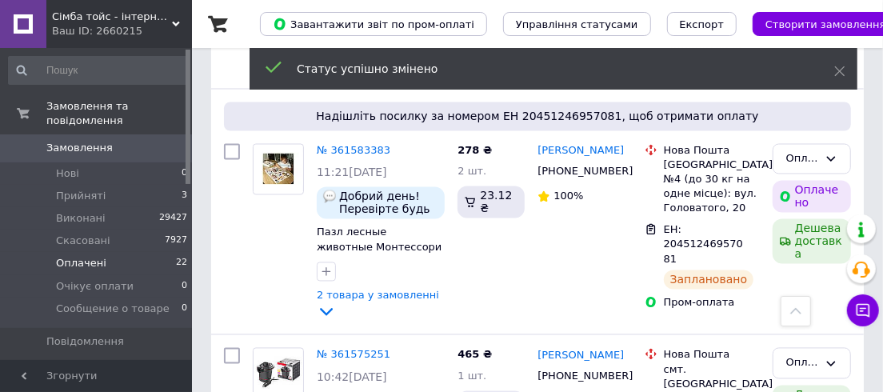
scroll to position [1460, 0]
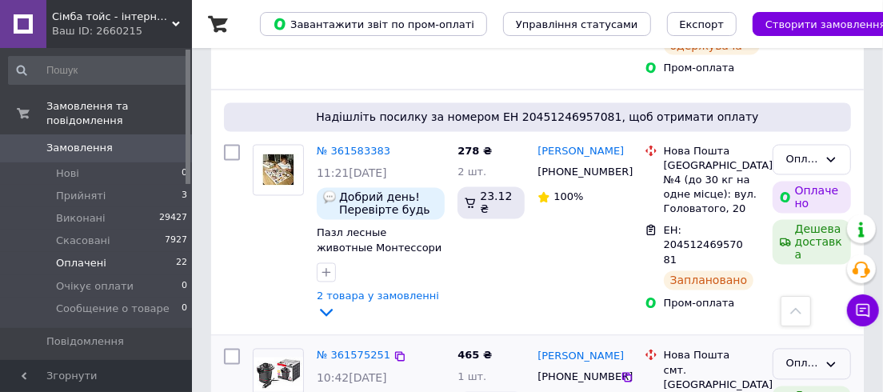
click at [785, 349] on div "Оплачено" at bounding box center [812, 364] width 78 height 31
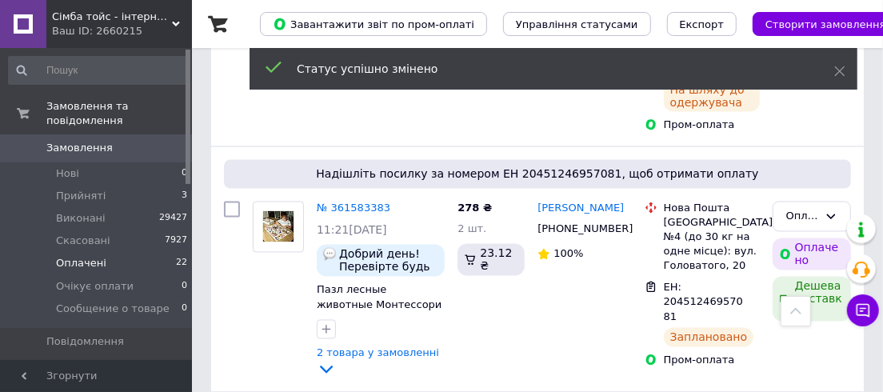
scroll to position [1315, 0]
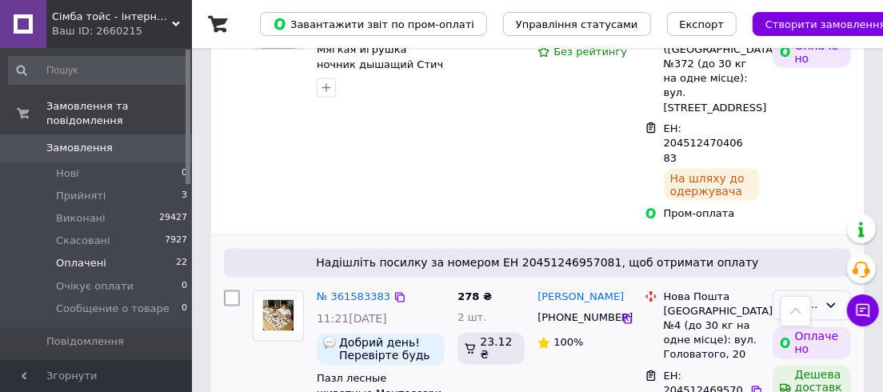
click at [809, 298] on div "Оплачено" at bounding box center [802, 306] width 32 height 17
click at [808, 369] on li "Виконано" at bounding box center [811, 392] width 77 height 46
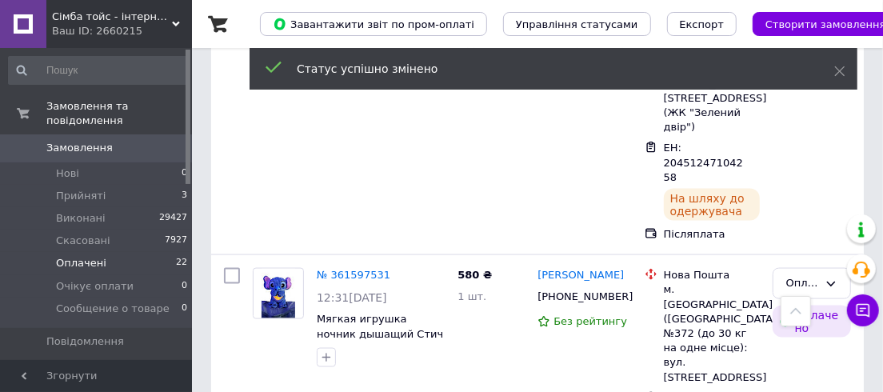
scroll to position [1024, 0]
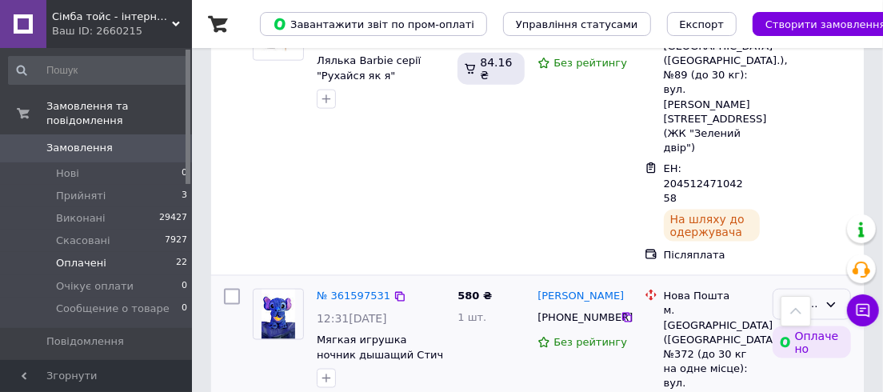
click at [832, 289] on div "Оплачено" at bounding box center [812, 304] width 78 height 31
drag, startPoint x: 806, startPoint y: 206, endPoint x: 795, endPoint y: 202, distance: 12.2
click at [806, 369] on li "Виконано" at bounding box center [811, 392] width 77 height 46
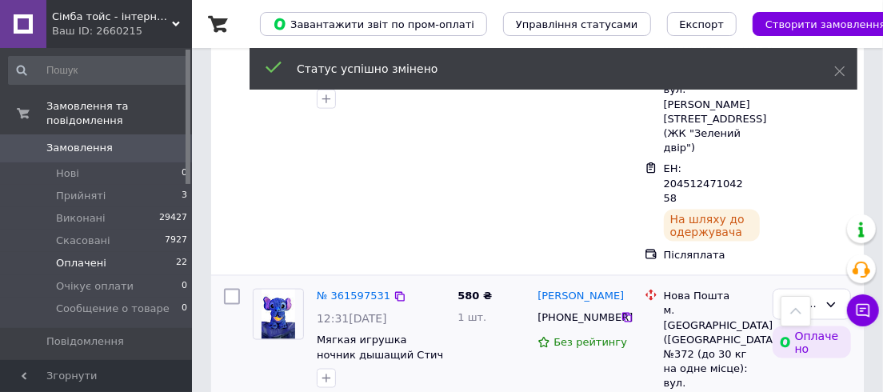
scroll to position [806, 0]
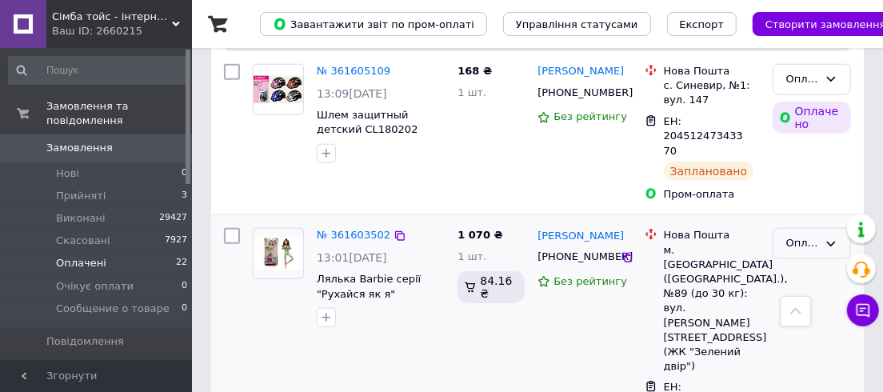
click at [809, 235] on div "Оплачено" at bounding box center [802, 243] width 32 height 17
click at [791, 308] on li "Виконано" at bounding box center [811, 331] width 77 height 46
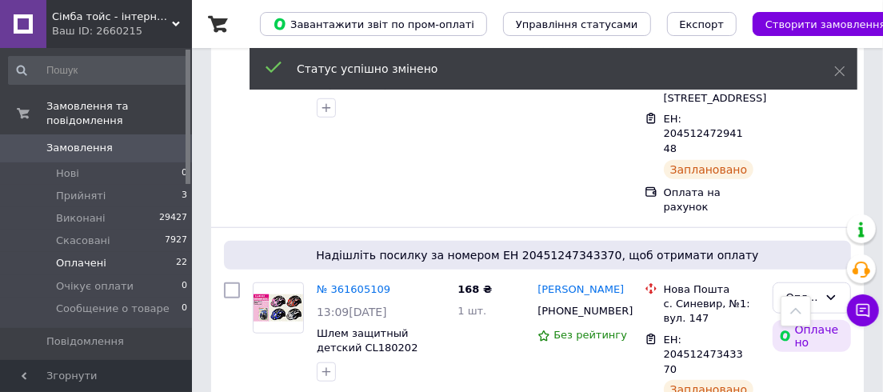
scroll to position [588, 0]
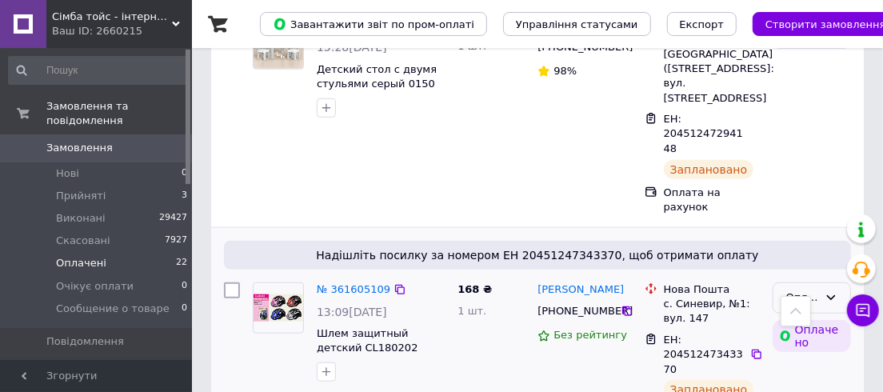
click at [809, 290] on div "Оплачено" at bounding box center [802, 298] width 32 height 17
click at [788, 362] on li "Виконано" at bounding box center [811, 385] width 77 height 46
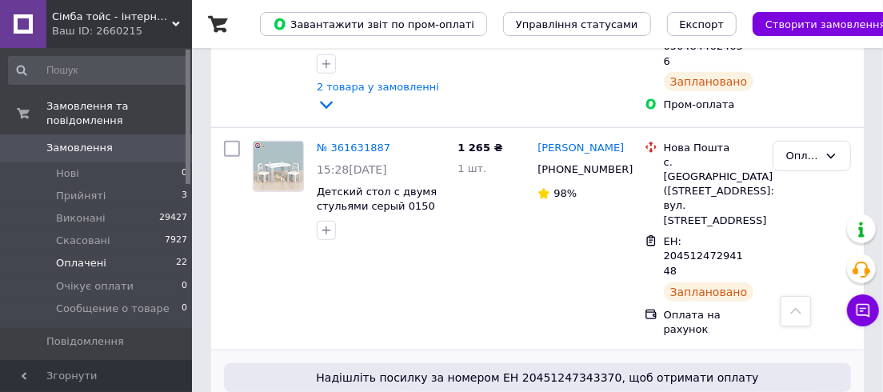
scroll to position [442, 0]
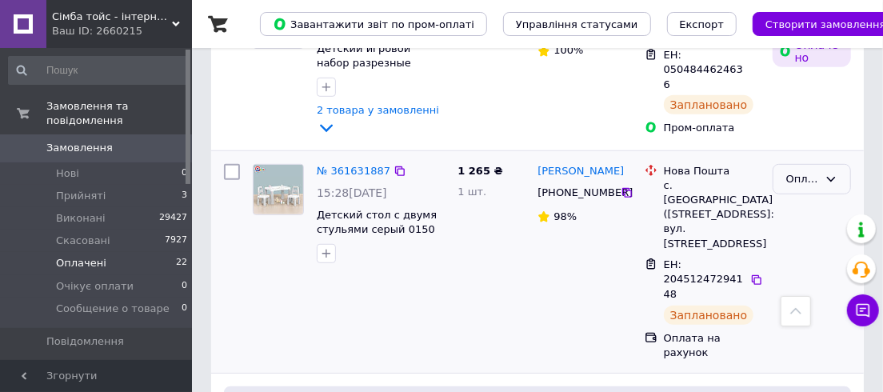
click at [789, 171] on div "Оплачено" at bounding box center [802, 179] width 32 height 17
click at [795, 243] on li "Виконано" at bounding box center [811, 266] width 77 height 46
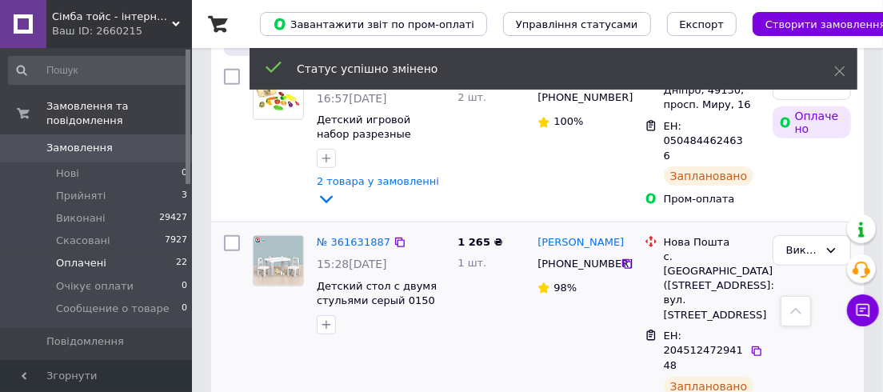
scroll to position [297, 0]
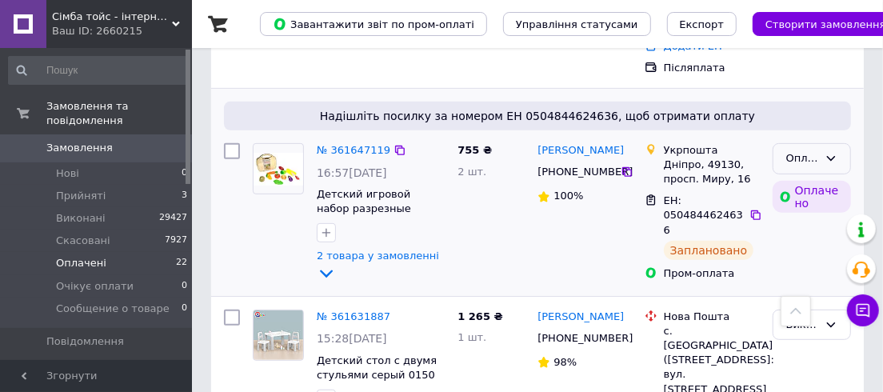
click at [801, 150] on div "Оплачено" at bounding box center [802, 158] width 32 height 17
click at [798, 223] on li "Виконано" at bounding box center [811, 246] width 77 height 46
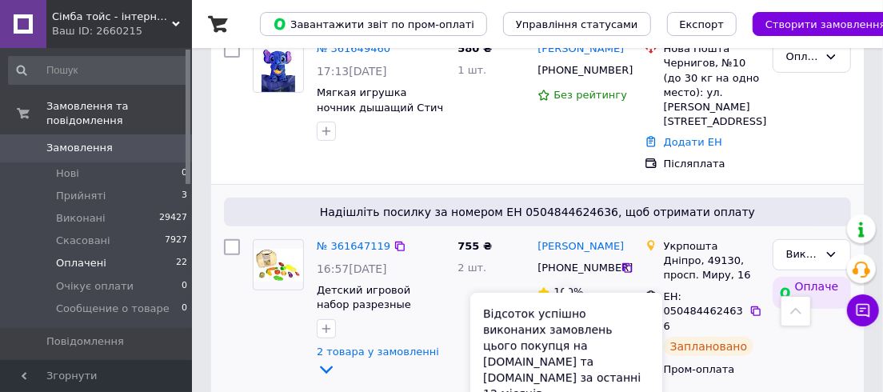
scroll to position [152, 0]
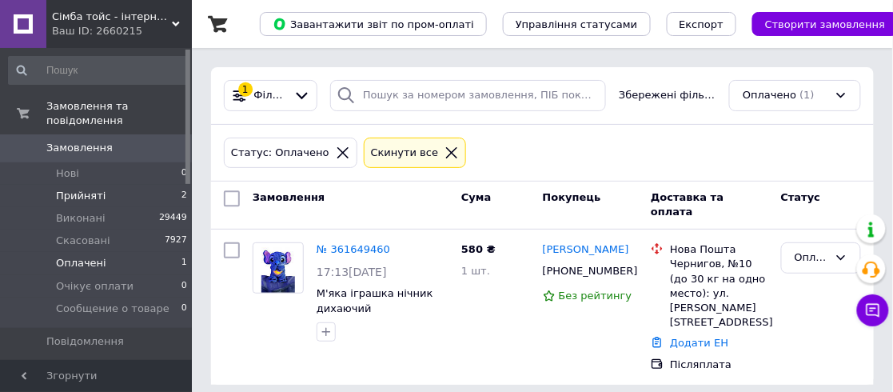
click at [74, 189] on span "Прийняті" at bounding box center [81, 196] width 50 height 14
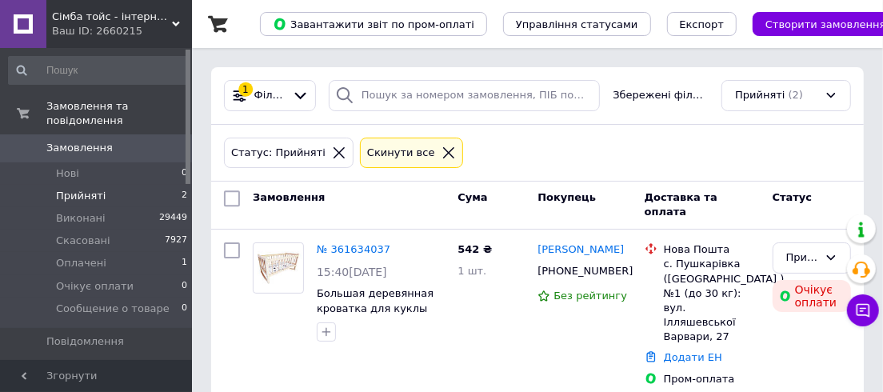
click at [82, 189] on span "Прийняті" at bounding box center [81, 196] width 50 height 14
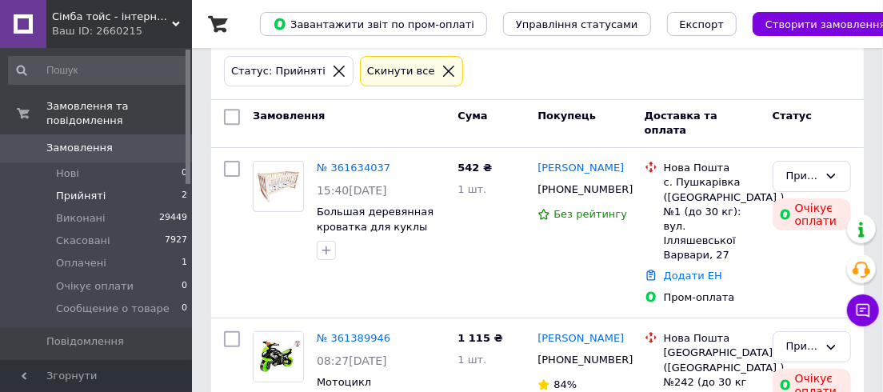
scroll to position [150, 0]
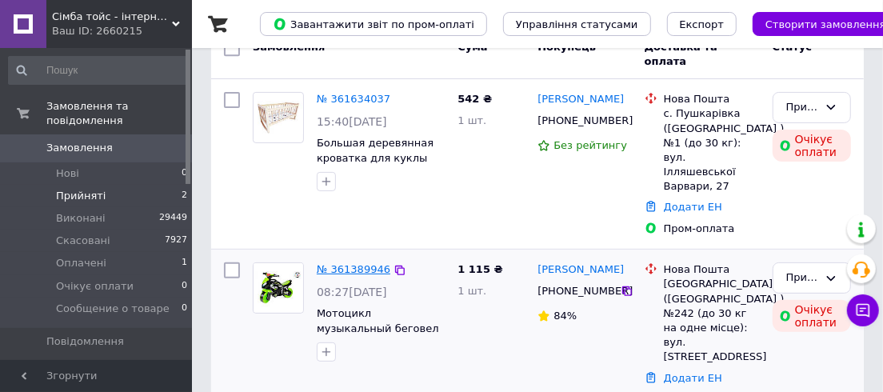
click at [345, 263] on link "№ 361389946" at bounding box center [354, 269] width 74 height 12
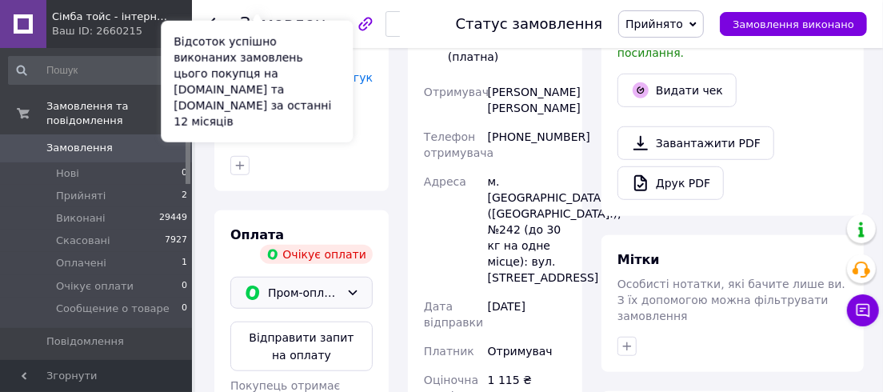
scroll to position [509, 0]
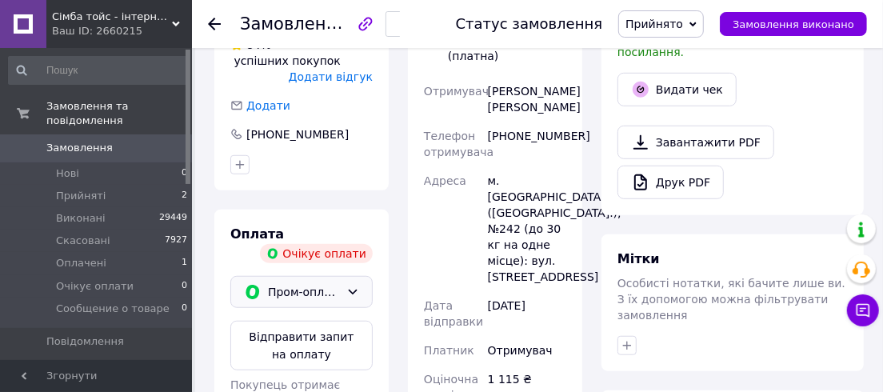
click at [259, 283] on icon at bounding box center [253, 292] width 18 height 18
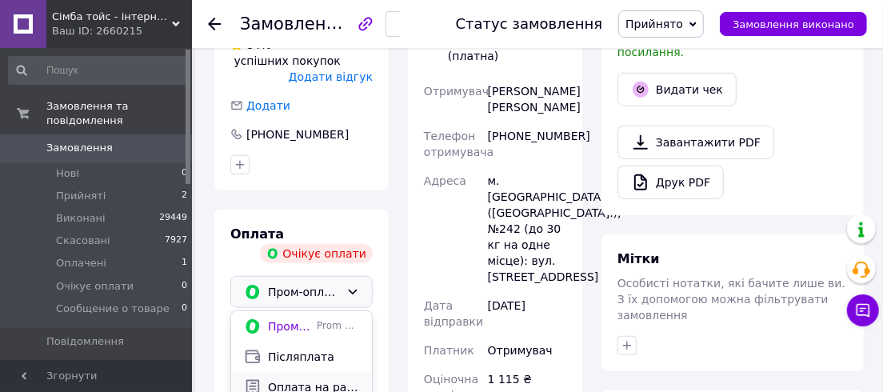
click at [280, 372] on div "Оплата на рахунок" at bounding box center [301, 387] width 141 height 30
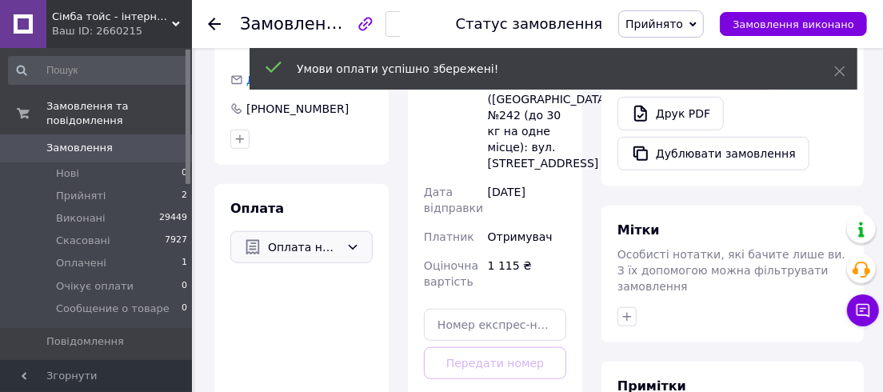
click at [676, 25] on span "Прийнято" at bounding box center [654, 24] width 58 height 13
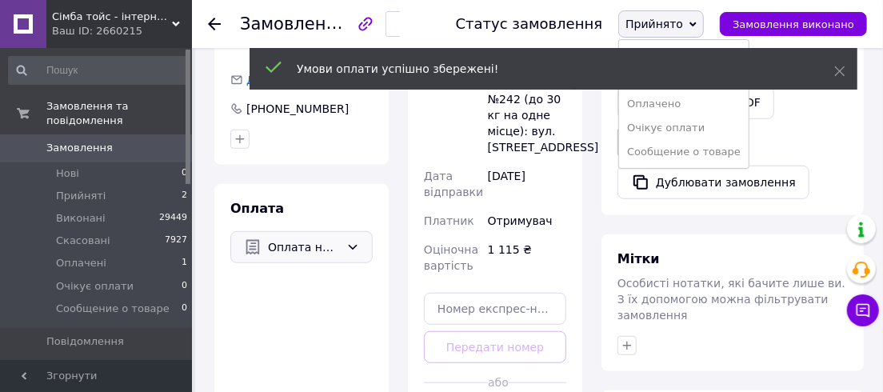
click at [675, 126] on li "Очікує оплати" at bounding box center [684, 128] width 130 height 24
